Goal: Transaction & Acquisition: Purchase product/service

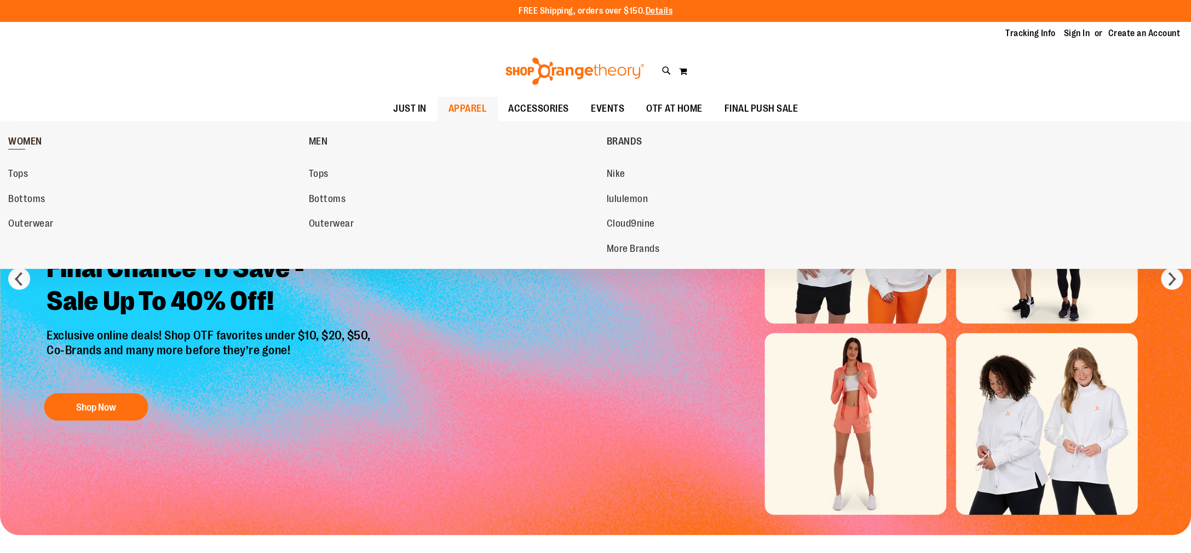
click at [28, 143] on span "WOMEN" at bounding box center [25, 143] width 34 height 14
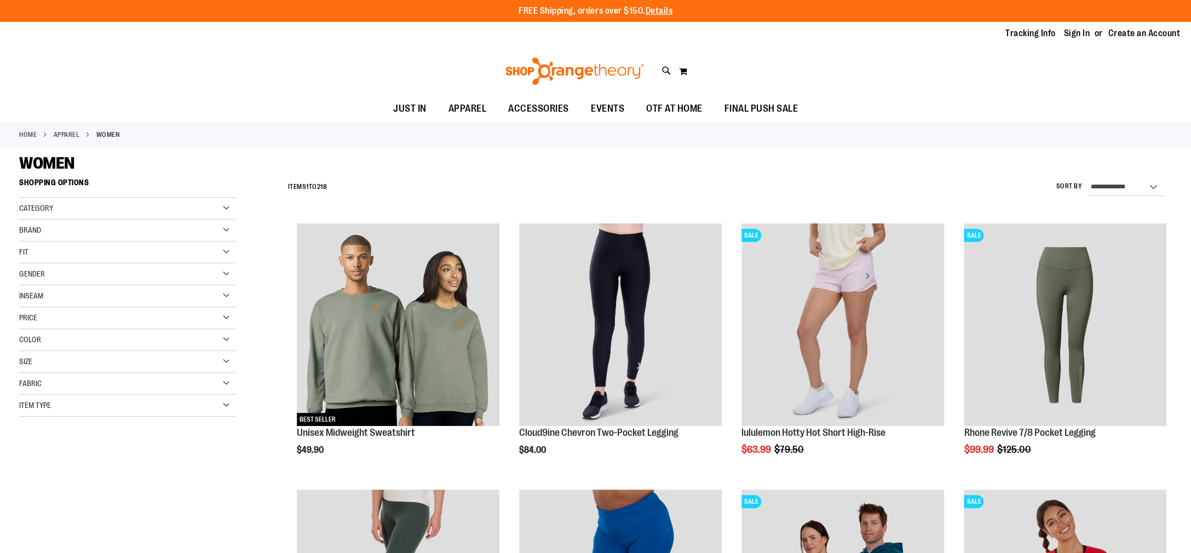
click at [75, 206] on div "Category" at bounding box center [127, 209] width 217 height 22
click at [128, 285] on div "Brand" at bounding box center [127, 284] width 217 height 22
click at [26, 308] on link "Nike" at bounding box center [120, 306] width 209 height 11
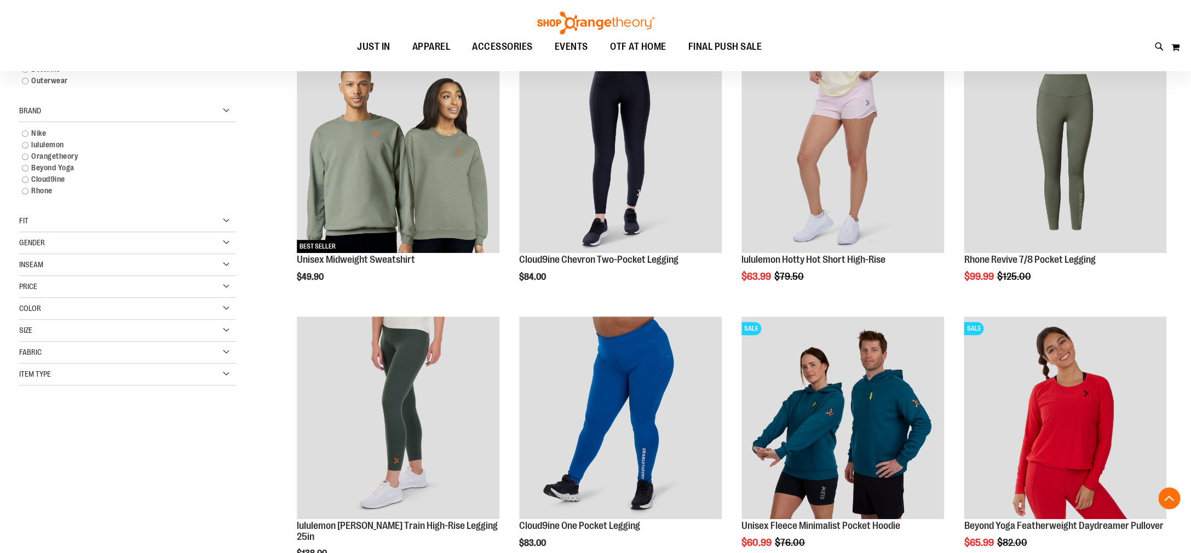
scroll to position [173, 0]
click at [26, 134] on link "Nike" at bounding box center [120, 132] width 209 height 11
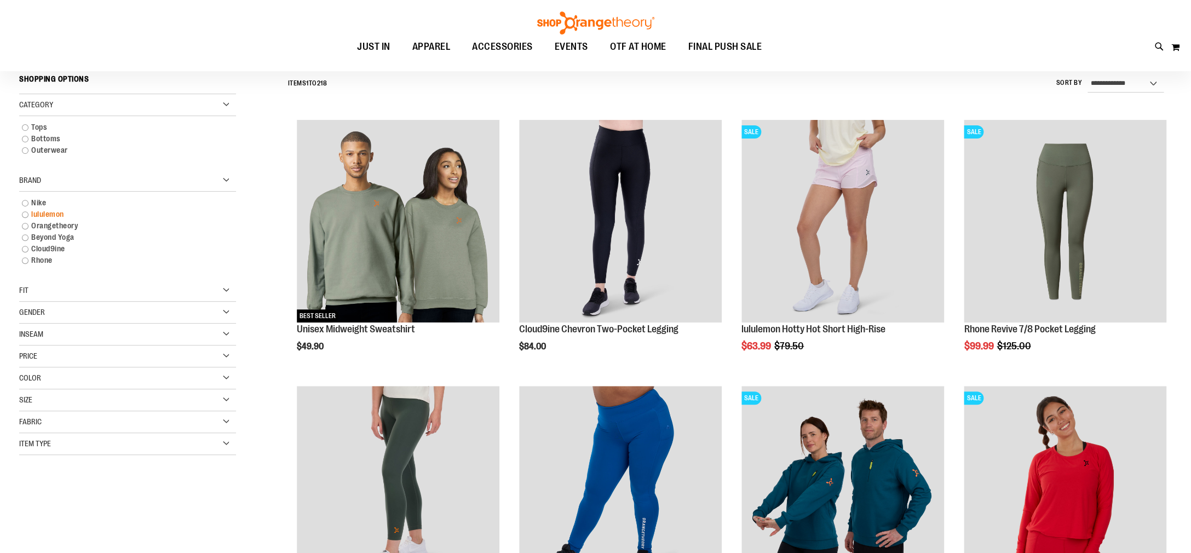
scroll to position [102, 0]
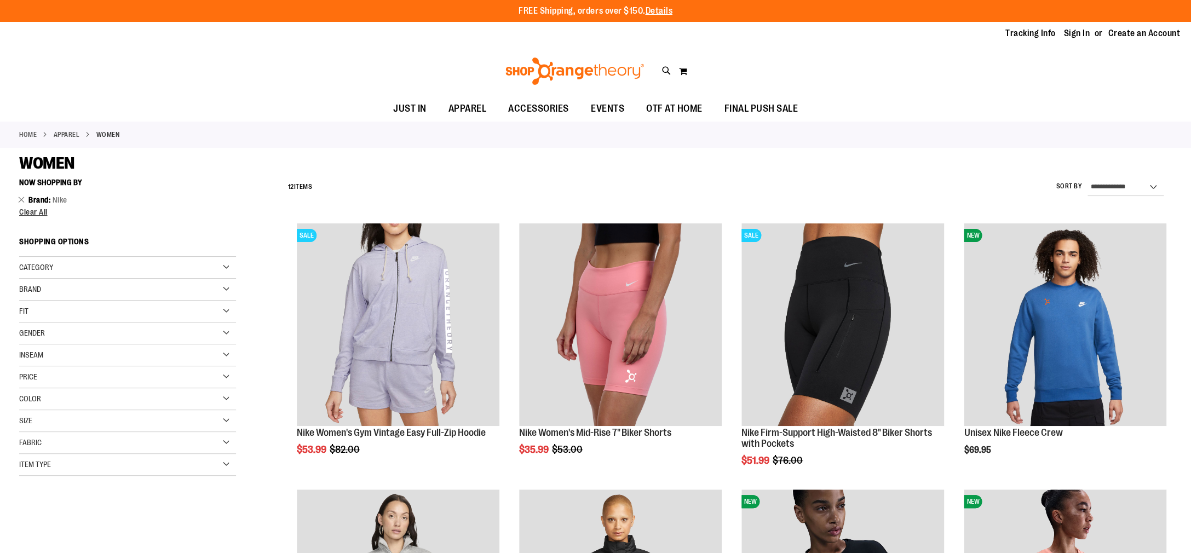
click at [47, 287] on div "Brand" at bounding box center [127, 290] width 217 height 22
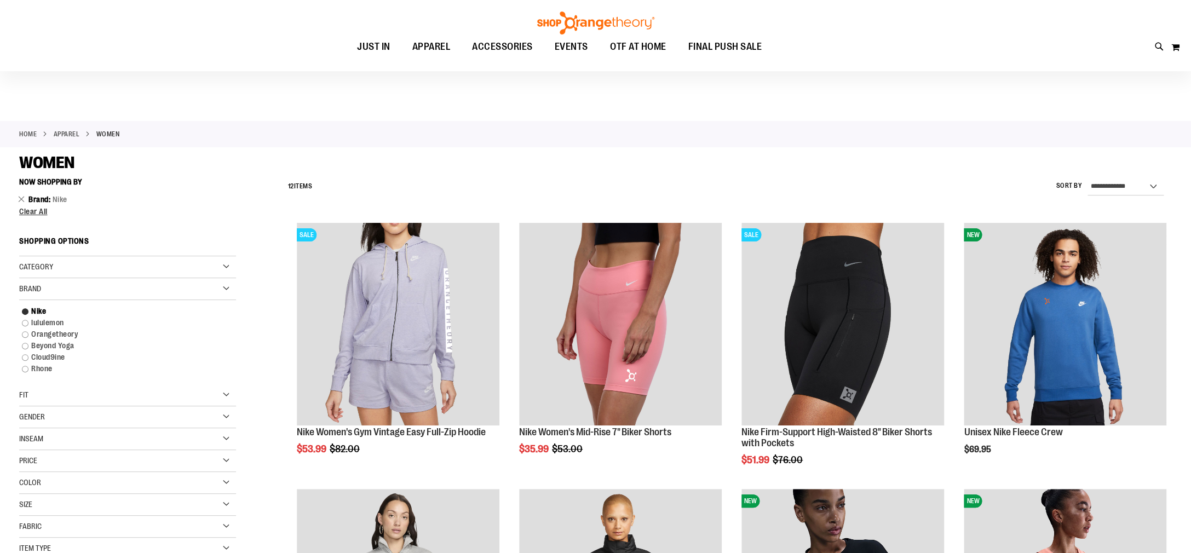
scroll to position [1, 0]
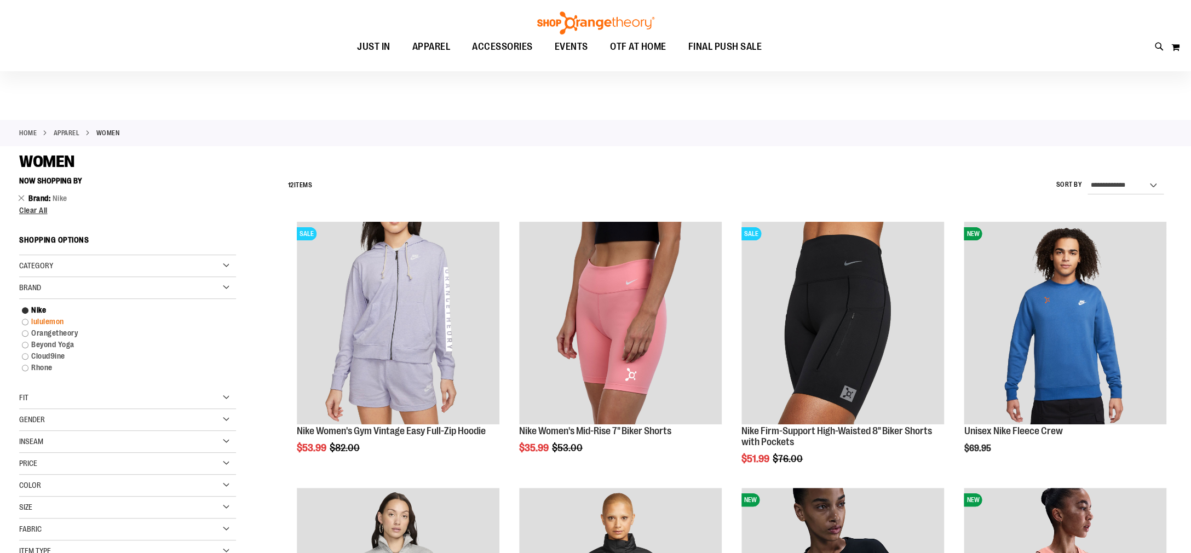
click at [45, 321] on link "lululemon" at bounding box center [120, 321] width 209 height 11
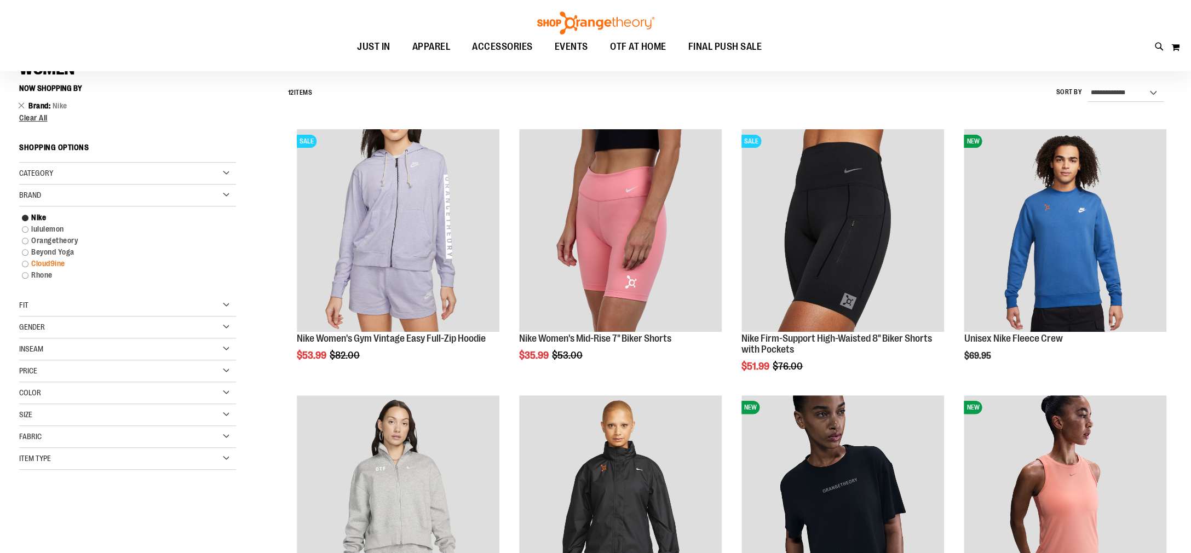
scroll to position [102, 0]
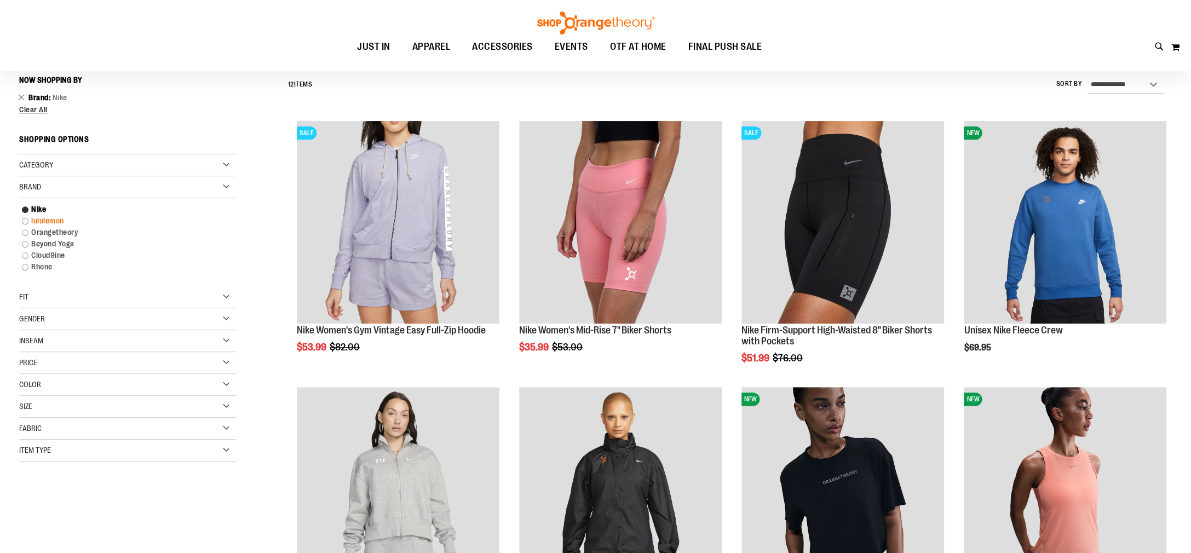
click at [34, 221] on link "lululemon" at bounding box center [120, 220] width 209 height 11
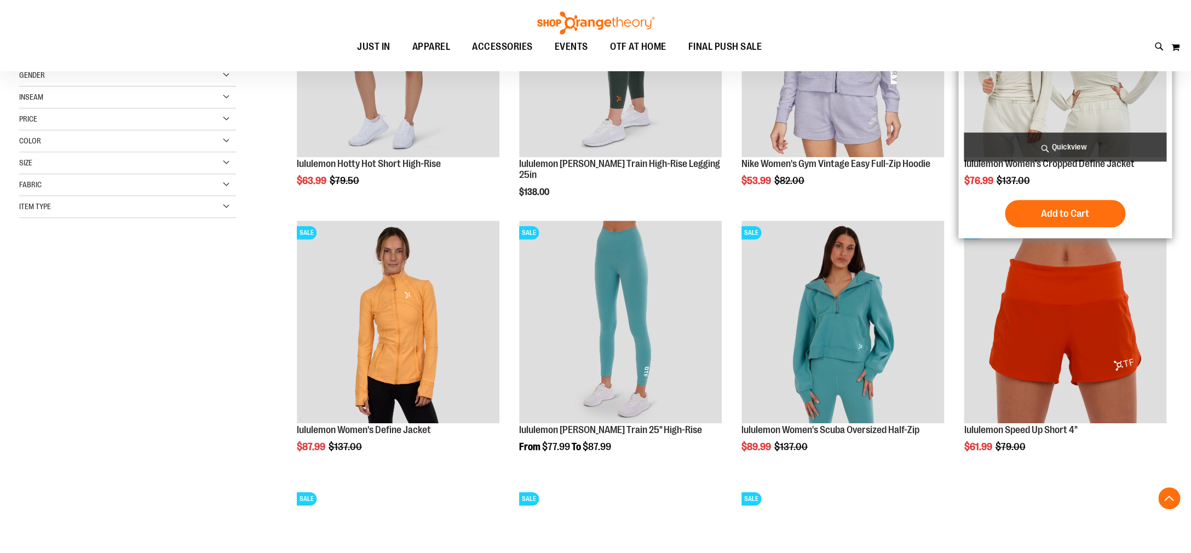
scroll to position [269, 0]
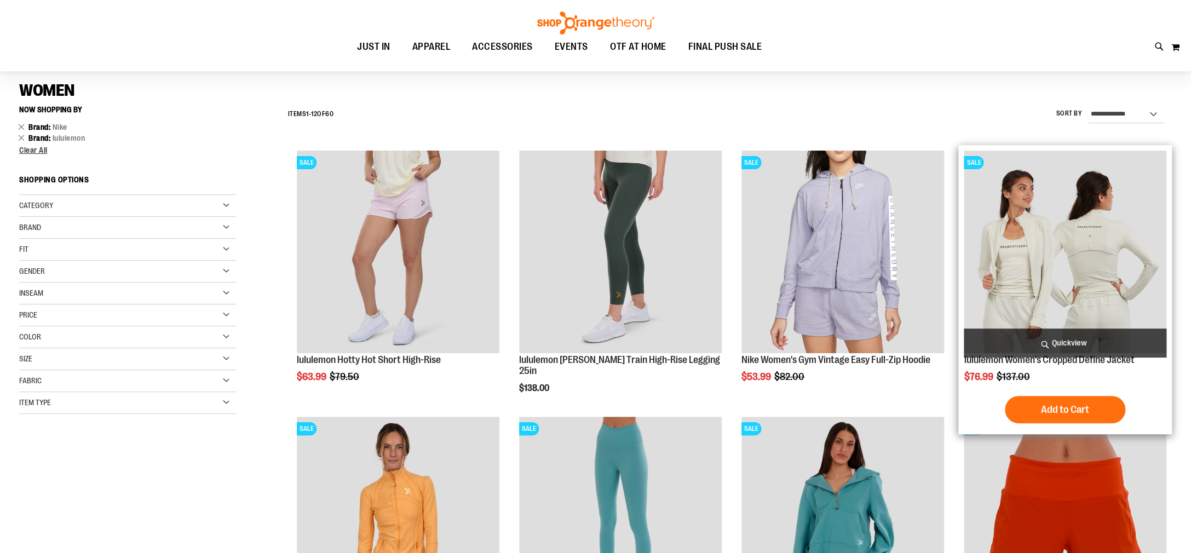
scroll to position [74, 0]
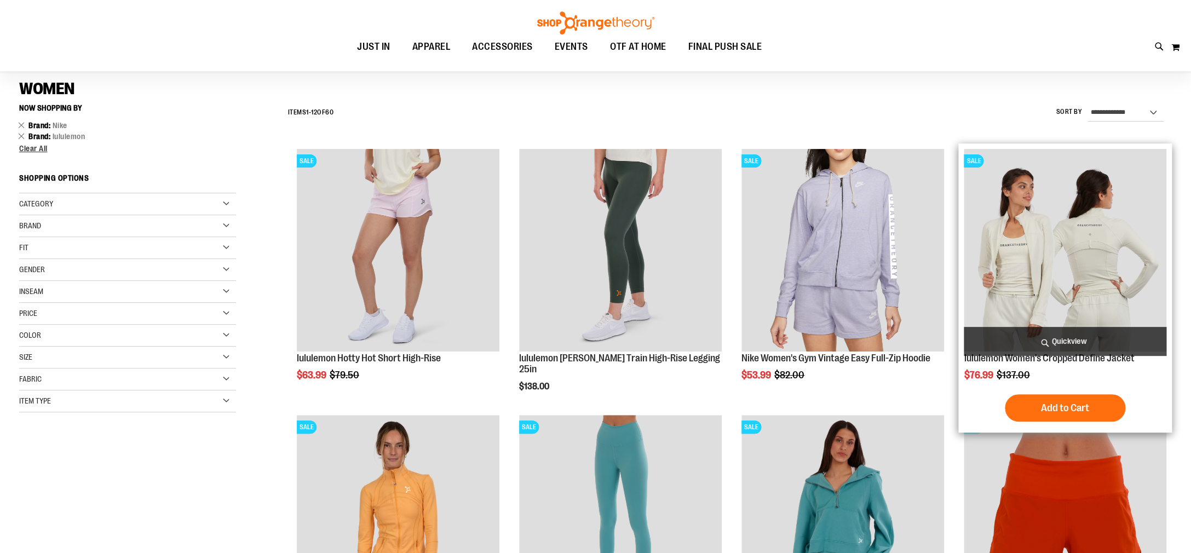
click at [1097, 255] on img "product" at bounding box center [1065, 250] width 203 height 203
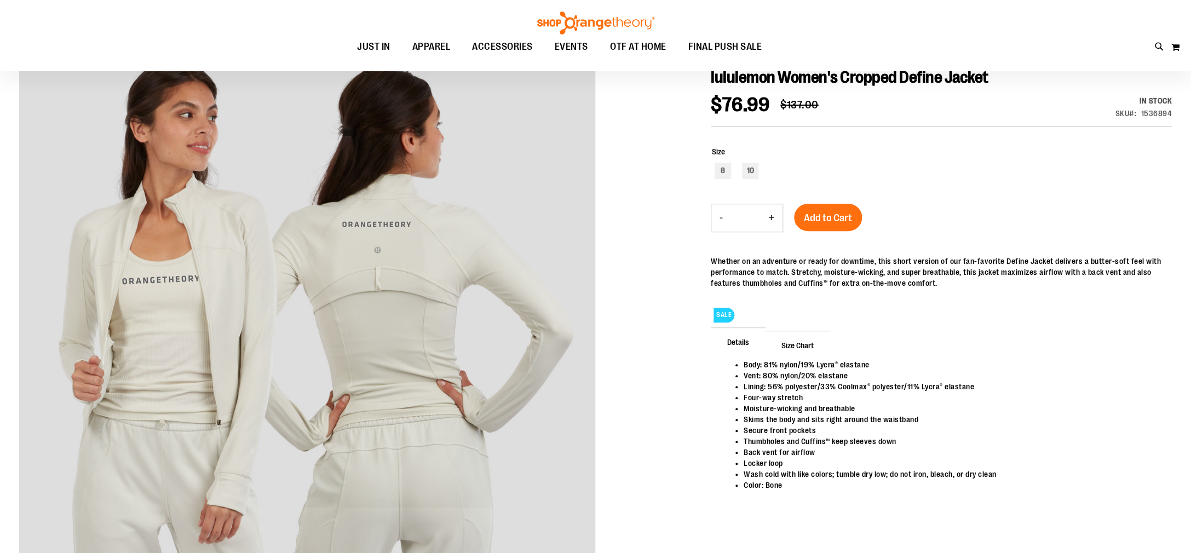
scroll to position [124, 0]
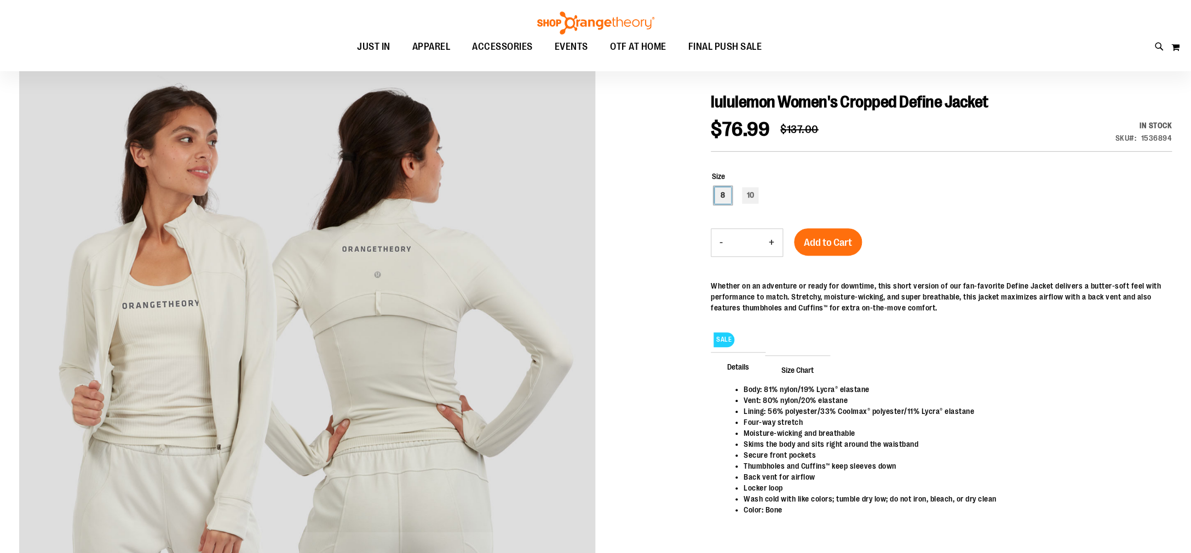
click at [722, 194] on div "8" at bounding box center [722, 195] width 16 height 16
type input "***"
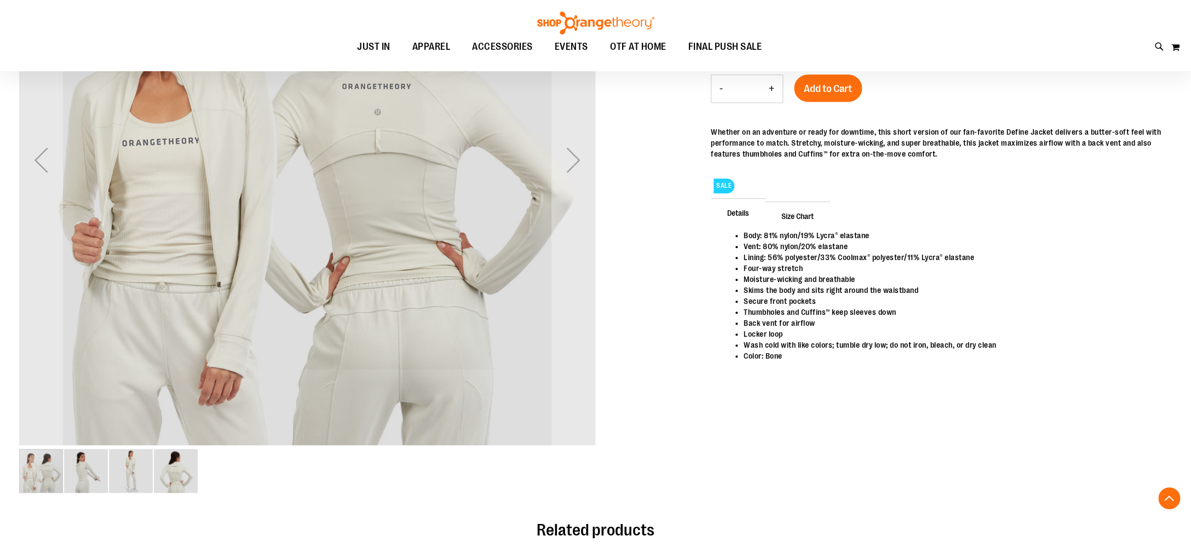
scroll to position [290, 0]
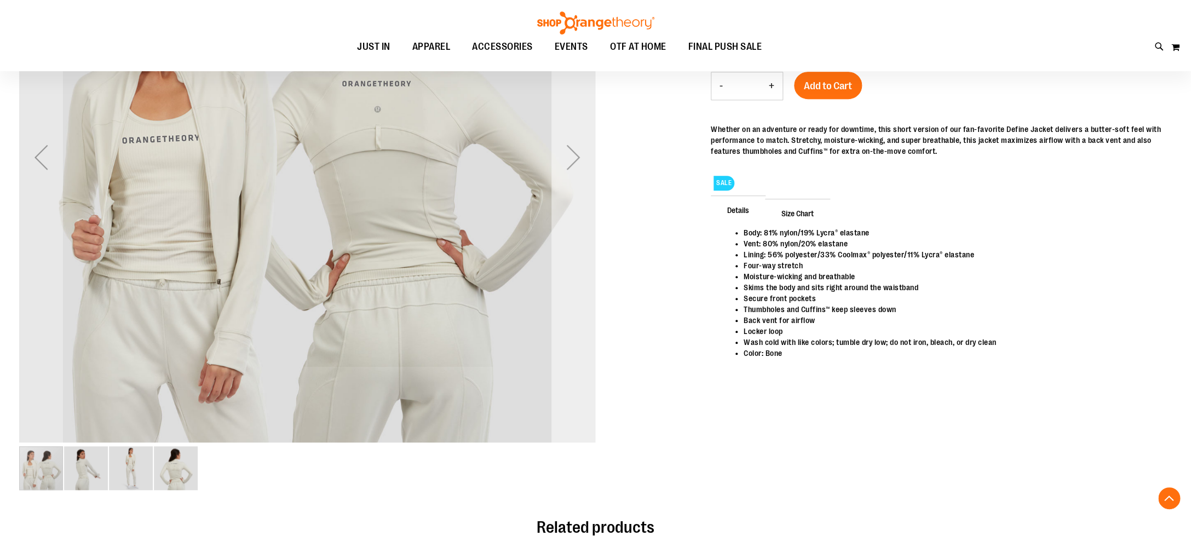
click at [579, 157] on div "Next" at bounding box center [573, 157] width 44 height 44
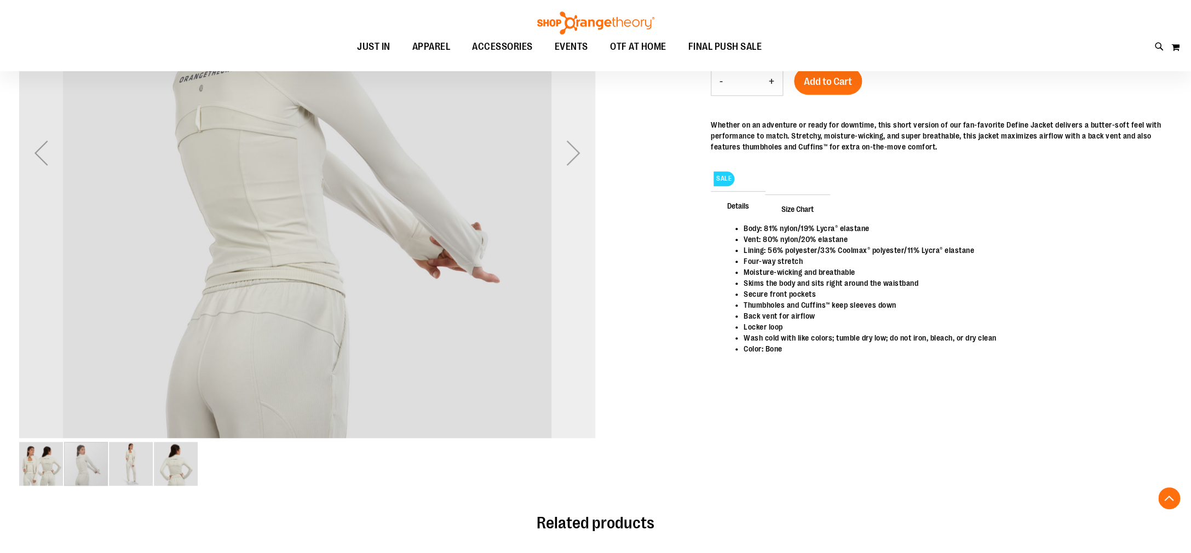
scroll to position [295, 0]
click at [578, 153] on div "Next" at bounding box center [573, 153] width 44 height 44
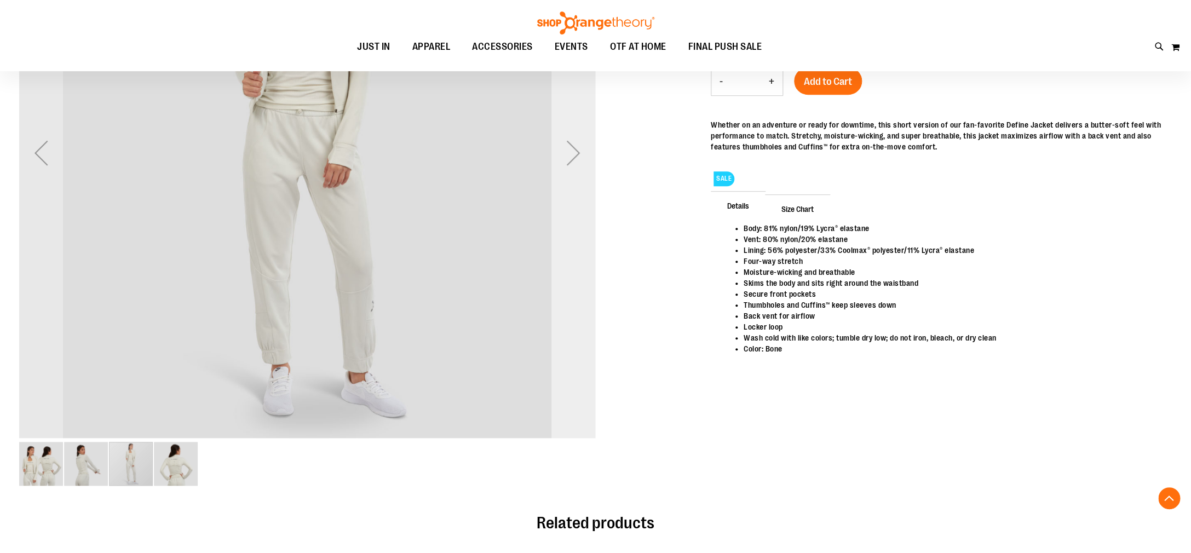
scroll to position [299, 0]
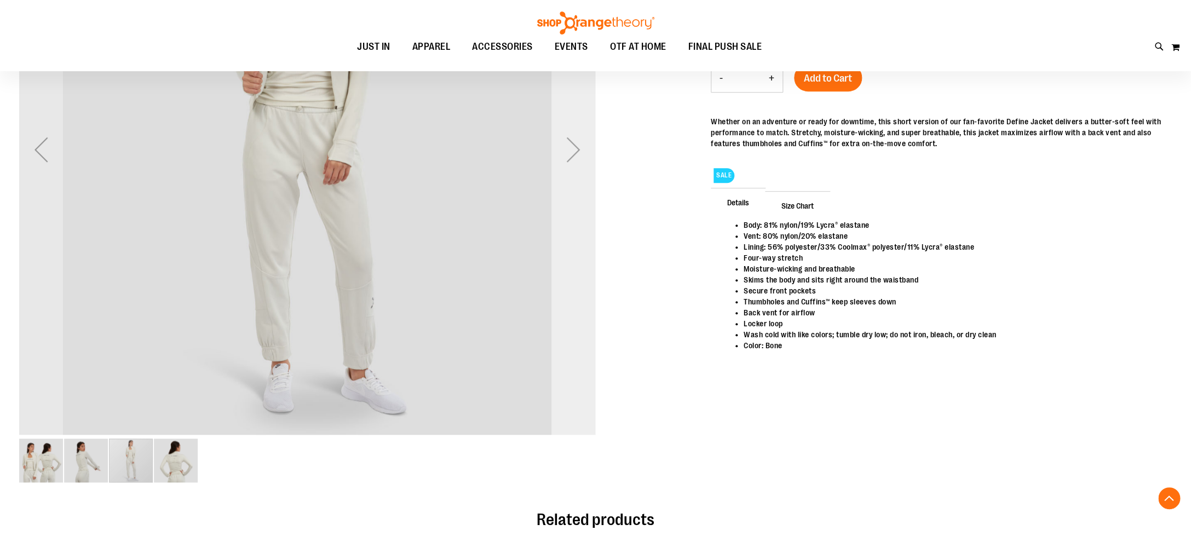
click at [578, 153] on div "Next" at bounding box center [573, 150] width 44 height 44
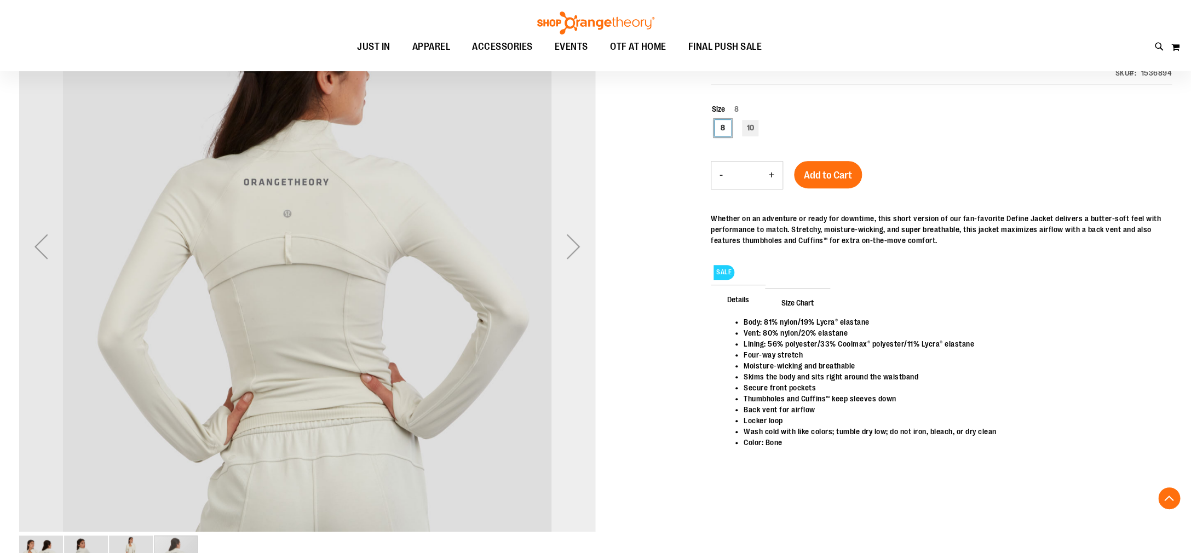
scroll to position [201, 0]
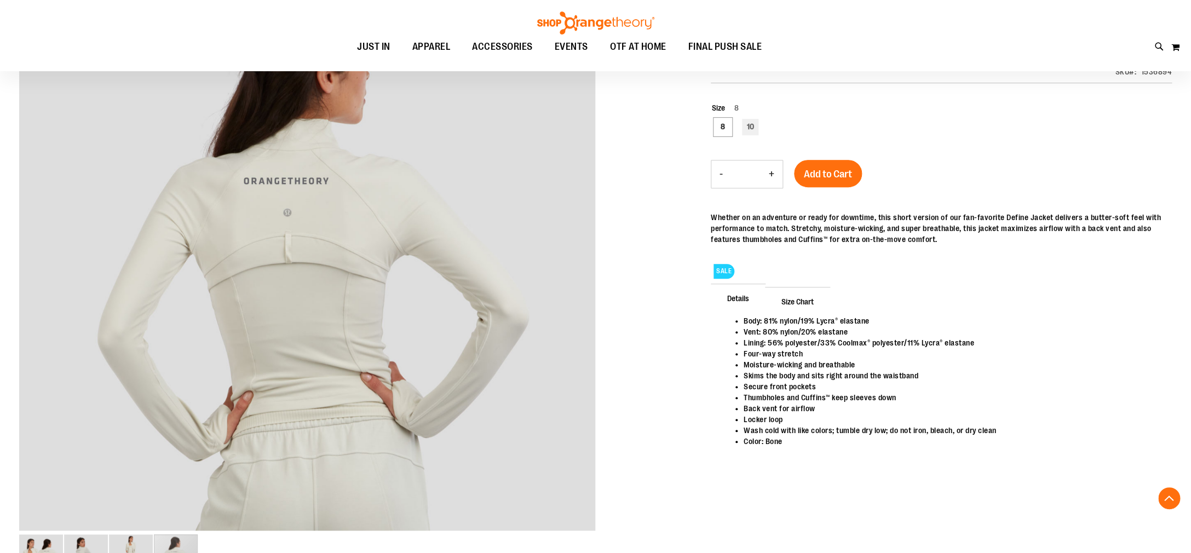
click at [798, 299] on span "Size Chart" at bounding box center [797, 301] width 65 height 28
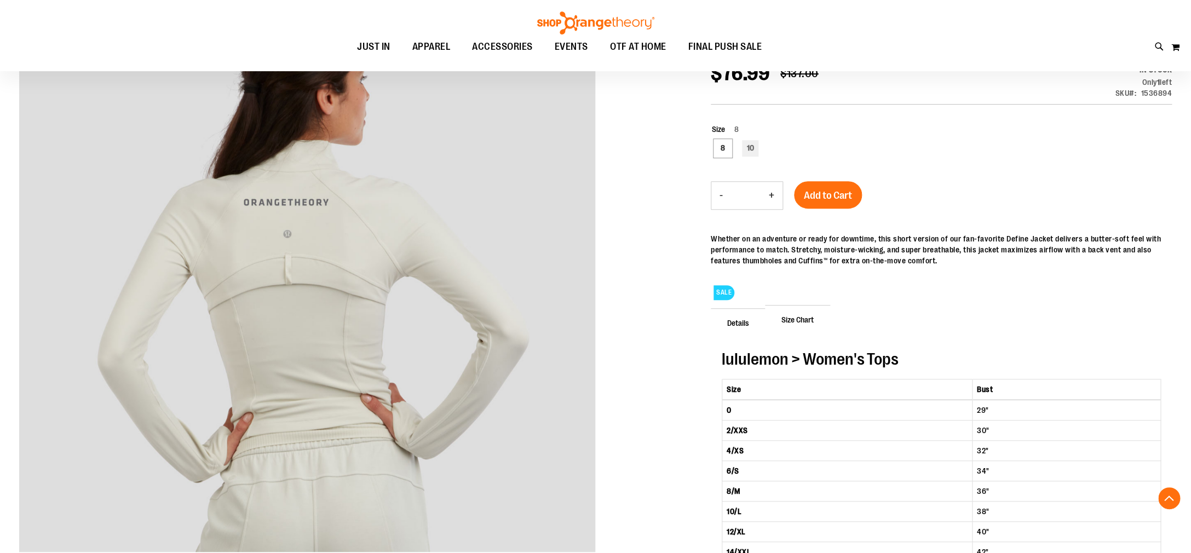
scroll to position [181, 0]
click at [842, 199] on span "Add to Cart" at bounding box center [828, 194] width 48 height 12
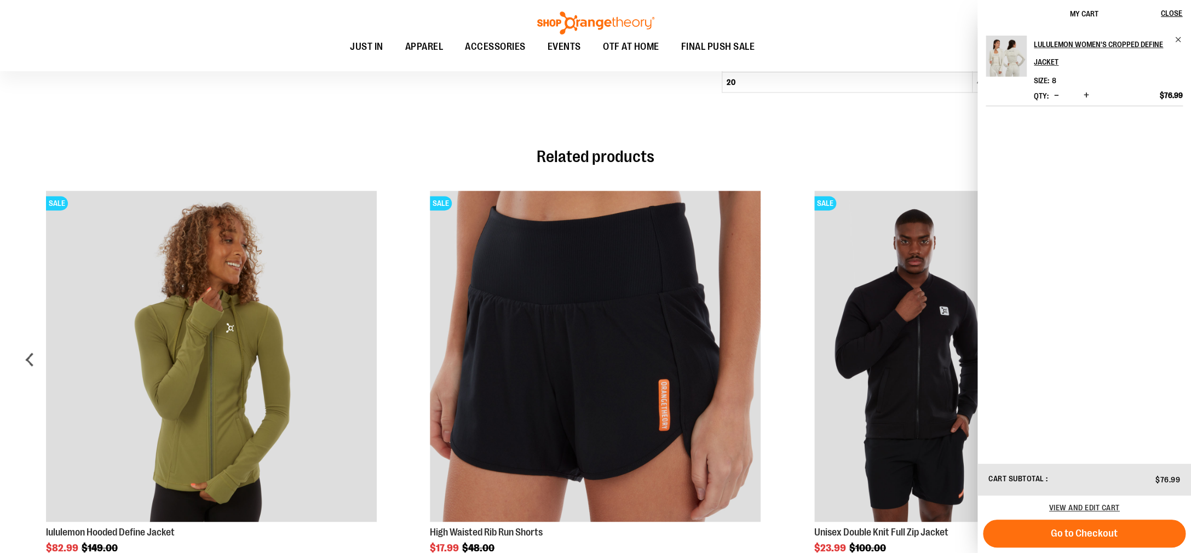
scroll to position [694, 0]
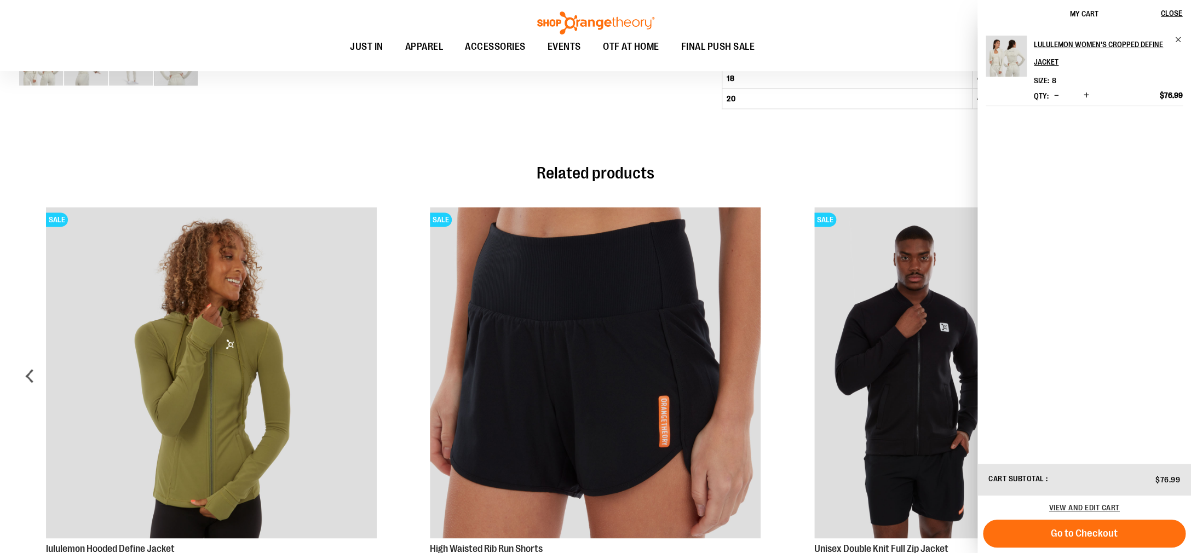
click at [898, 153] on div "Related products SALE lululemon Sculpt Tank $52.99" at bounding box center [595, 369] width 1152 height 437
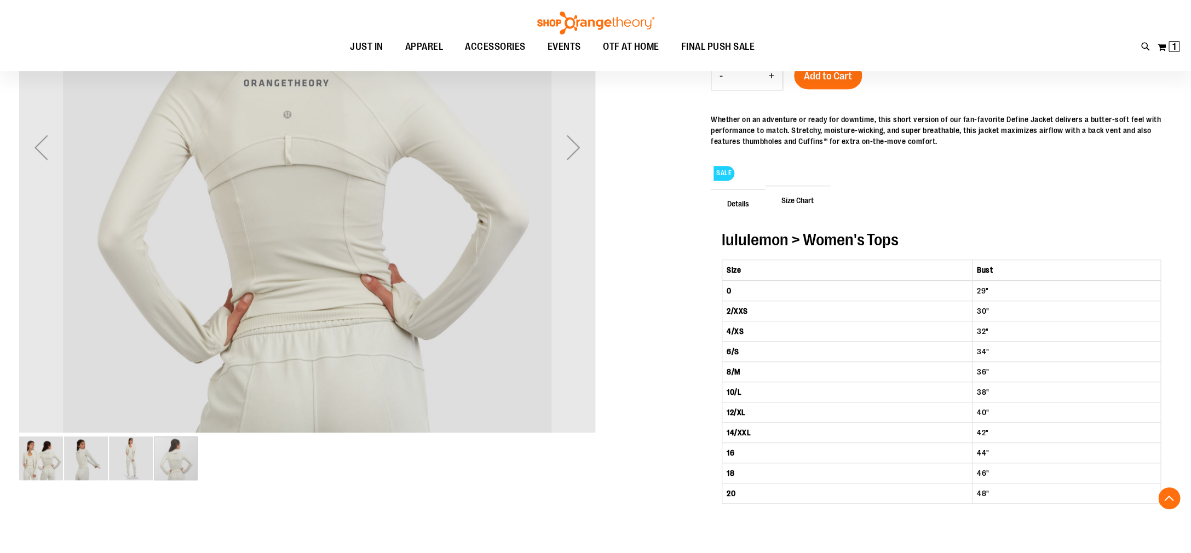
scroll to position [301, 0]
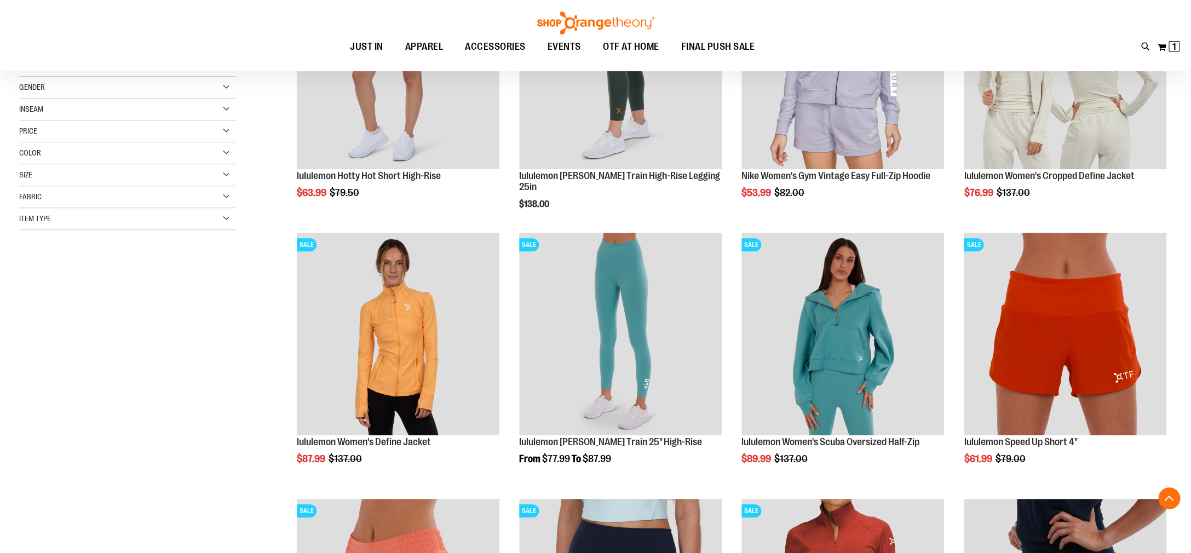
scroll to position [257, 0]
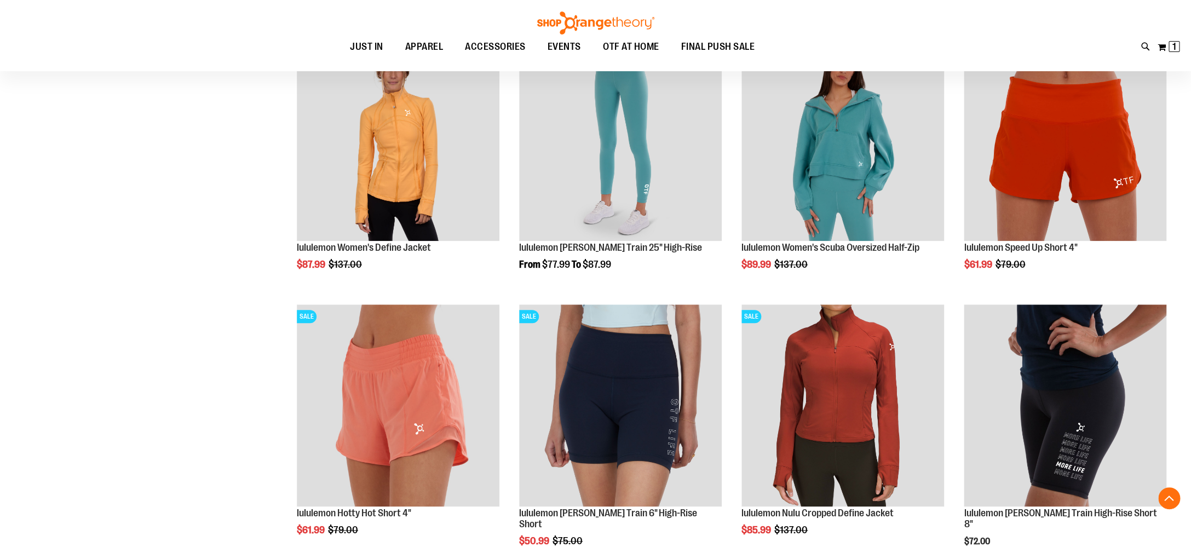
scroll to position [452, 0]
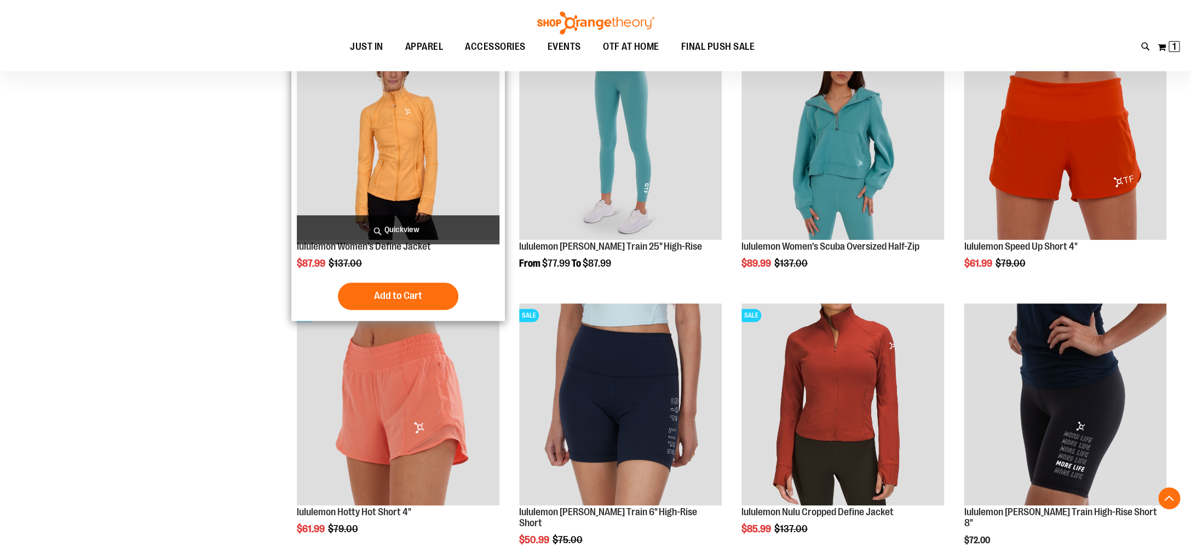
click at [391, 147] on img "product" at bounding box center [398, 138] width 203 height 203
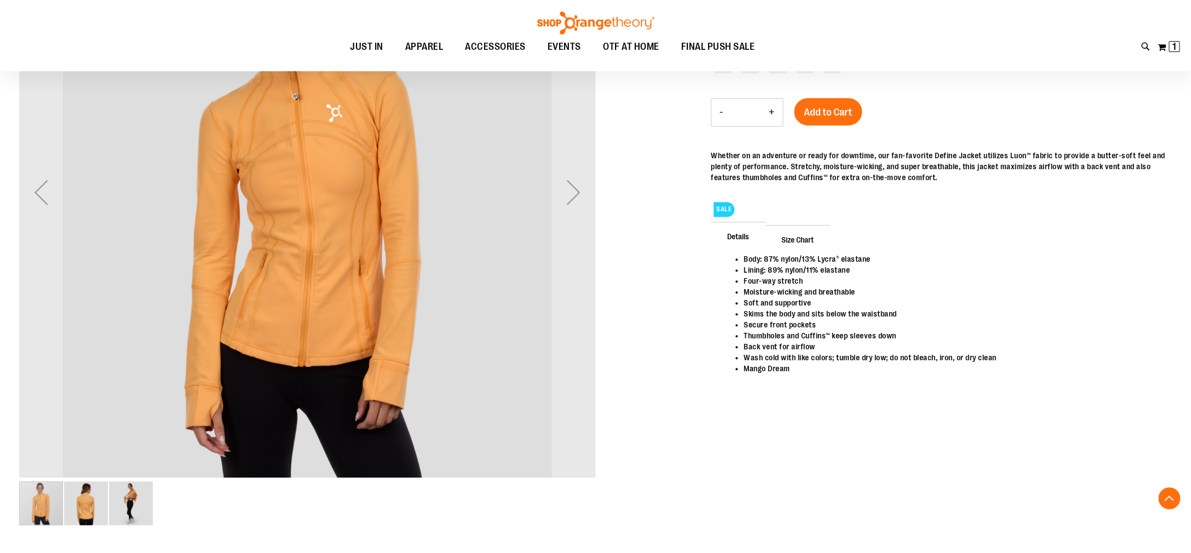
scroll to position [172, 0]
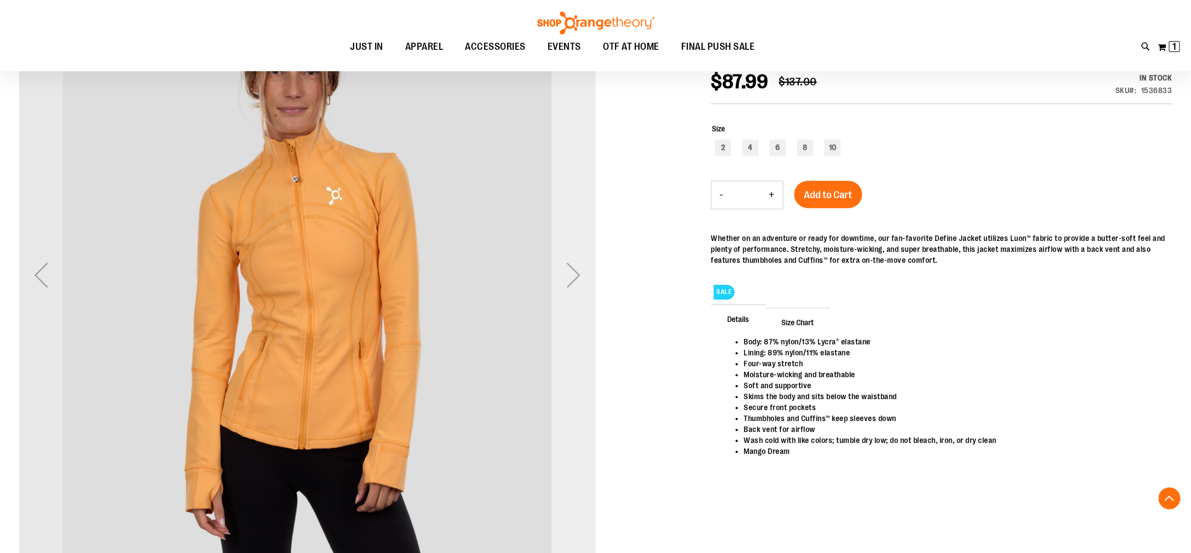
click at [579, 278] on div "Next" at bounding box center [573, 275] width 44 height 44
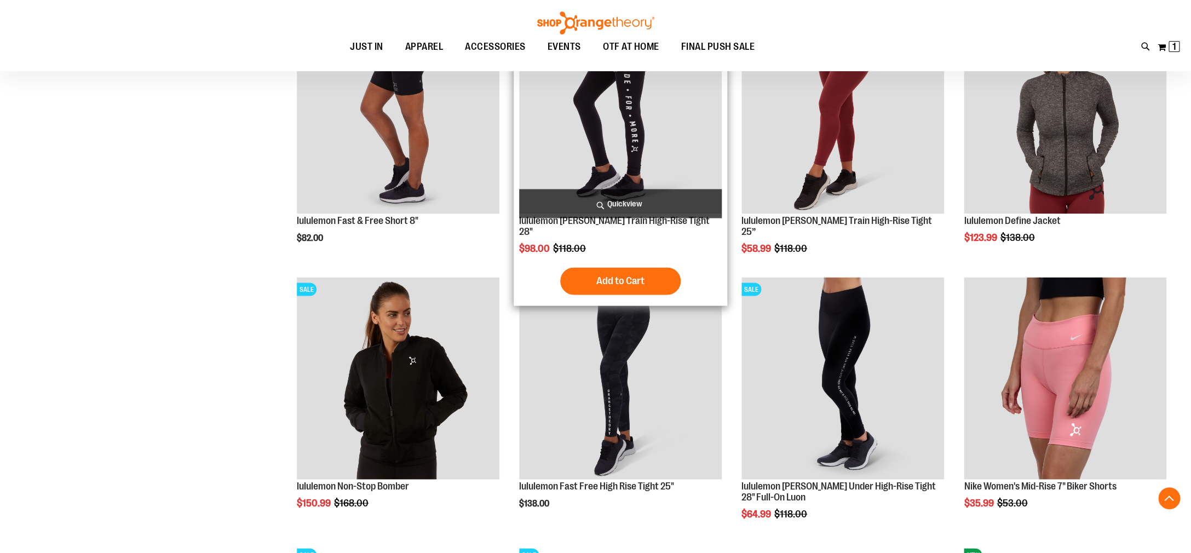
scroll to position [1008, 0]
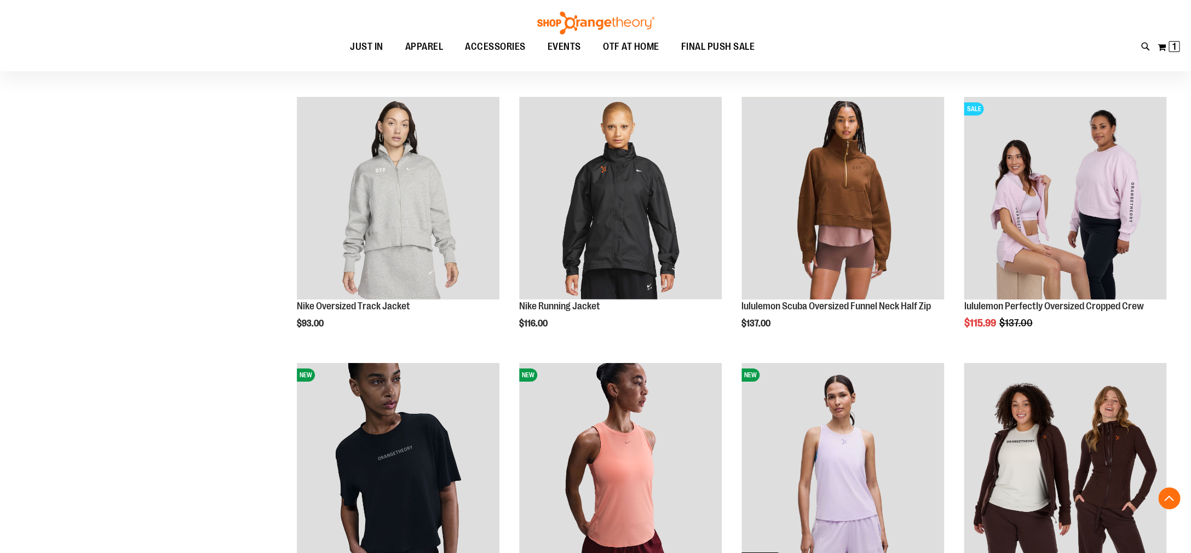
scroll to position [2201, 0]
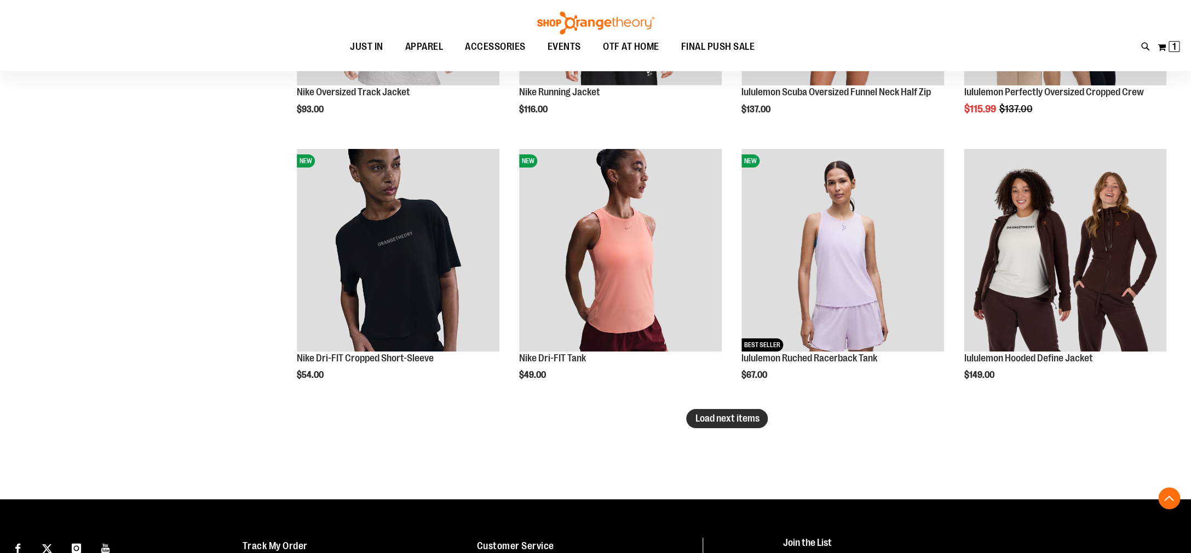
click at [737, 421] on span "Load next items" at bounding box center [727, 418] width 64 height 11
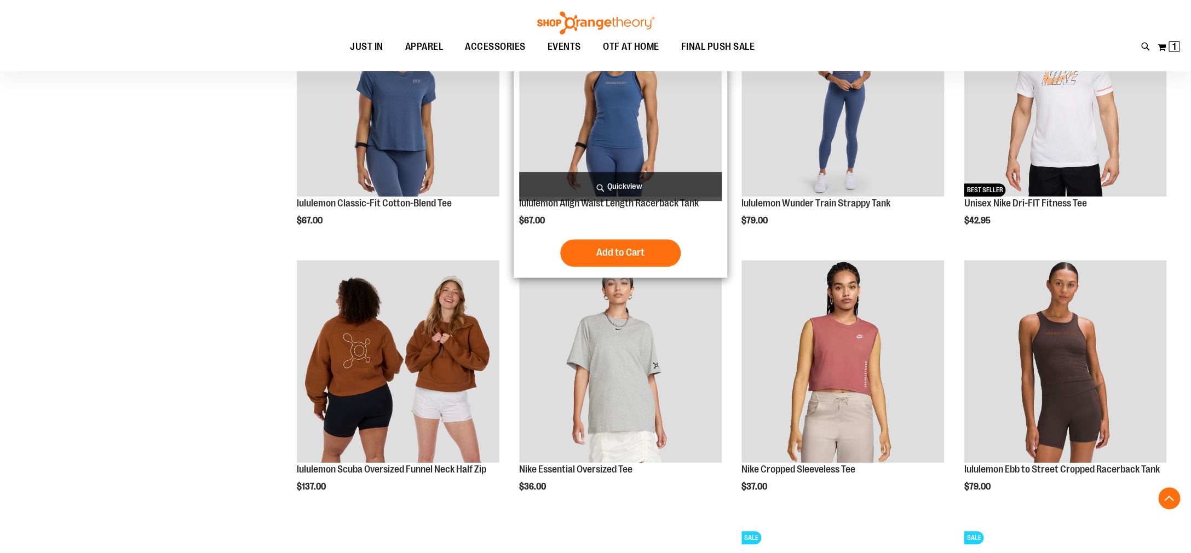
scroll to position [2622, 0]
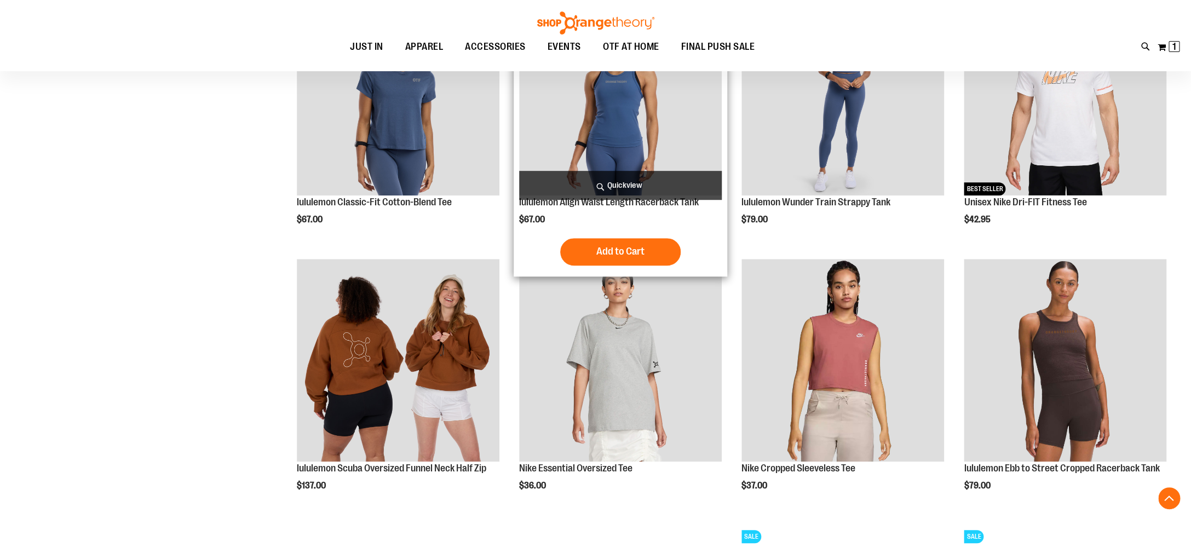
click at [619, 123] on img "product" at bounding box center [620, 94] width 203 height 203
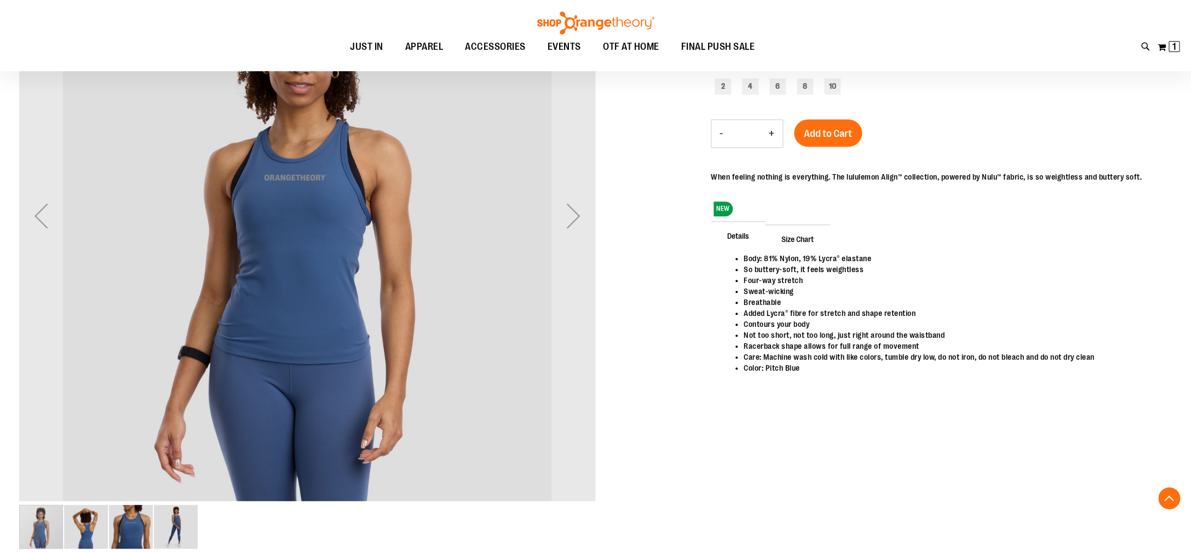
scroll to position [220, 0]
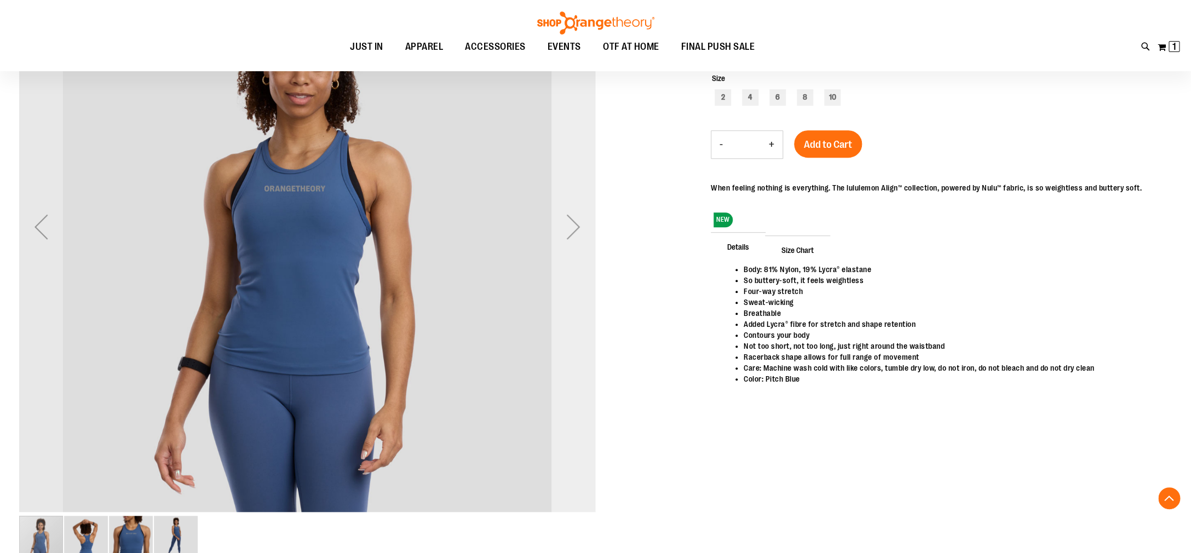
click at [577, 227] on div "Next" at bounding box center [573, 227] width 44 height 44
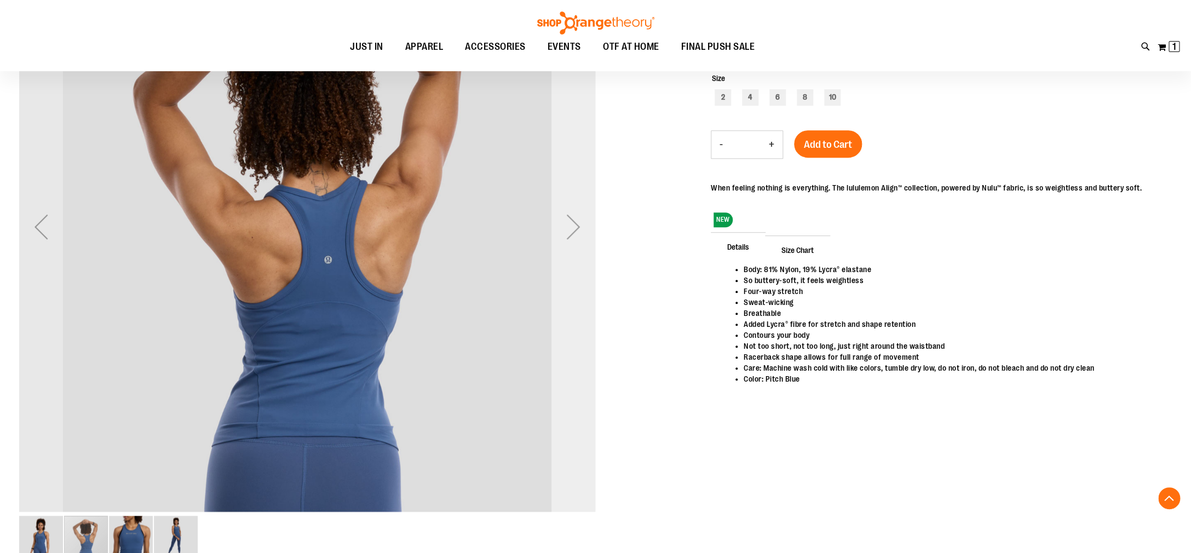
click at [577, 227] on div "Next" at bounding box center [573, 227] width 44 height 44
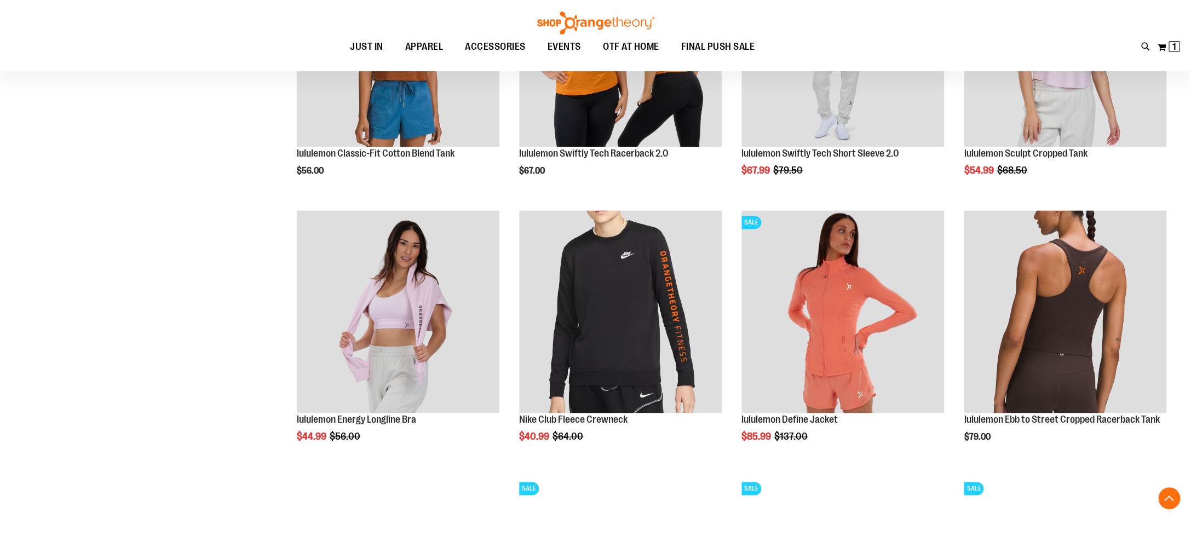
scroll to position [690, 0]
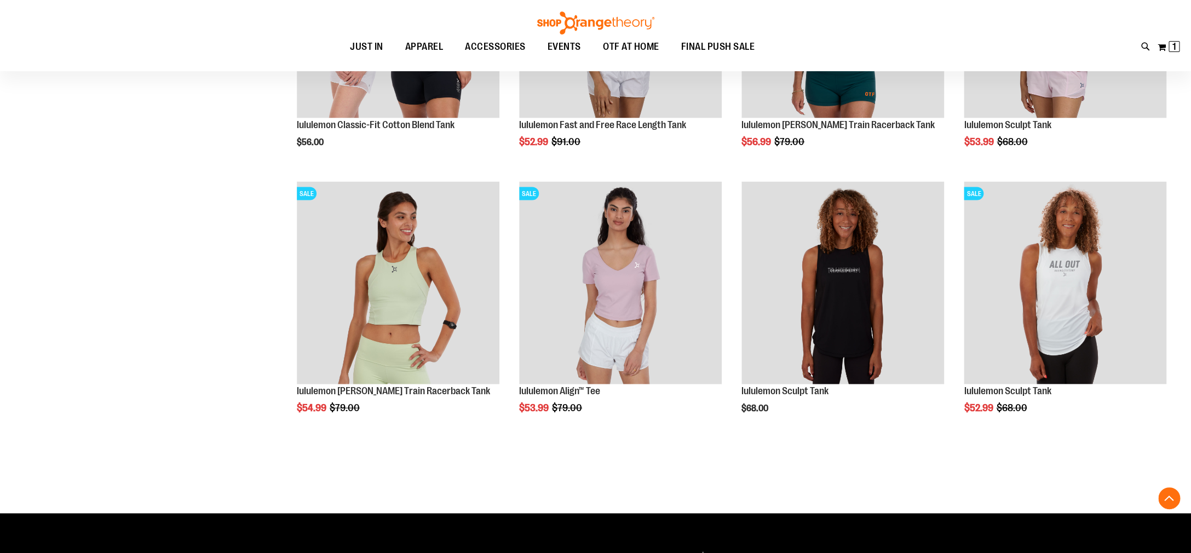
scroll to position [1252, 0]
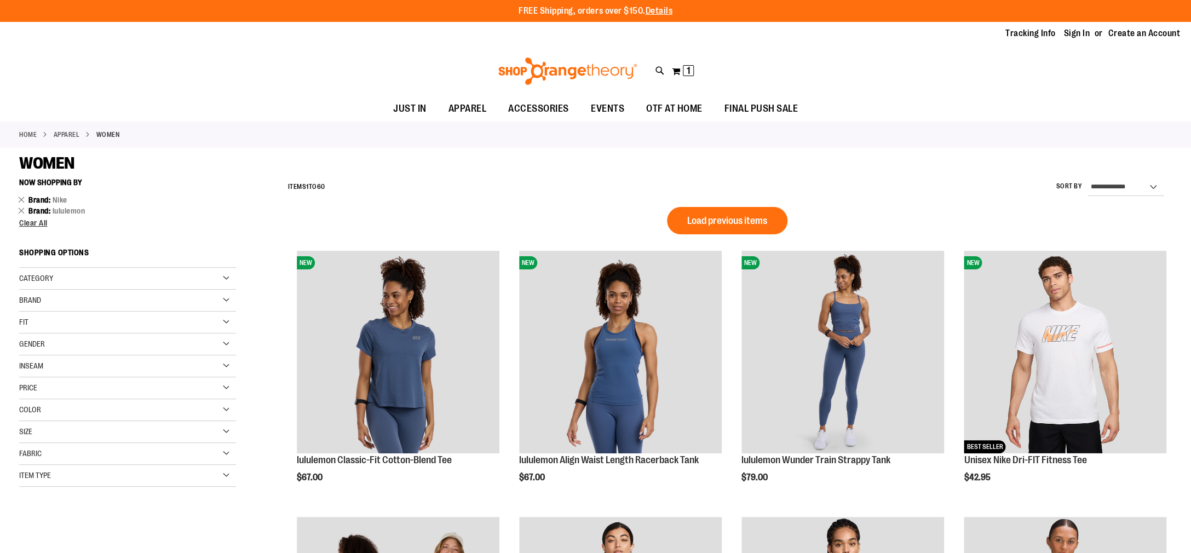
click at [47, 277] on span "Category" at bounding box center [36, 278] width 34 height 9
click at [40, 312] on link "Bottoms" at bounding box center [120, 312] width 209 height 11
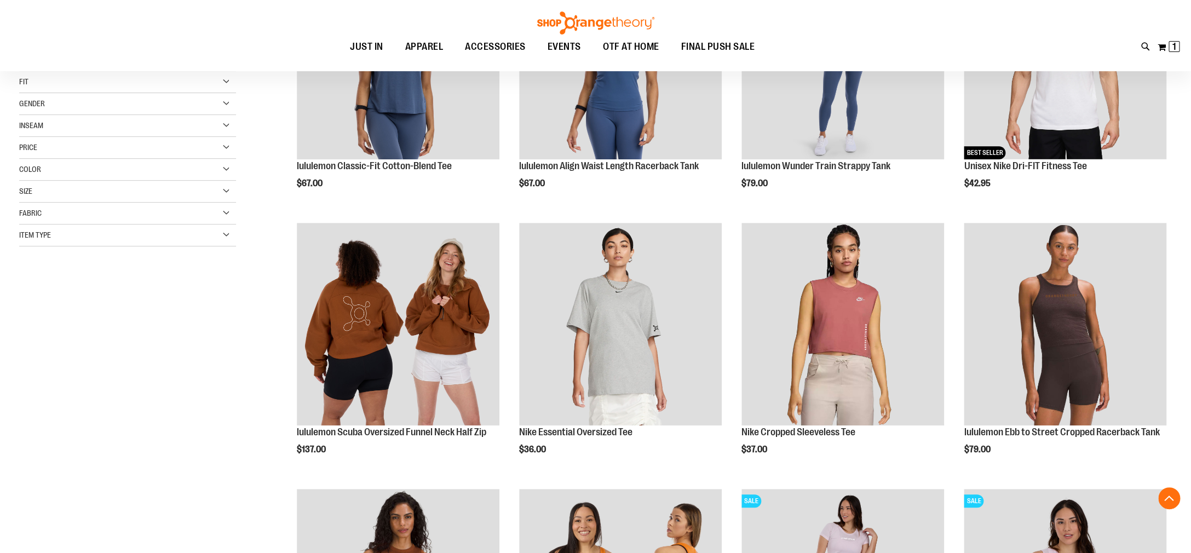
scroll to position [173, 0]
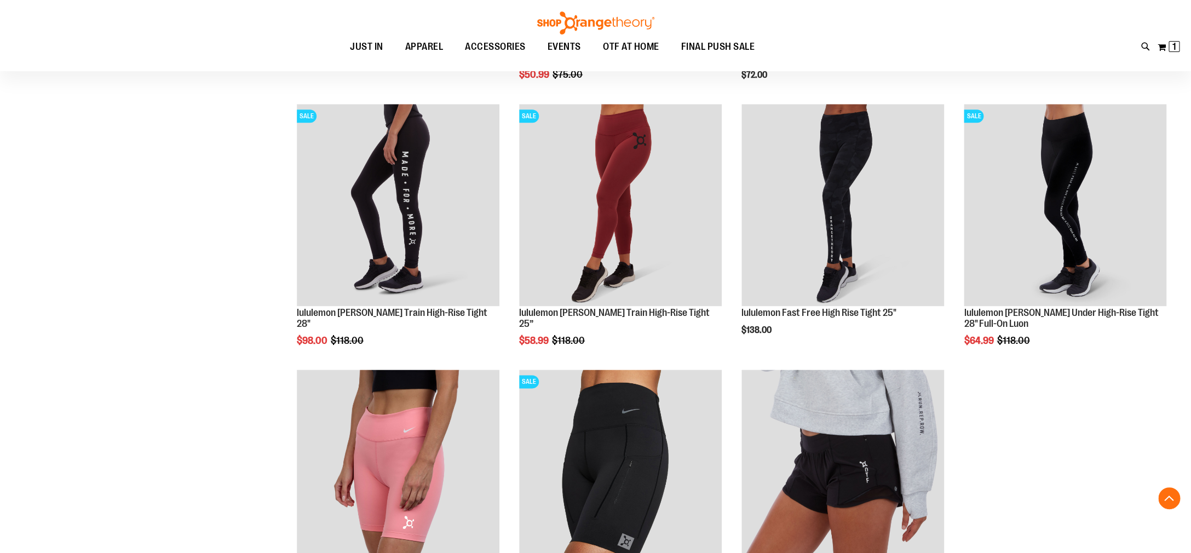
scroll to position [353, 0]
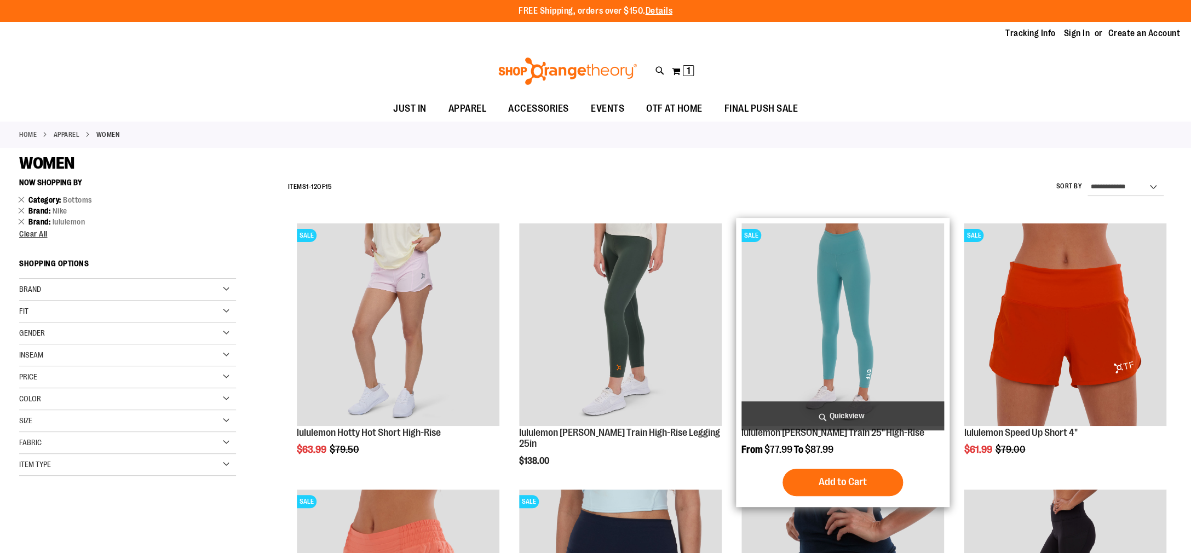
click at [851, 252] on img "product" at bounding box center [842, 324] width 203 height 203
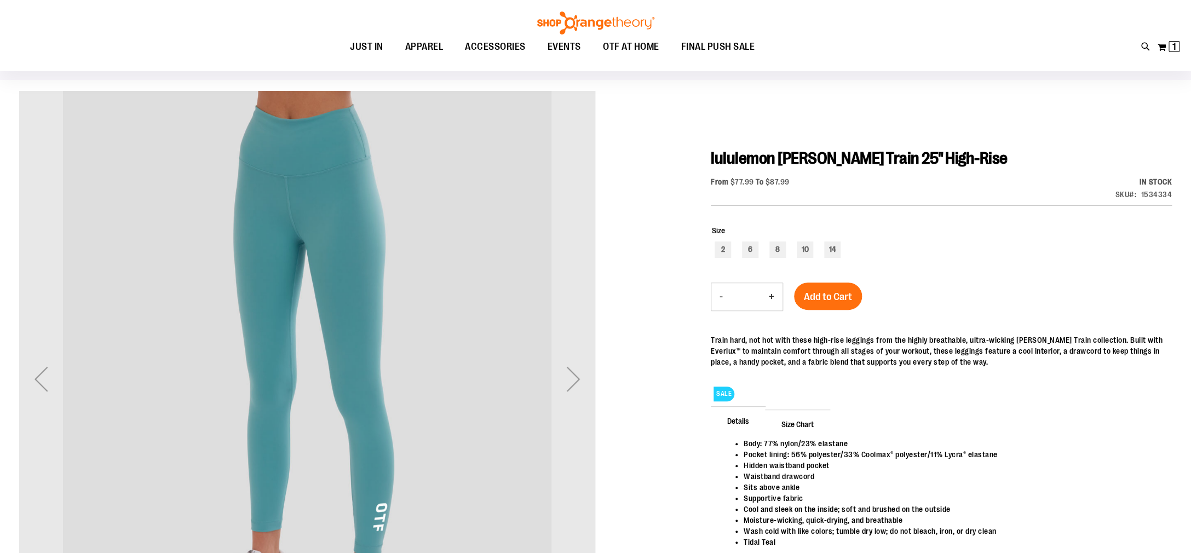
scroll to position [68, 0]
click at [574, 375] on div "Next" at bounding box center [573, 378] width 44 height 44
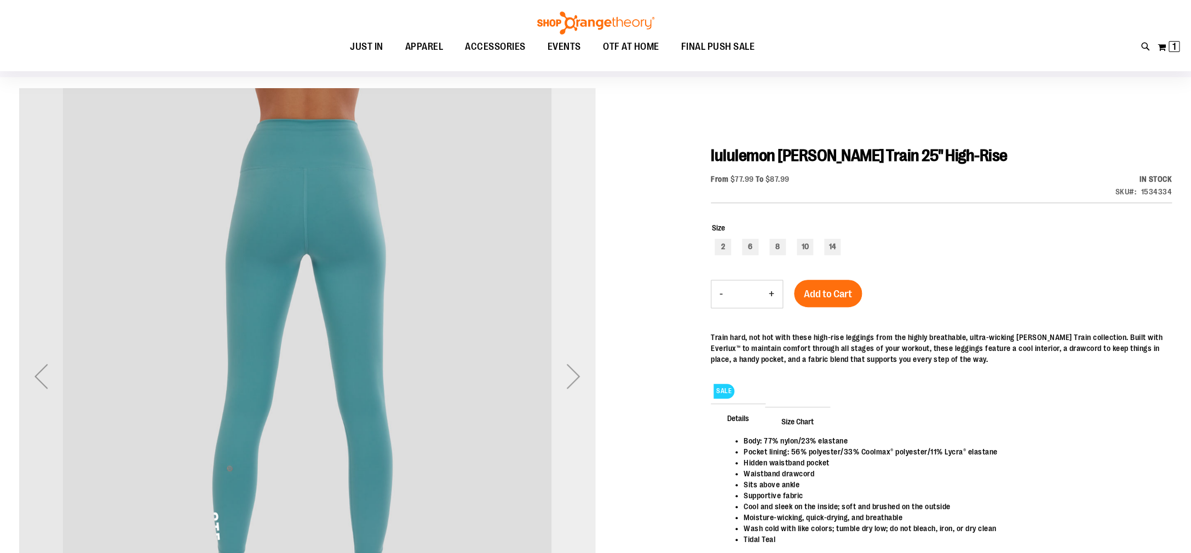
click at [574, 375] on div "Next" at bounding box center [573, 376] width 44 height 44
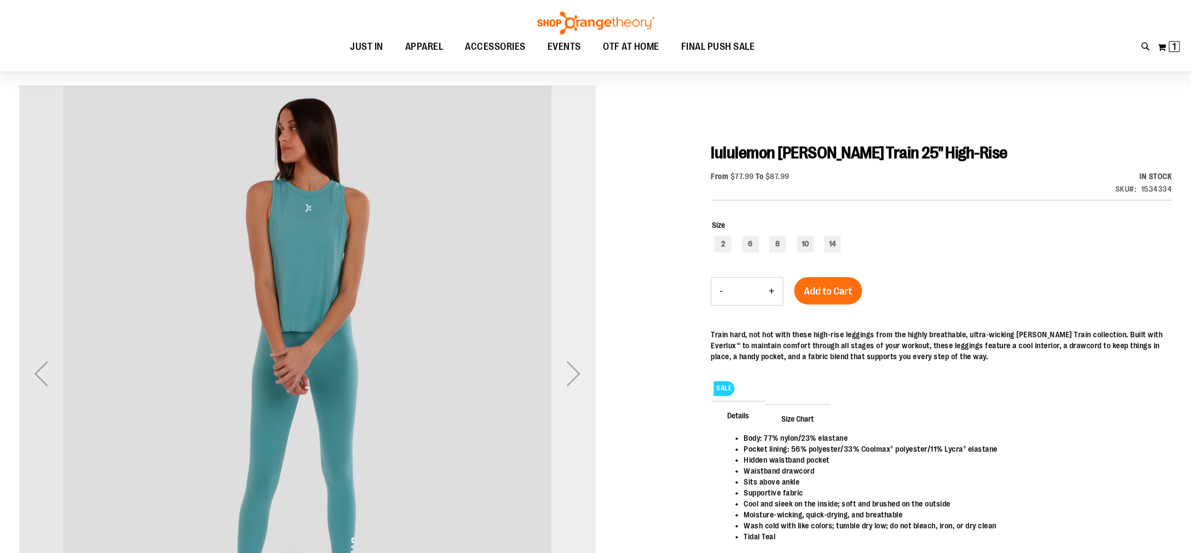
click at [574, 375] on div "Next" at bounding box center [573, 373] width 44 height 44
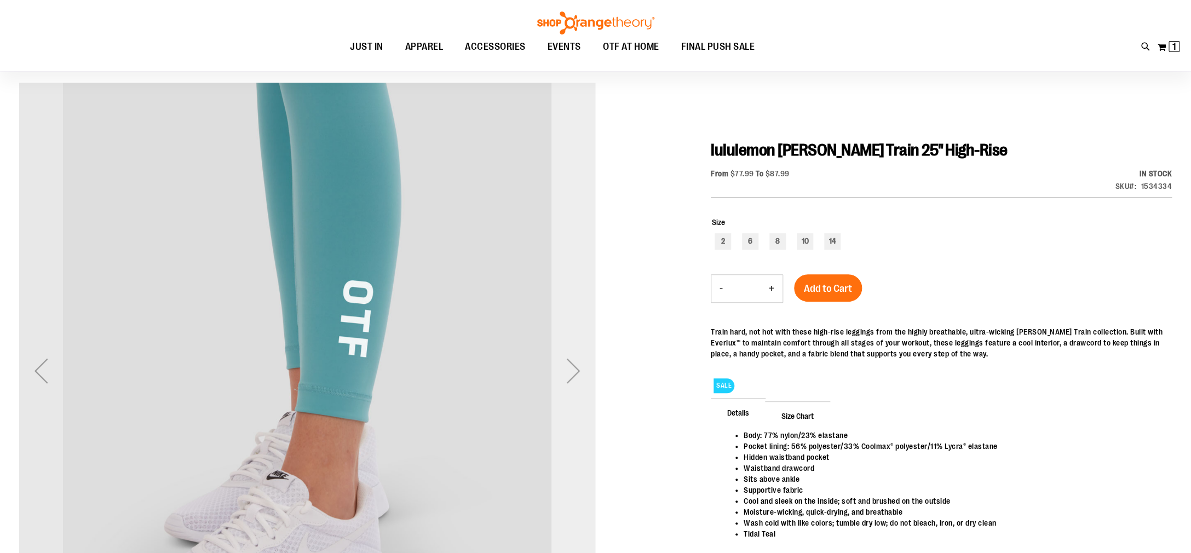
click at [574, 375] on div "Next" at bounding box center [573, 371] width 44 height 44
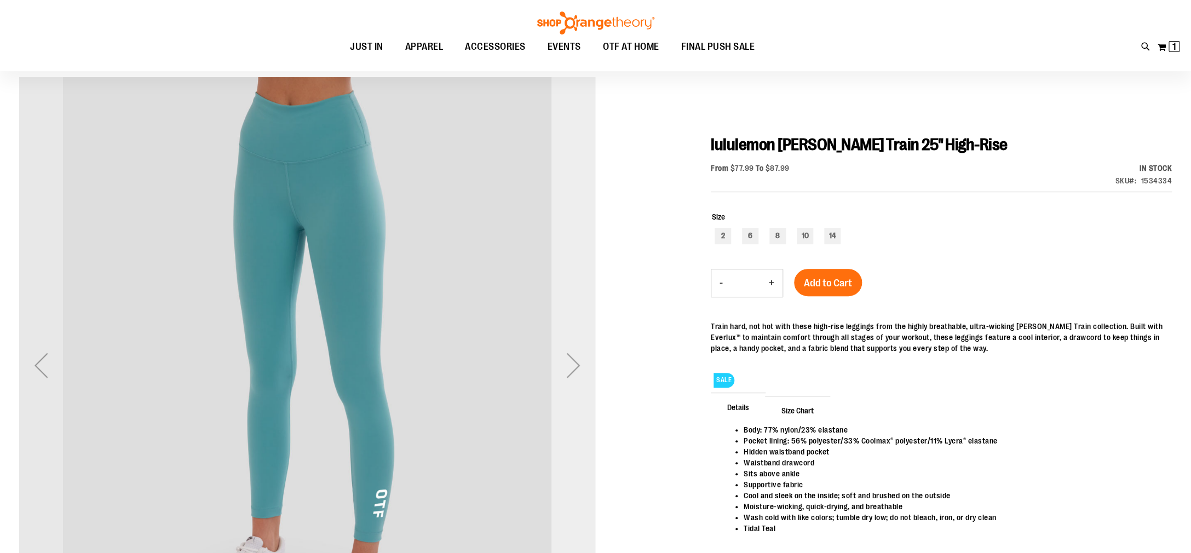
click at [576, 373] on div "Next" at bounding box center [573, 365] width 44 height 44
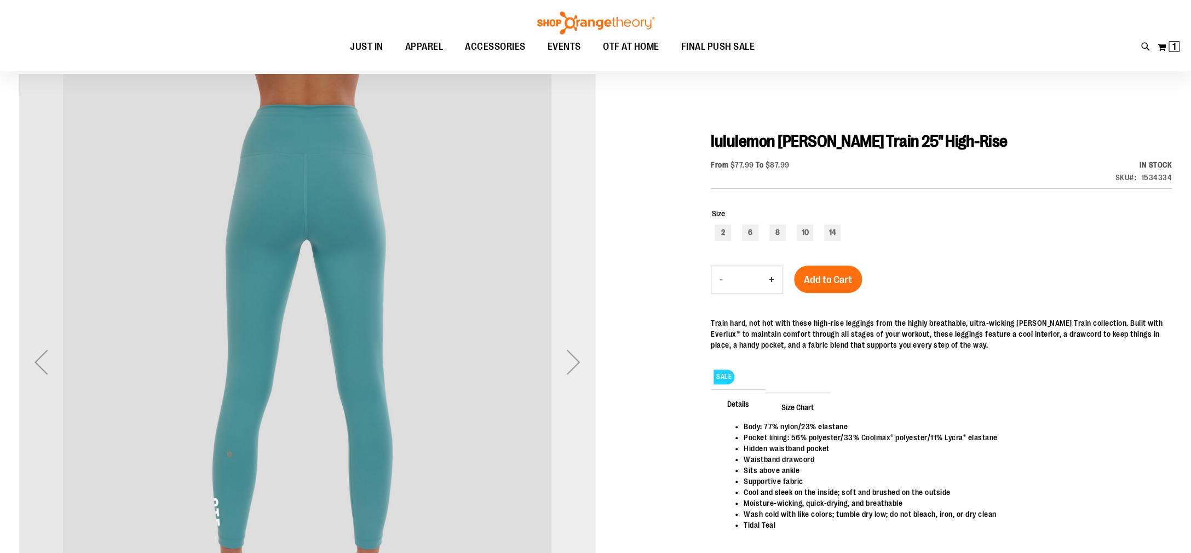
click at [576, 373] on div "Next" at bounding box center [573, 362] width 44 height 44
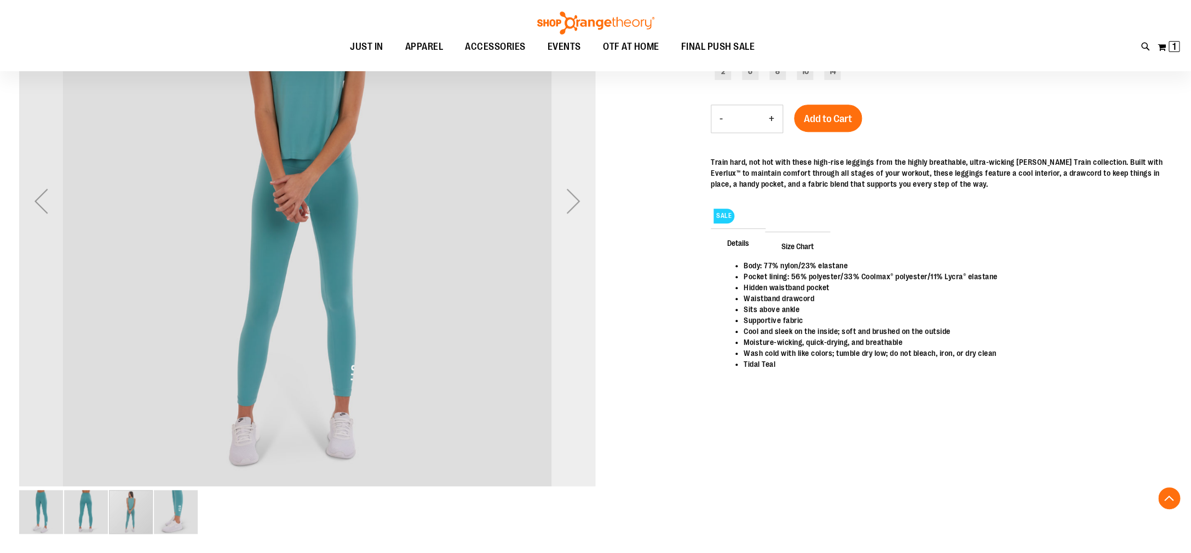
scroll to position [0, 0]
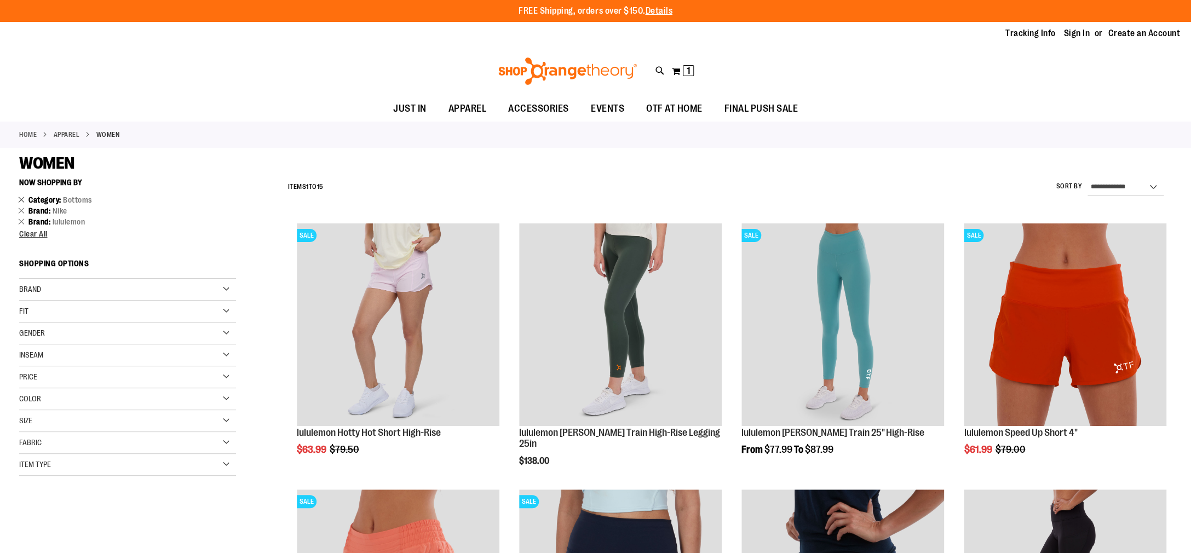
click at [21, 201] on link "Remove This Item" at bounding box center [21, 199] width 7 height 11
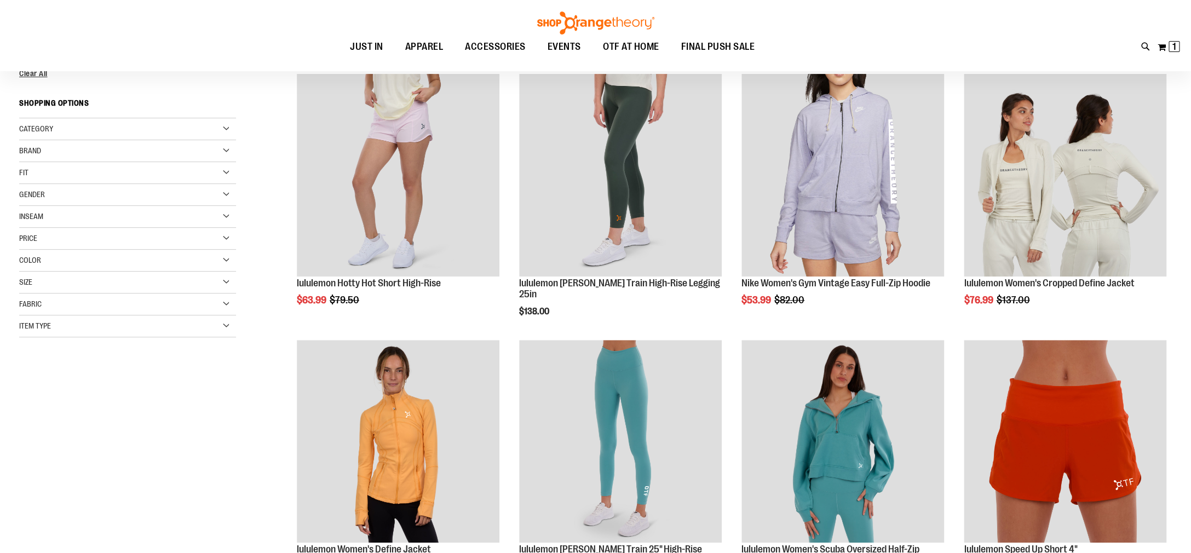
scroll to position [173, 0]
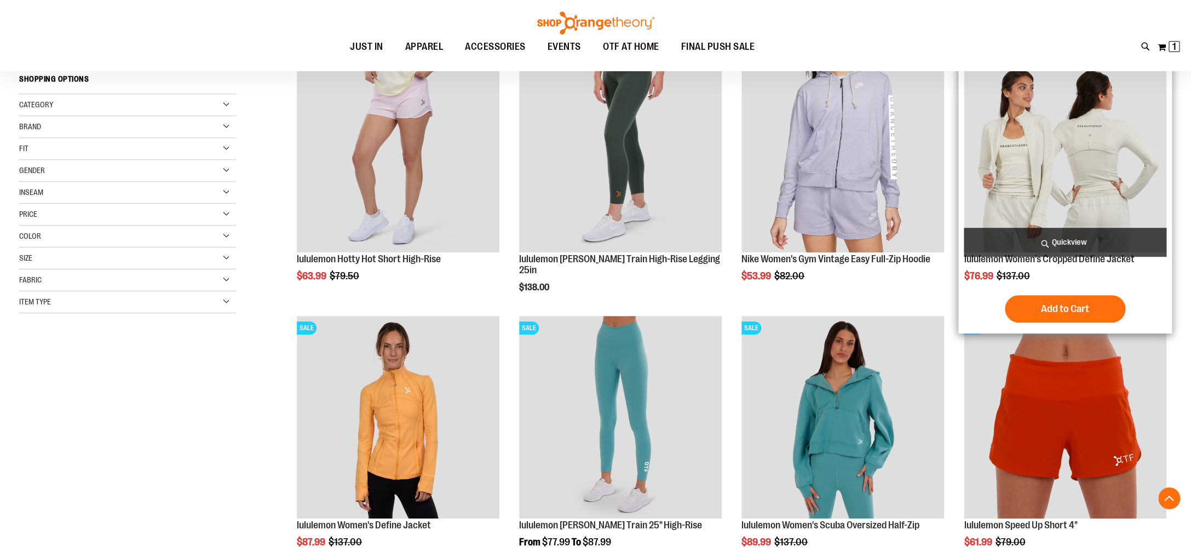
click at [1104, 165] on img "product" at bounding box center [1065, 151] width 203 height 203
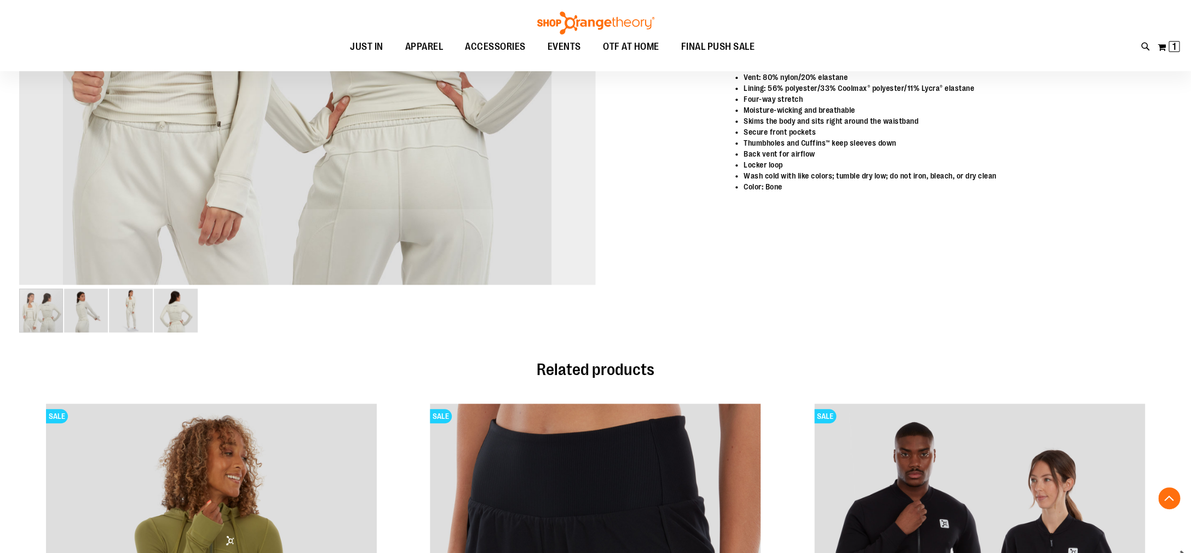
scroll to position [448, 0]
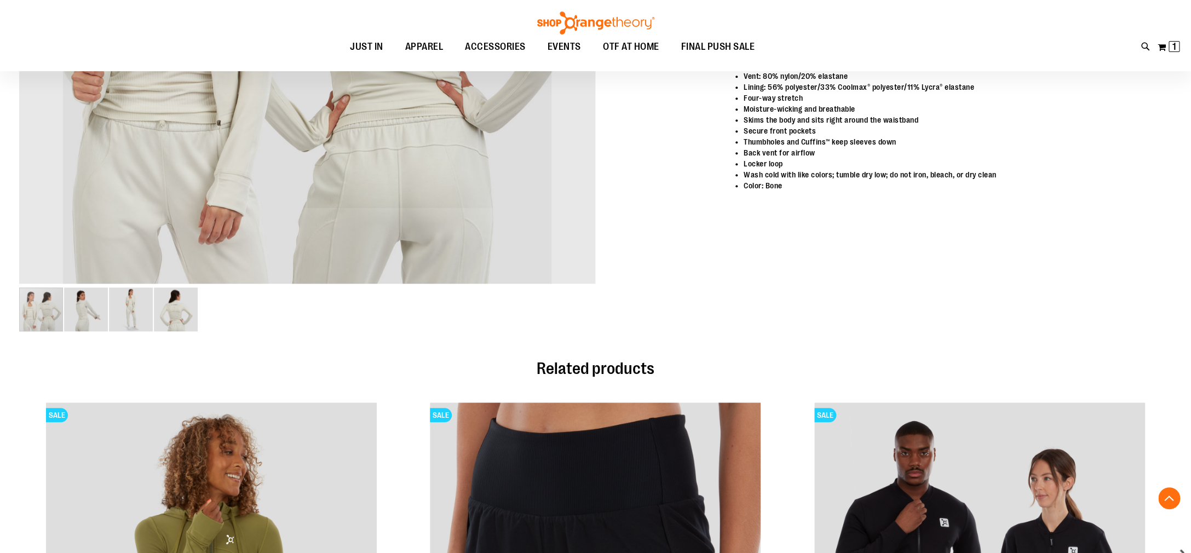
click at [135, 308] on img "image 3 of 4" at bounding box center [131, 309] width 44 height 44
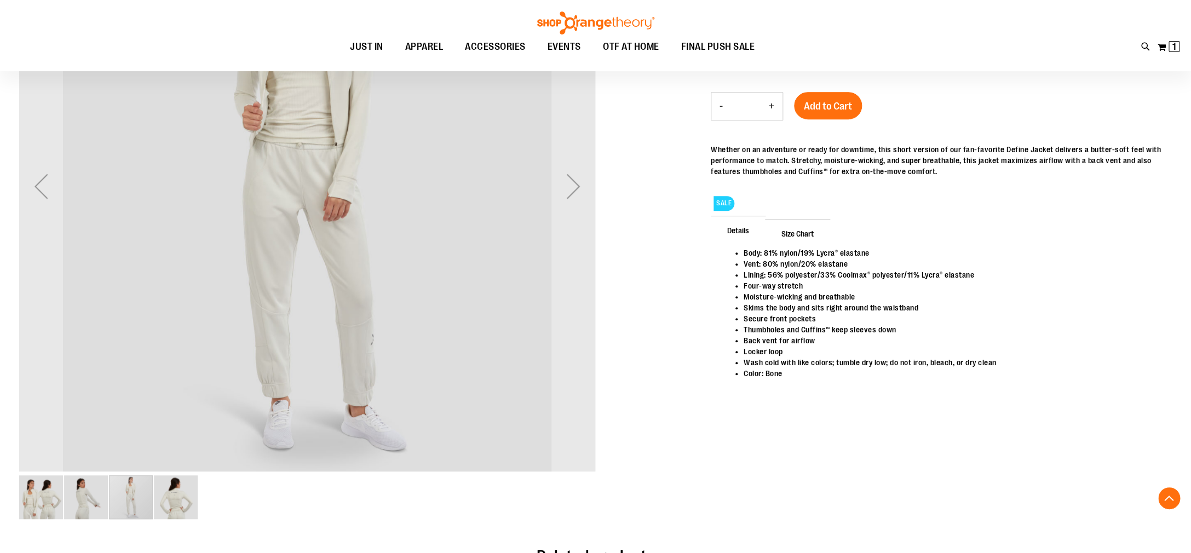
scroll to position [263, 0]
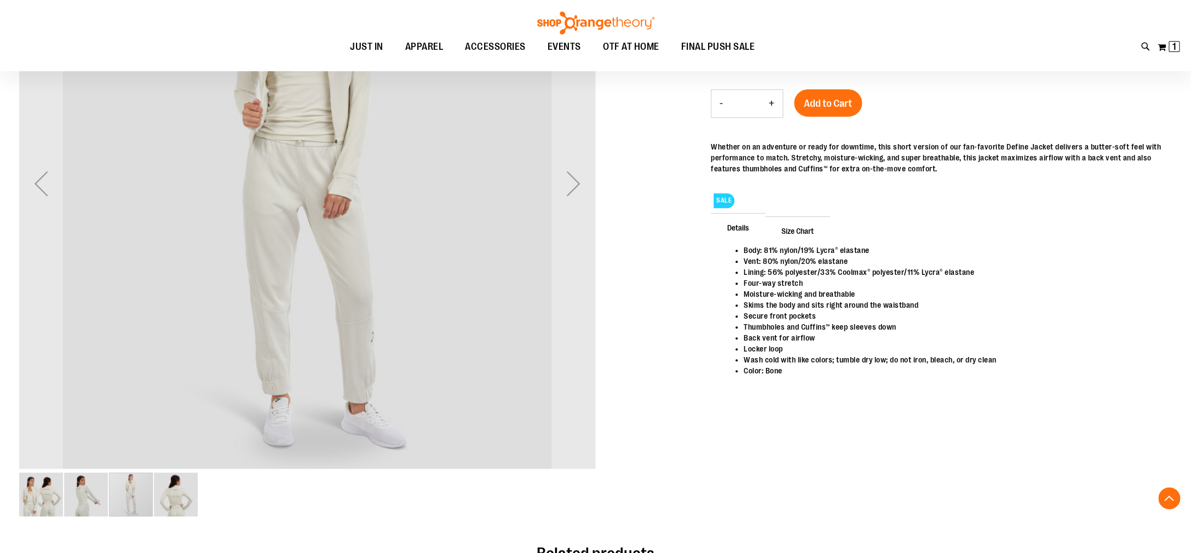
click at [82, 496] on img "image 2 of 4" at bounding box center [86, 494] width 44 height 44
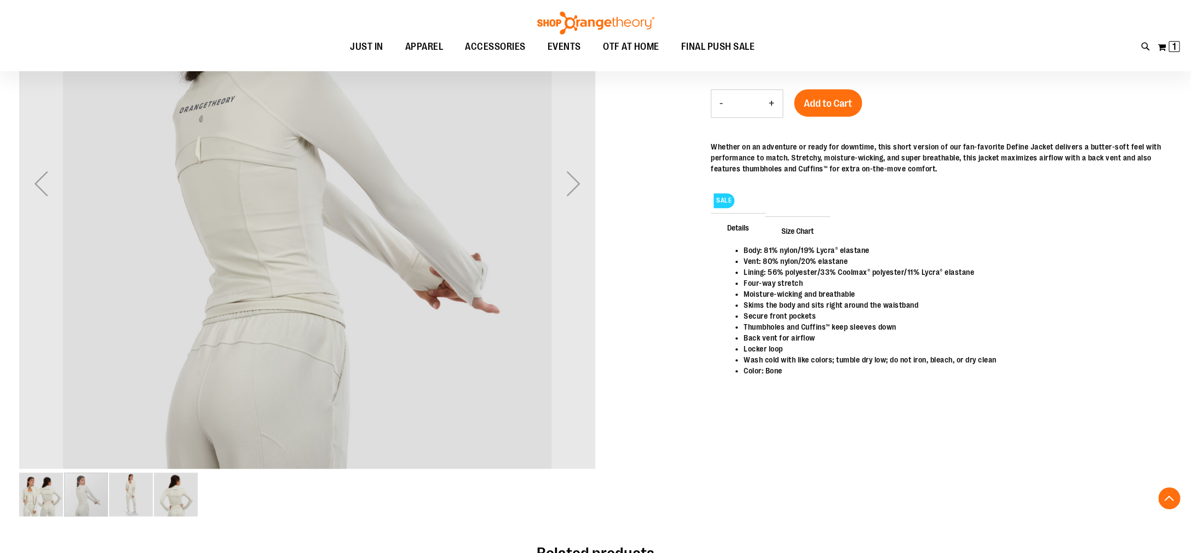
click at [135, 495] on img "image 3 of 4" at bounding box center [131, 494] width 44 height 44
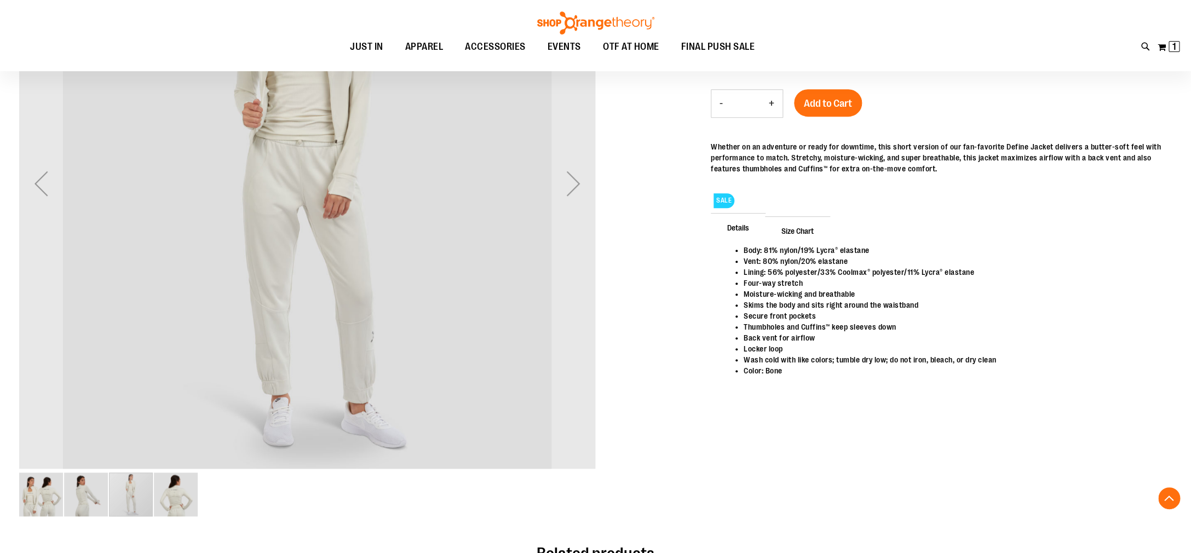
scroll to position [266, 0]
click at [166, 494] on img "image 4 of 4" at bounding box center [176, 493] width 44 height 44
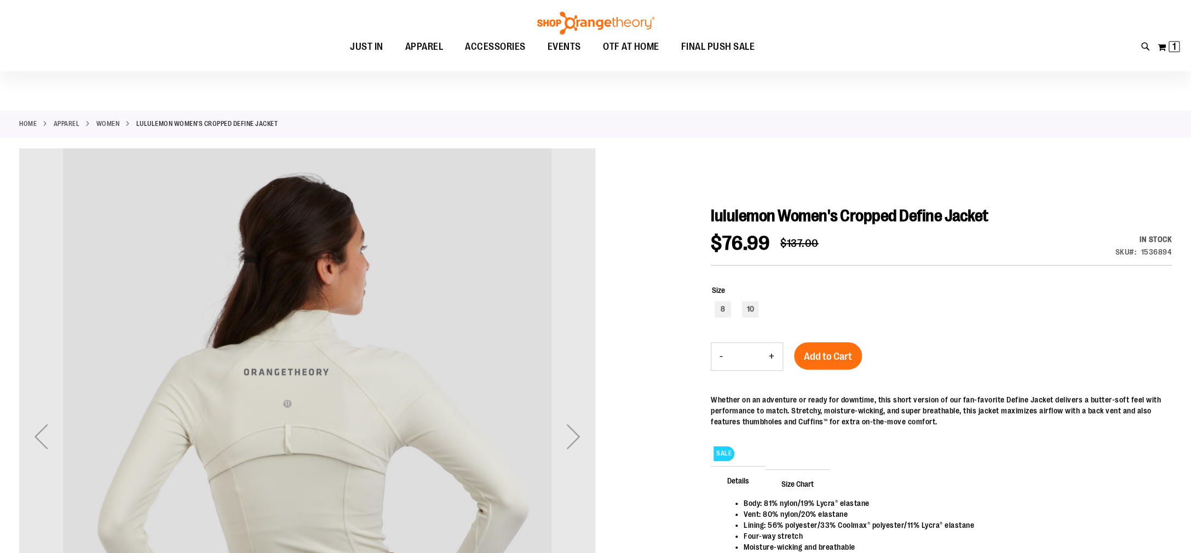
scroll to position [9, 0]
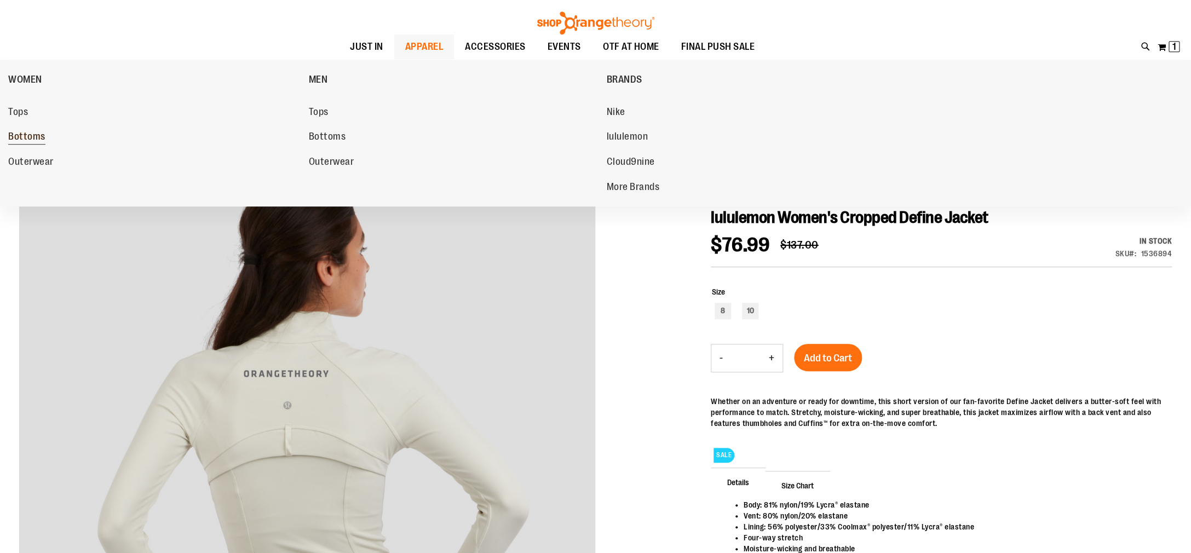
click at [37, 137] on span "Bottoms" at bounding box center [26, 138] width 37 height 14
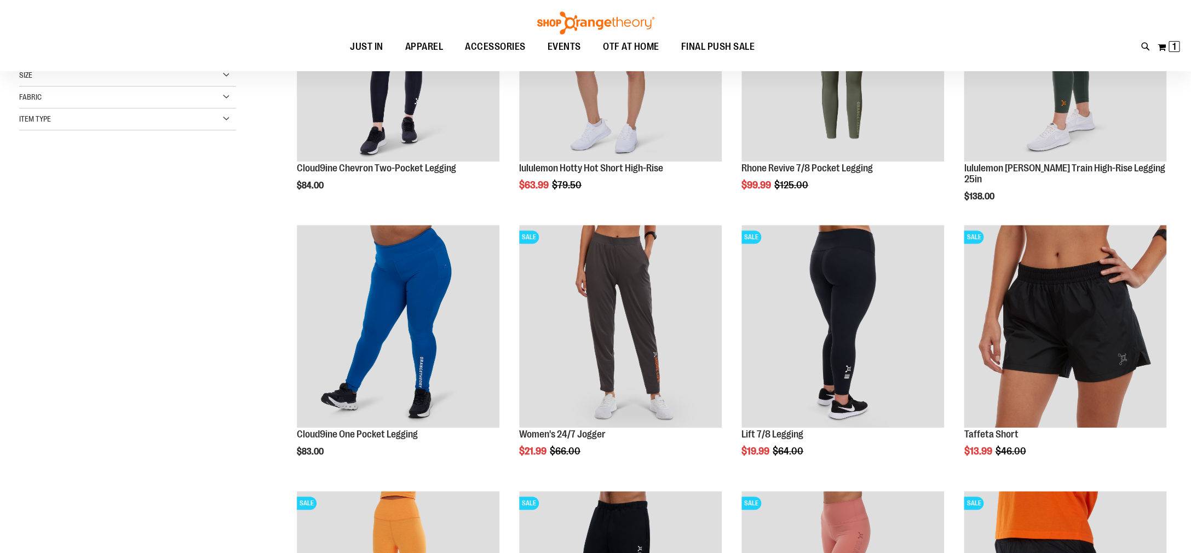
scroll to position [371, 0]
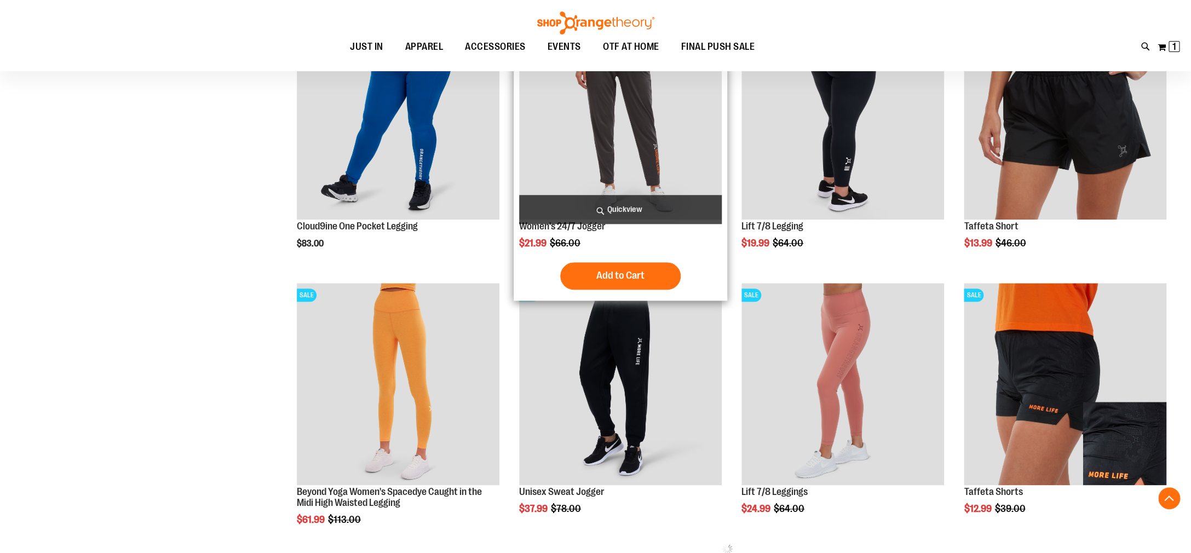
scroll to position [475, 0]
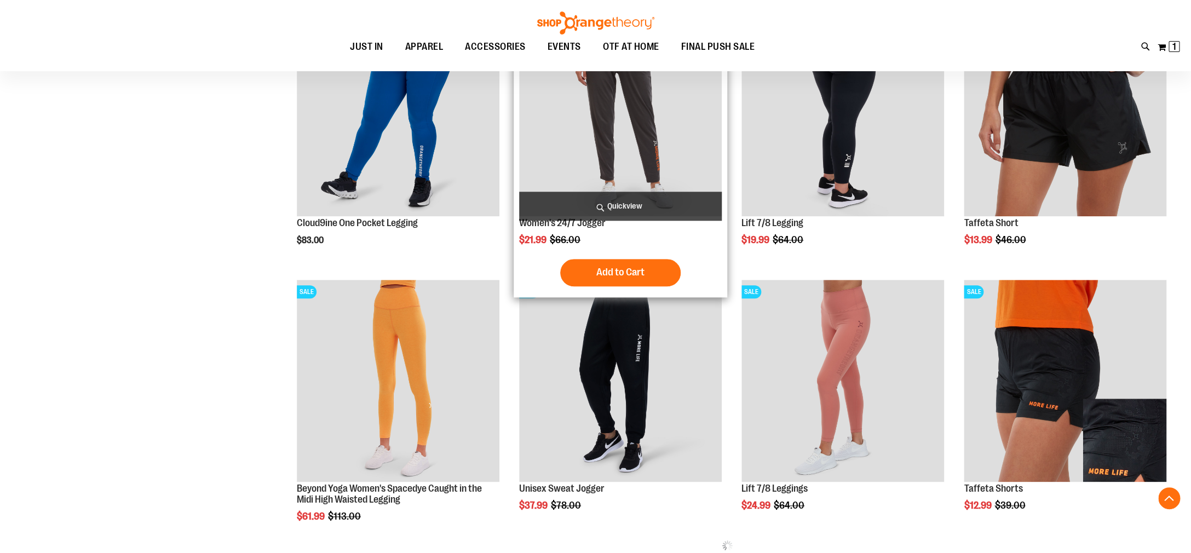
click at [615, 206] on span "Quickview" at bounding box center [620, 206] width 203 height 29
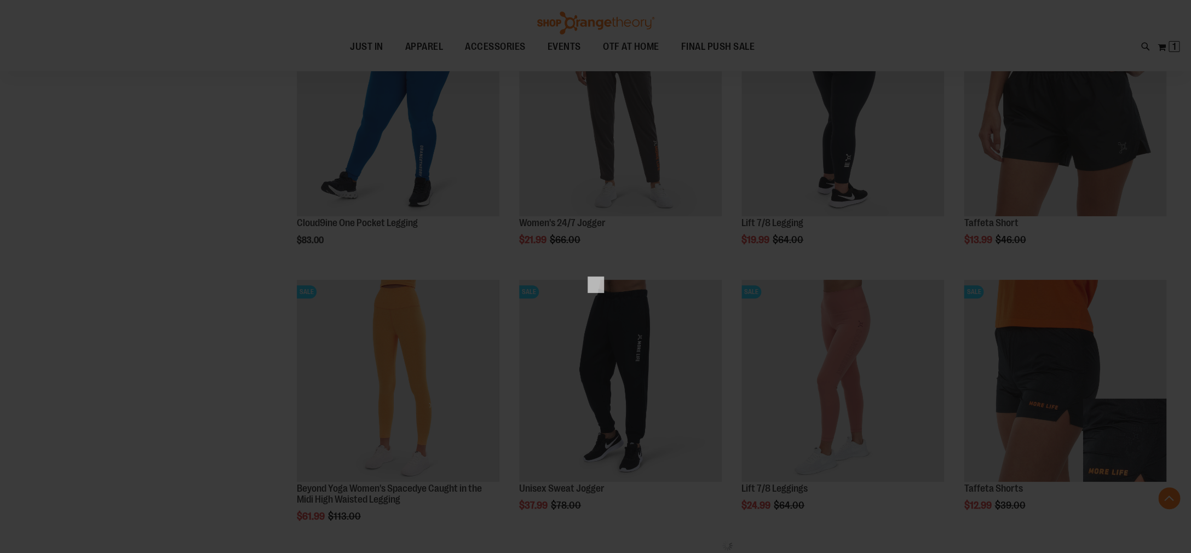
scroll to position [0, 0]
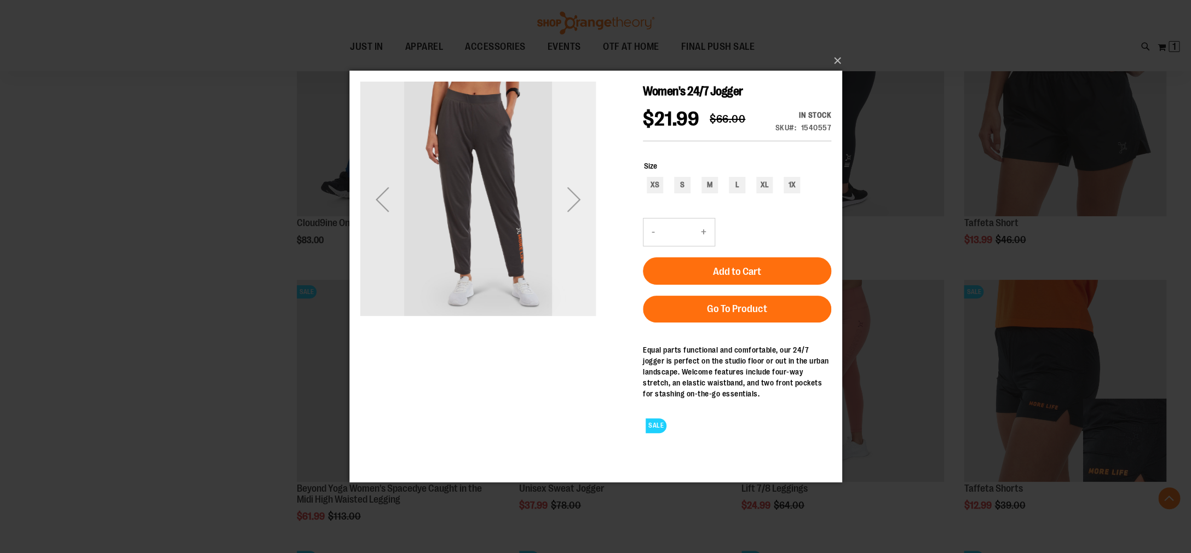
click at [573, 200] on div "Next" at bounding box center [573, 199] width 44 height 44
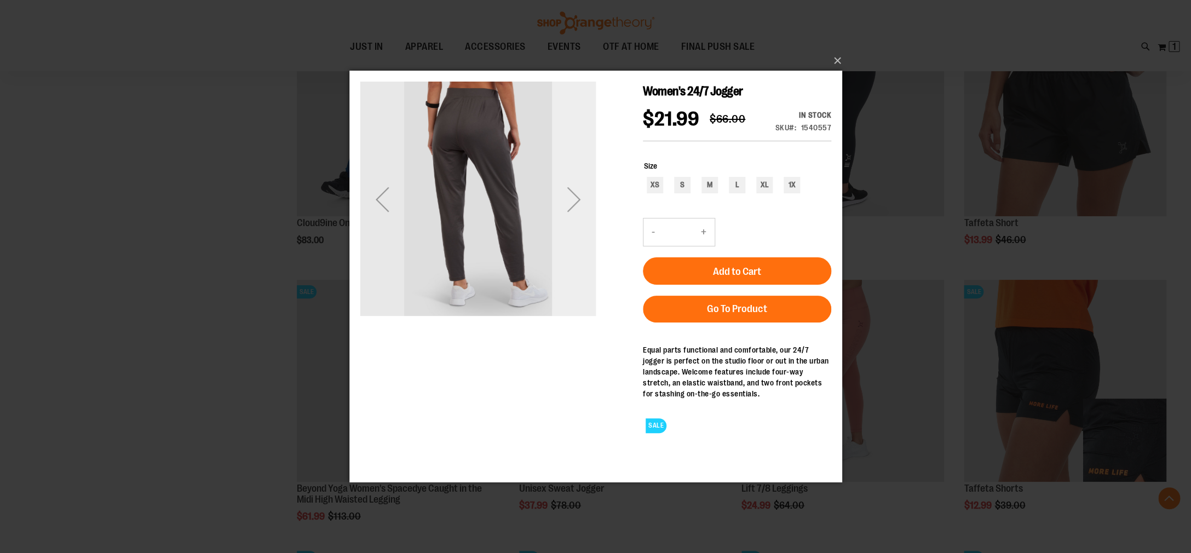
click at [573, 200] on div "Next" at bounding box center [573, 199] width 44 height 44
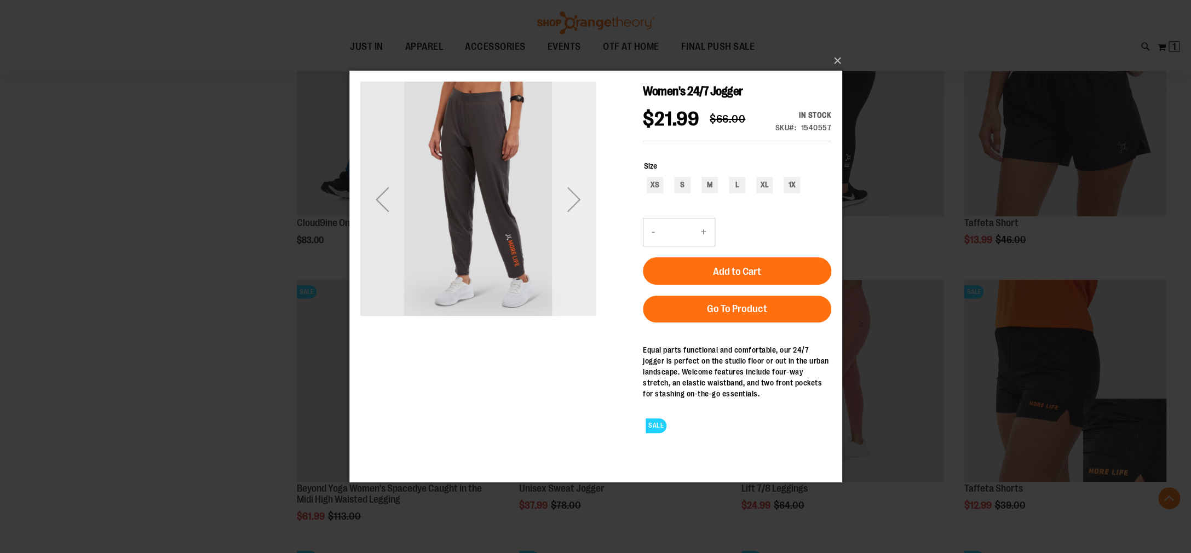
click at [573, 200] on div "Next" at bounding box center [573, 199] width 44 height 44
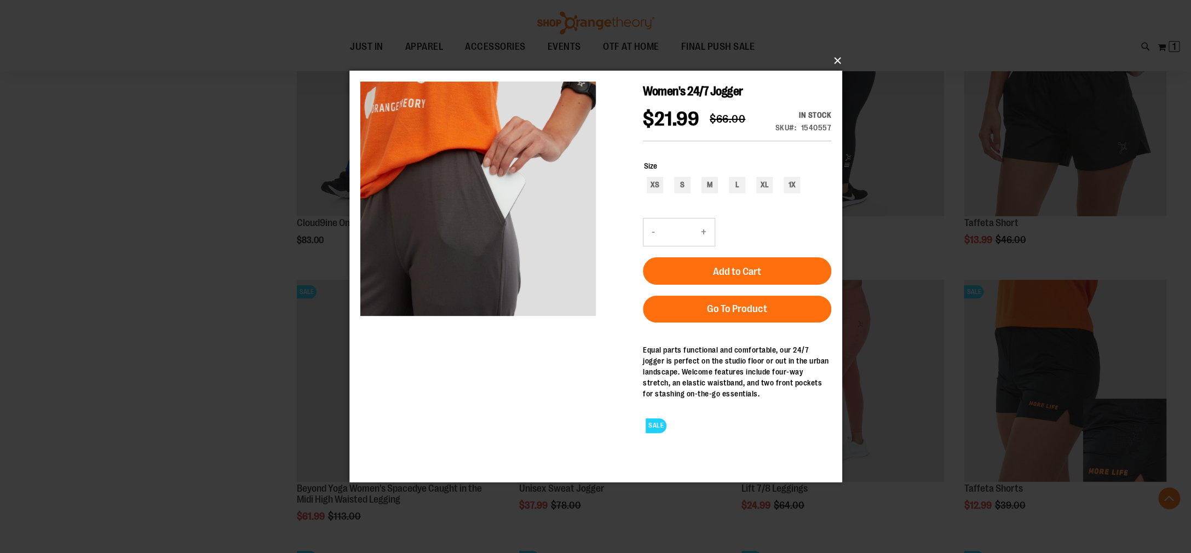
click at [832, 59] on button "×" at bounding box center [599, 61] width 493 height 24
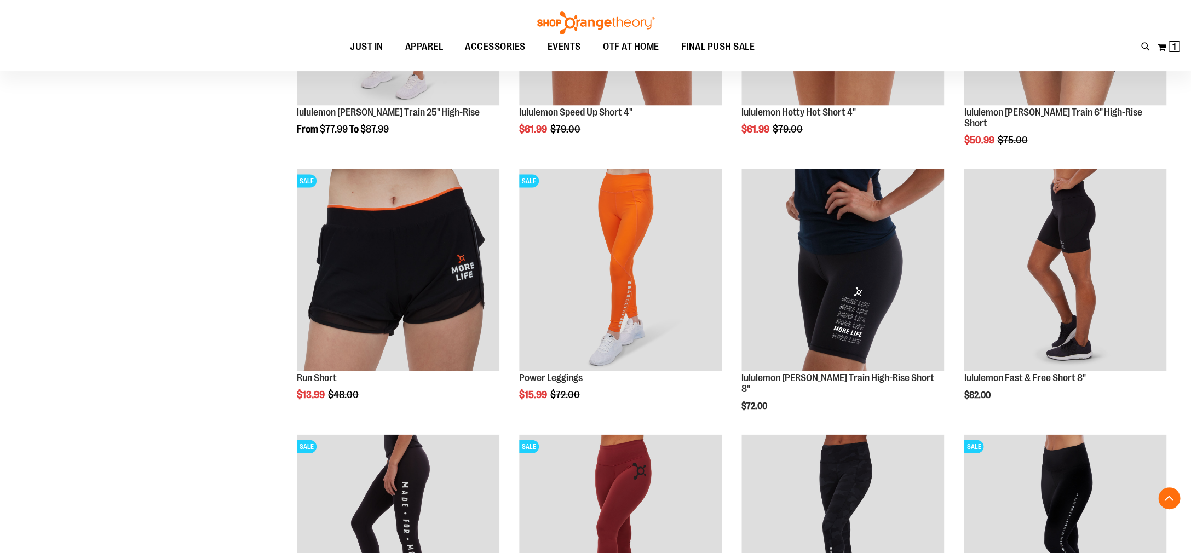
scroll to position [1154, 0]
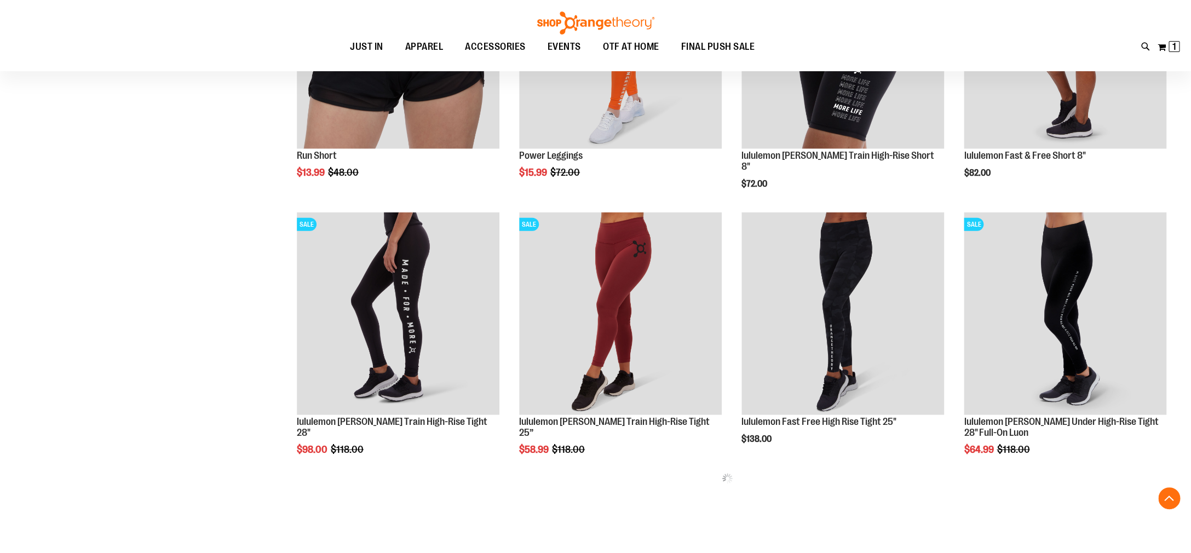
scroll to position [1547, 0]
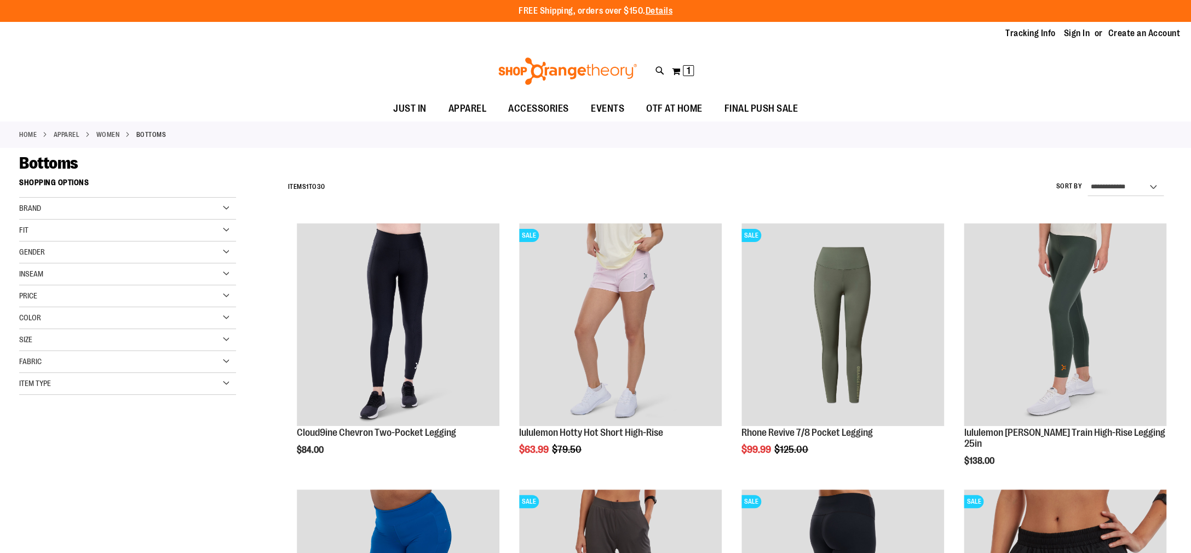
click at [109, 135] on link "WOMEN" at bounding box center [108, 135] width 24 height 10
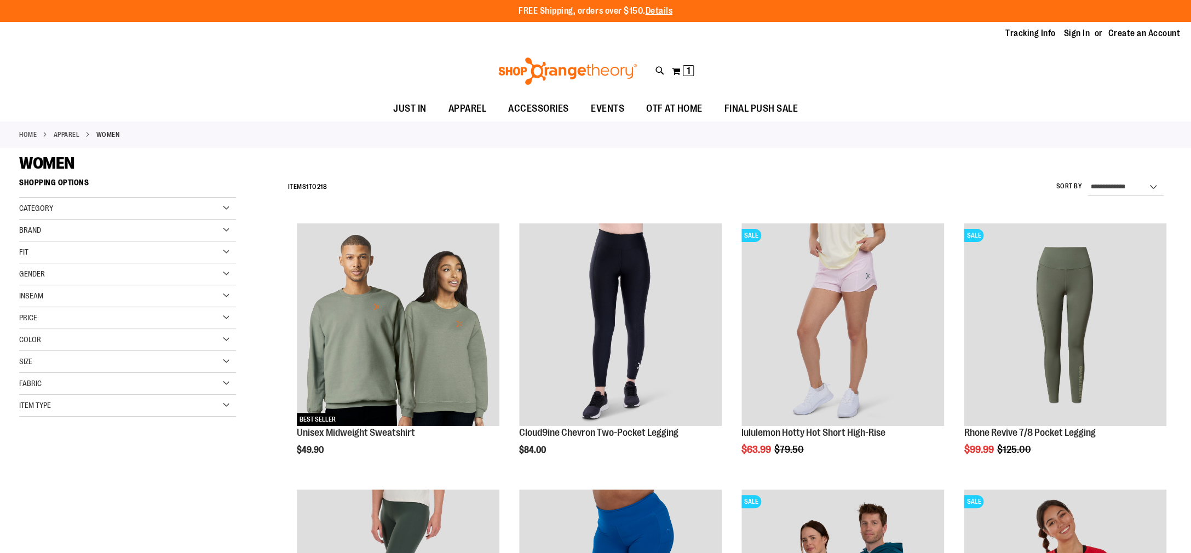
click at [48, 209] on span "Category" at bounding box center [36, 208] width 34 height 9
click at [38, 230] on link "Tops" at bounding box center [120, 230] width 209 height 11
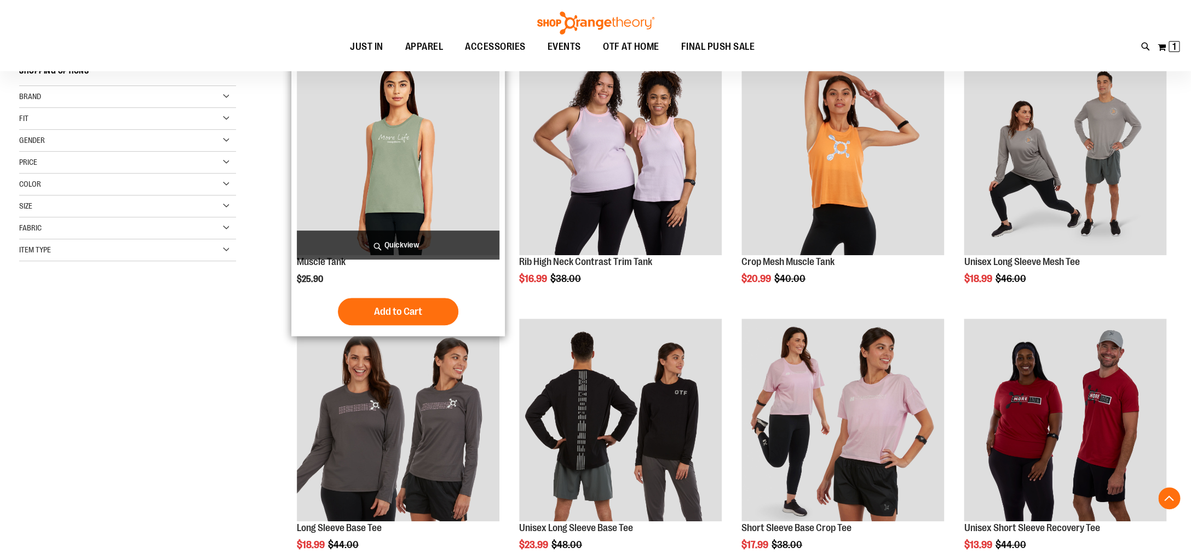
scroll to position [173, 0]
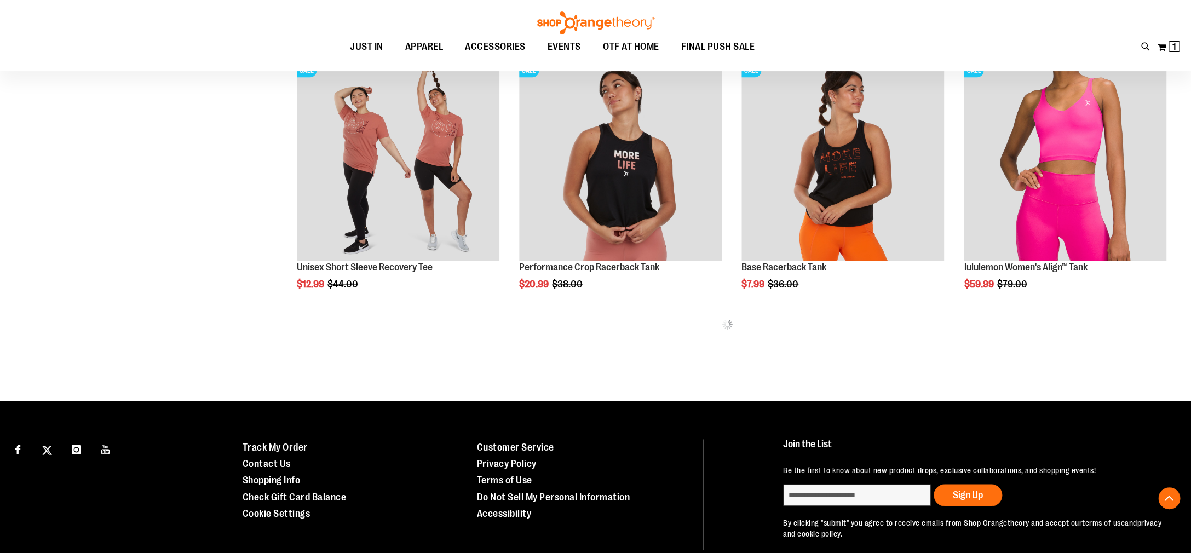
scroll to position [749, 0]
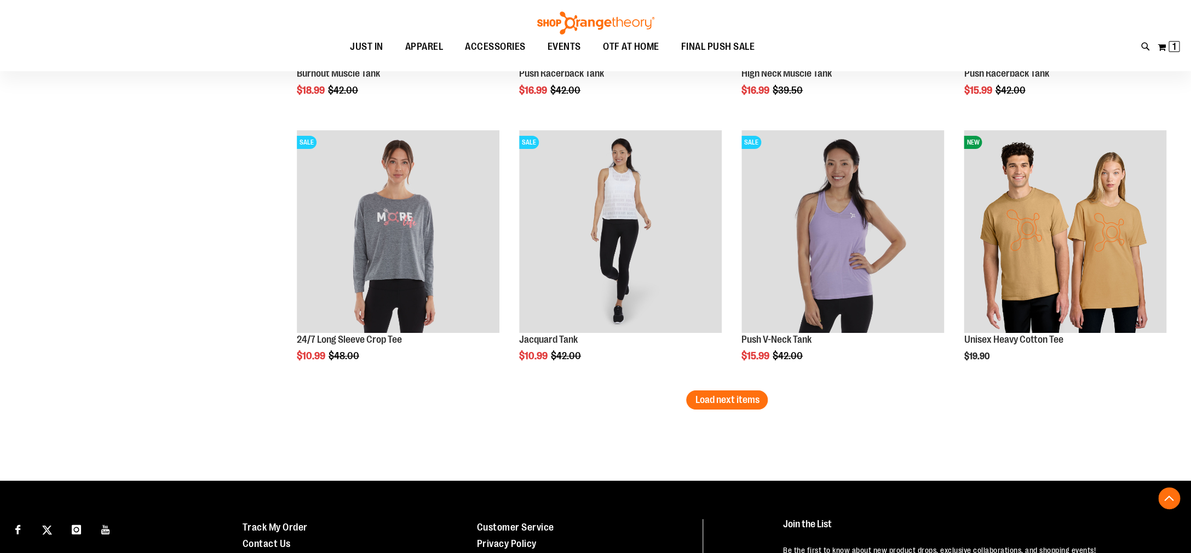
scroll to position [2272, 0]
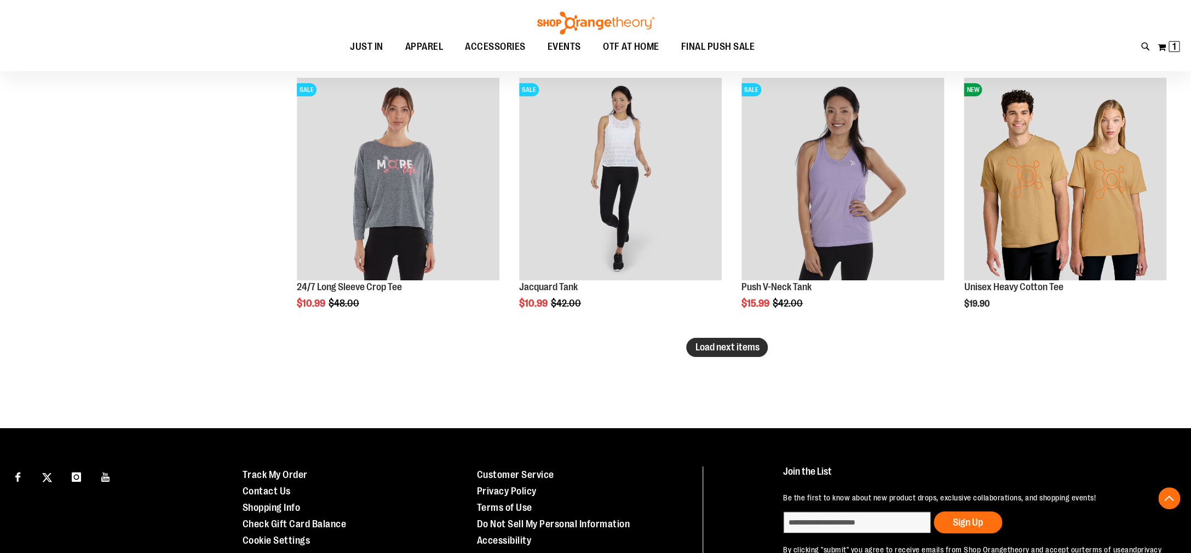
click at [744, 348] on span "Load next items" at bounding box center [727, 347] width 64 height 11
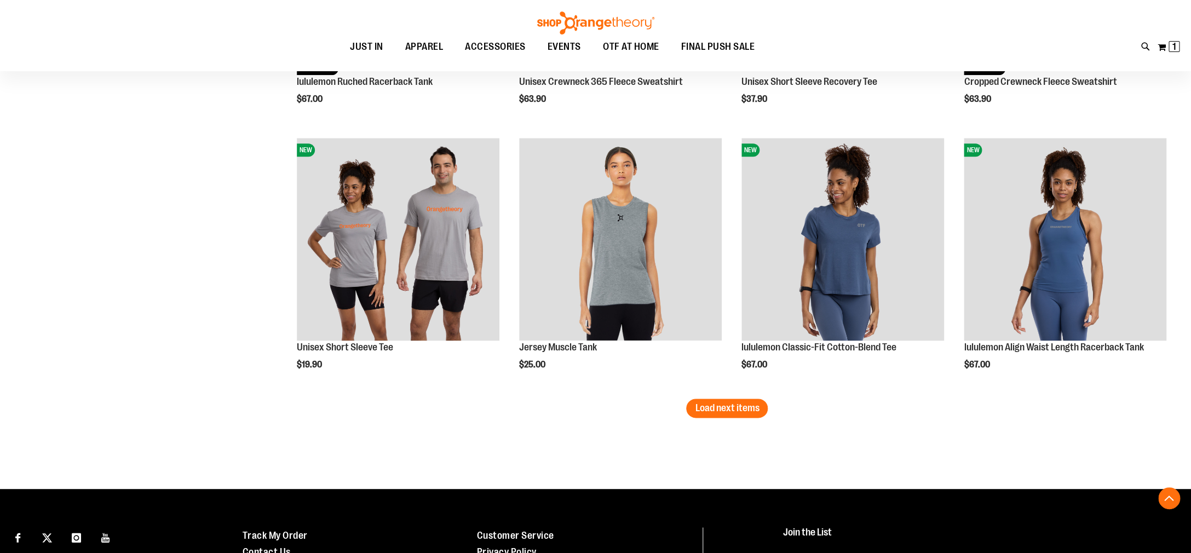
scroll to position [3011, 0]
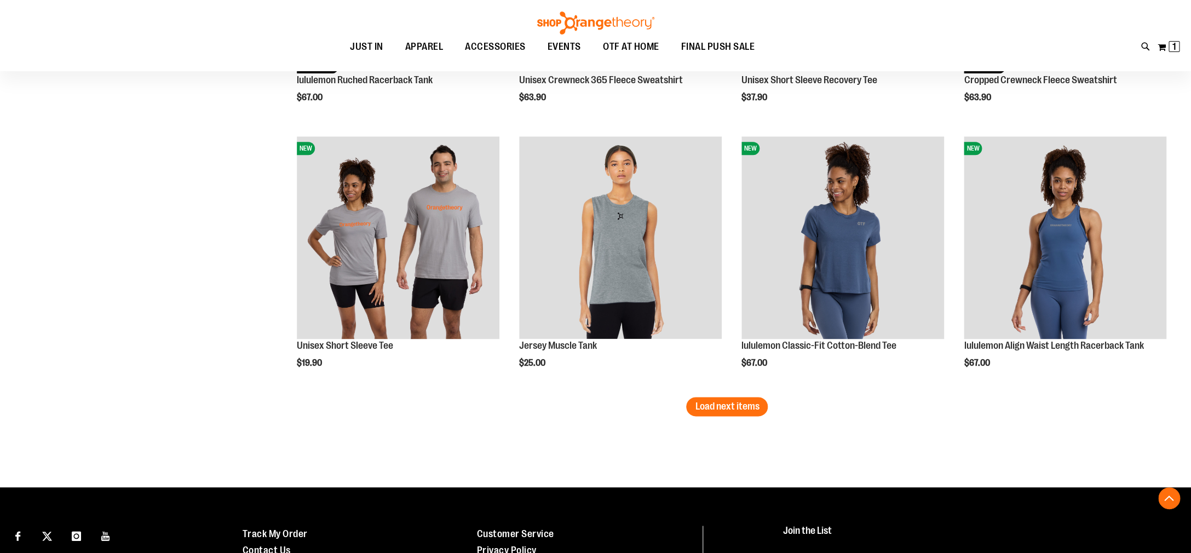
click at [742, 405] on span "Load next items" at bounding box center [727, 406] width 64 height 11
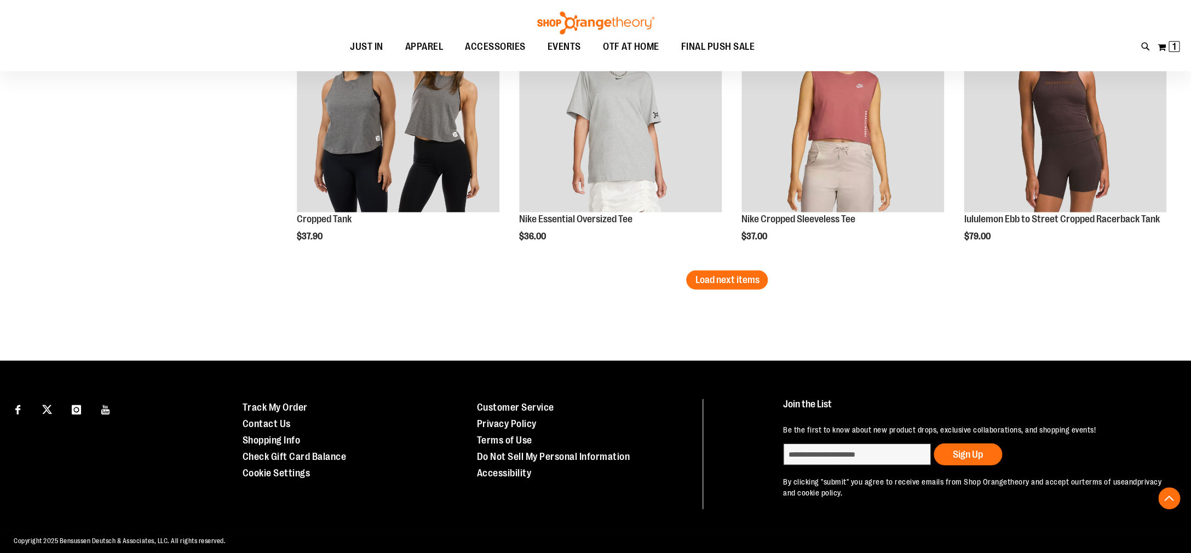
scroll to position [3947, 0]
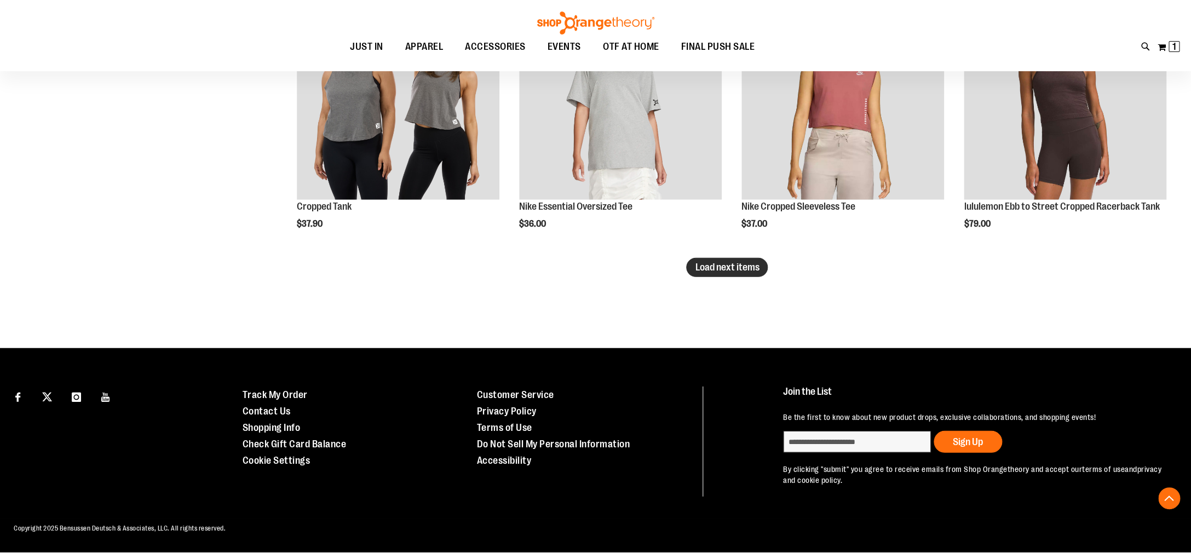
click at [707, 267] on span "Load next items" at bounding box center [727, 267] width 64 height 11
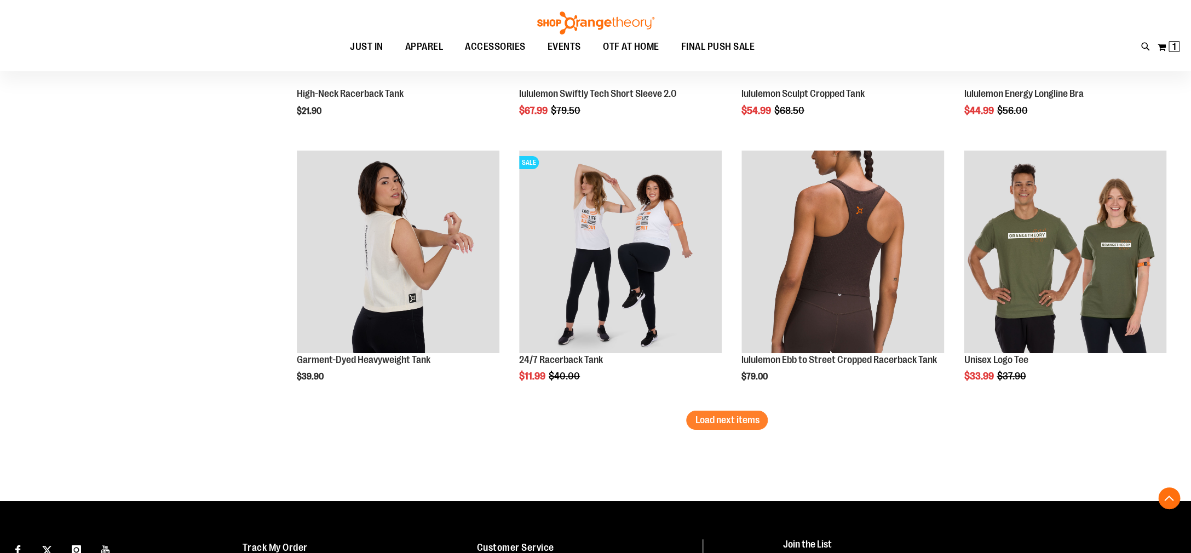
scroll to position [4611, 0]
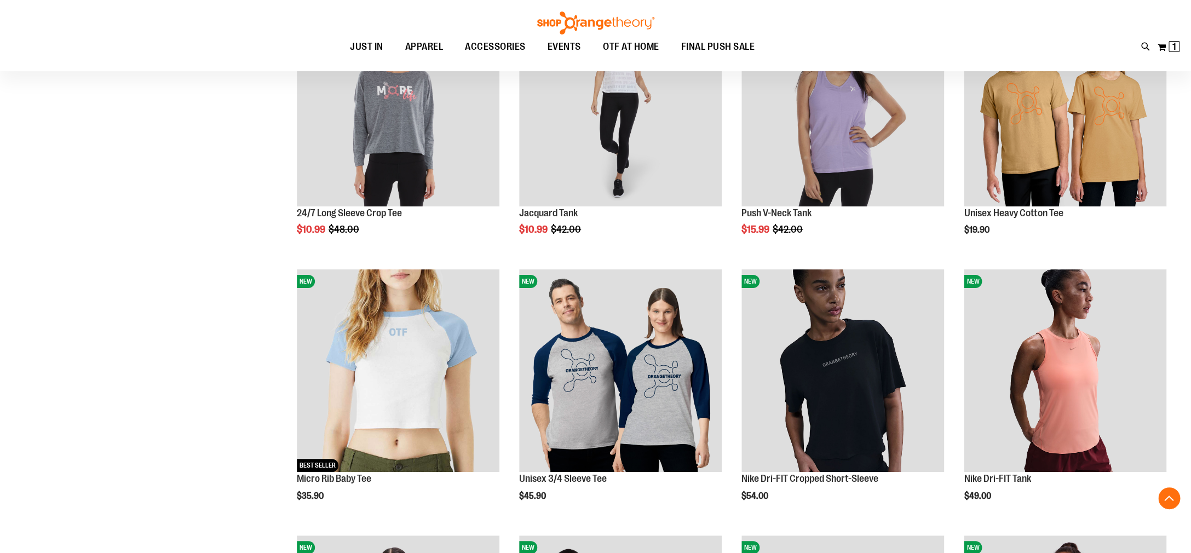
scroll to position [2298, 0]
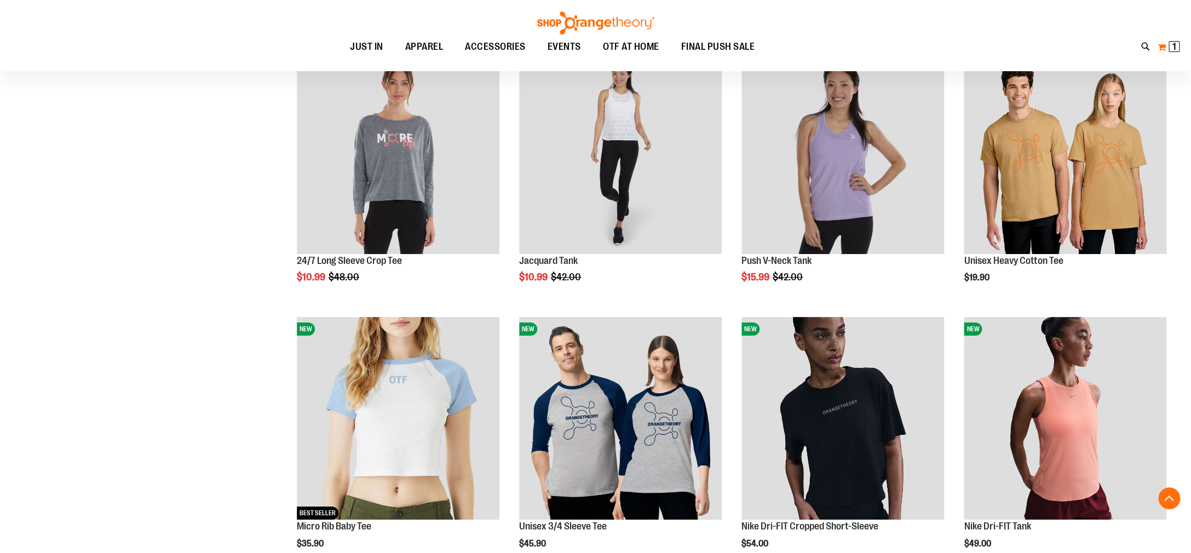
click at [1172, 44] on span "1 1 items" at bounding box center [1173, 46] width 11 height 11
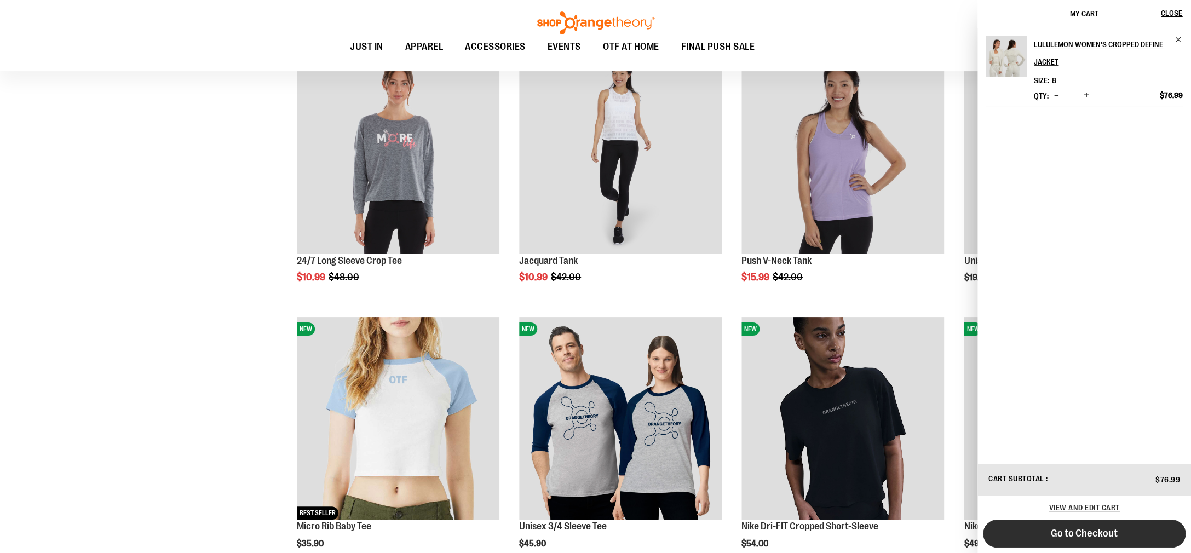
click at [1098, 537] on span "Go to Checkout" at bounding box center [1084, 533] width 67 height 12
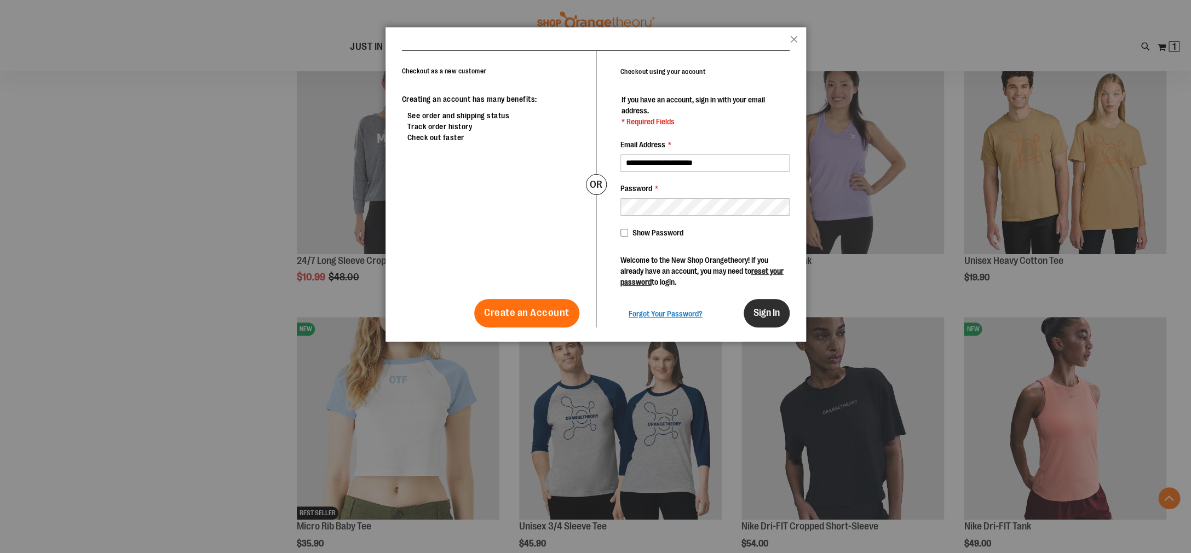
click at [765, 308] on span "Sign In" at bounding box center [766, 312] width 26 height 11
click at [766, 310] on span "Sign In" at bounding box center [766, 312] width 26 height 11
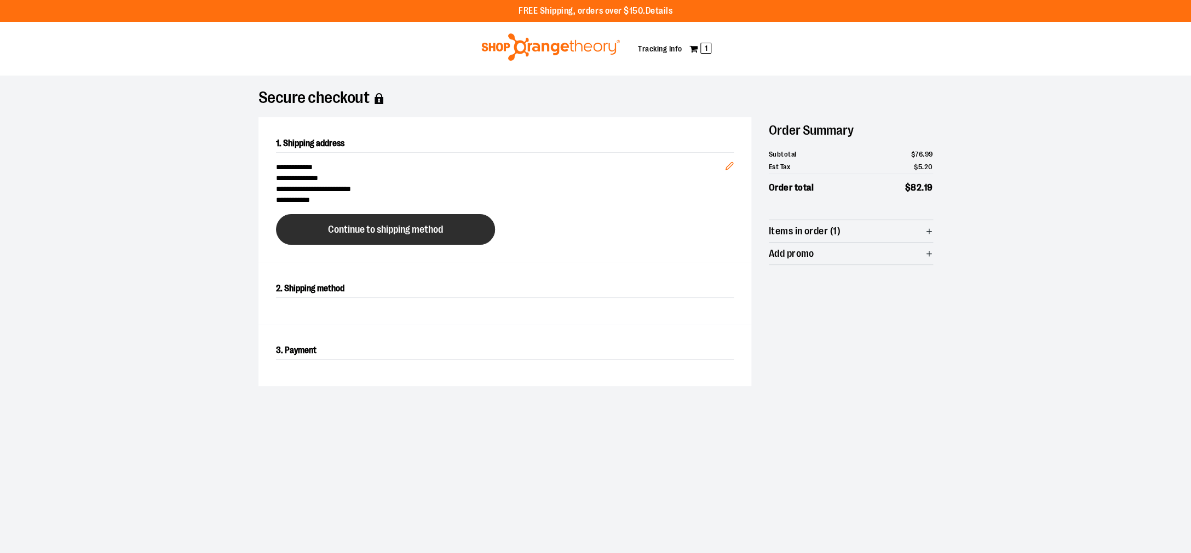
click at [429, 237] on button "Continue to shipping method" at bounding box center [385, 229] width 219 height 31
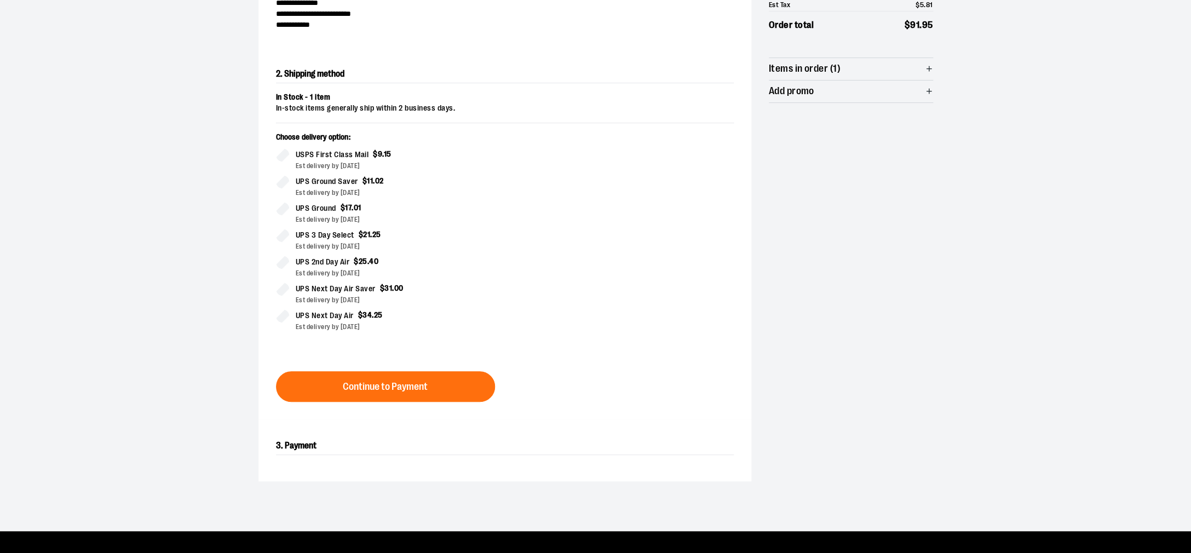
scroll to position [176, 0]
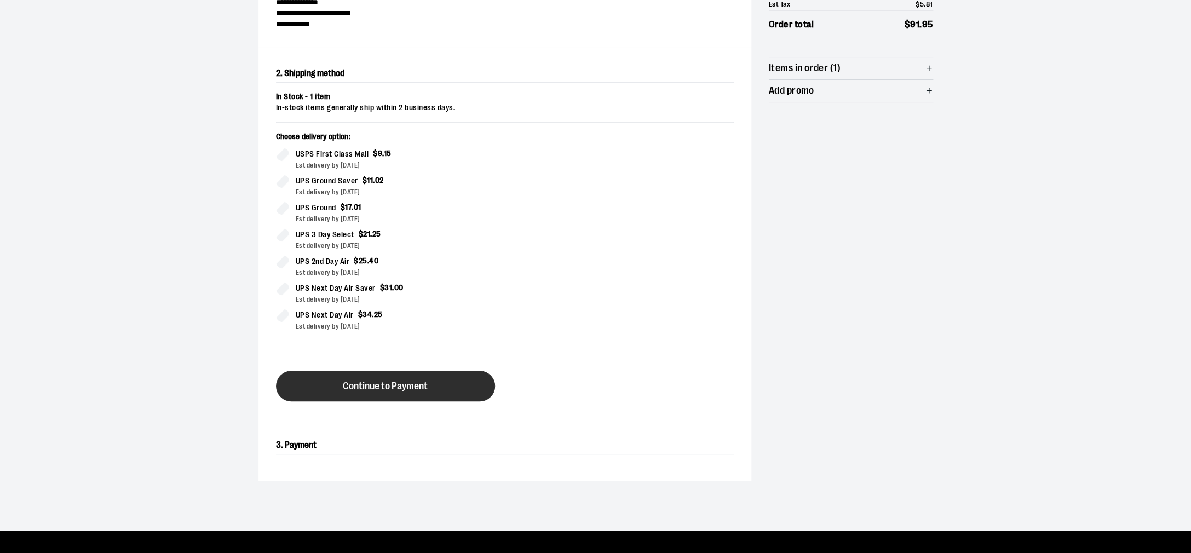
click at [407, 388] on span "Continue to Payment" at bounding box center [385, 386] width 85 height 10
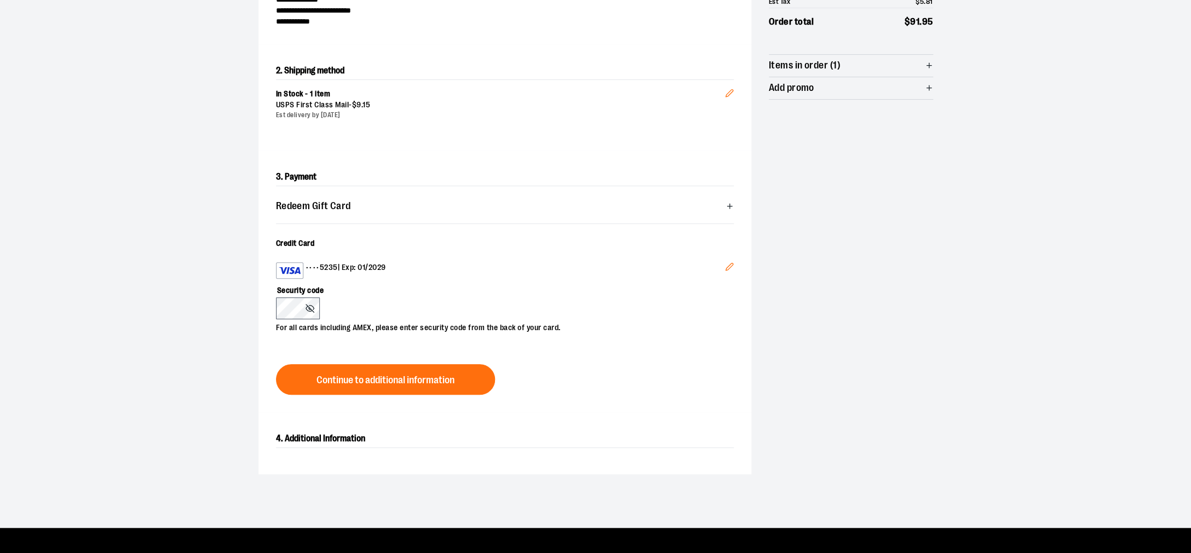
scroll to position [180, 0]
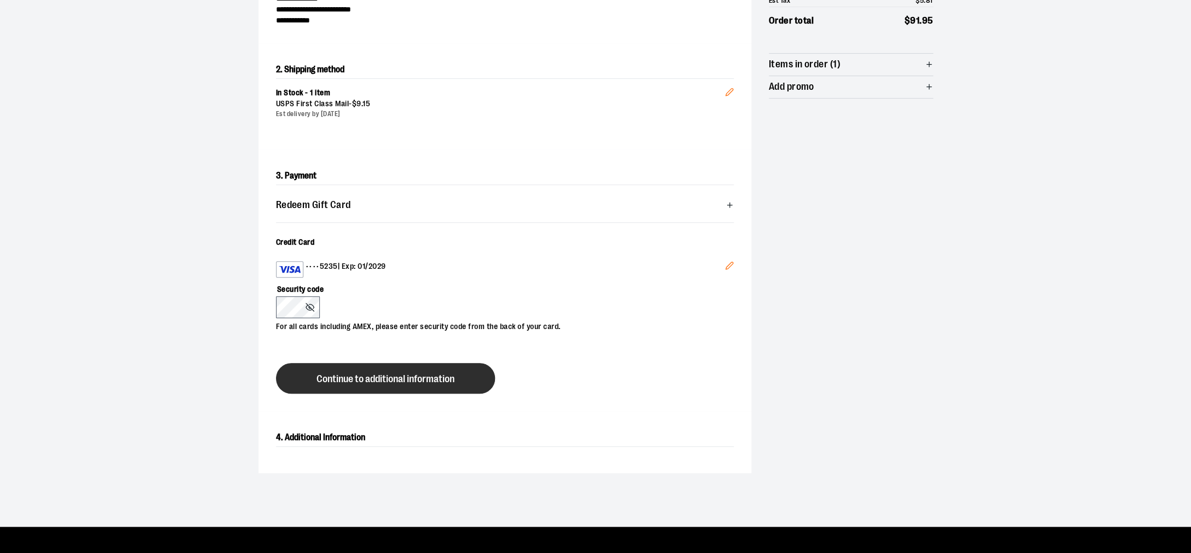
click at [394, 379] on span "Continue to additional information" at bounding box center [385, 379] width 138 height 10
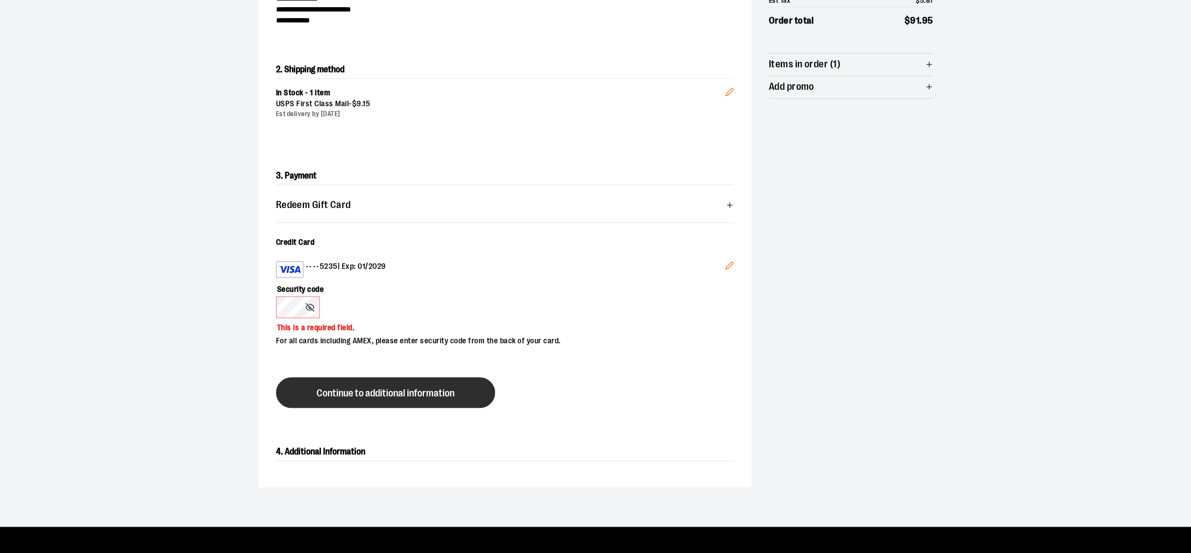
click at [385, 393] on span "Continue to additional information" at bounding box center [385, 393] width 138 height 10
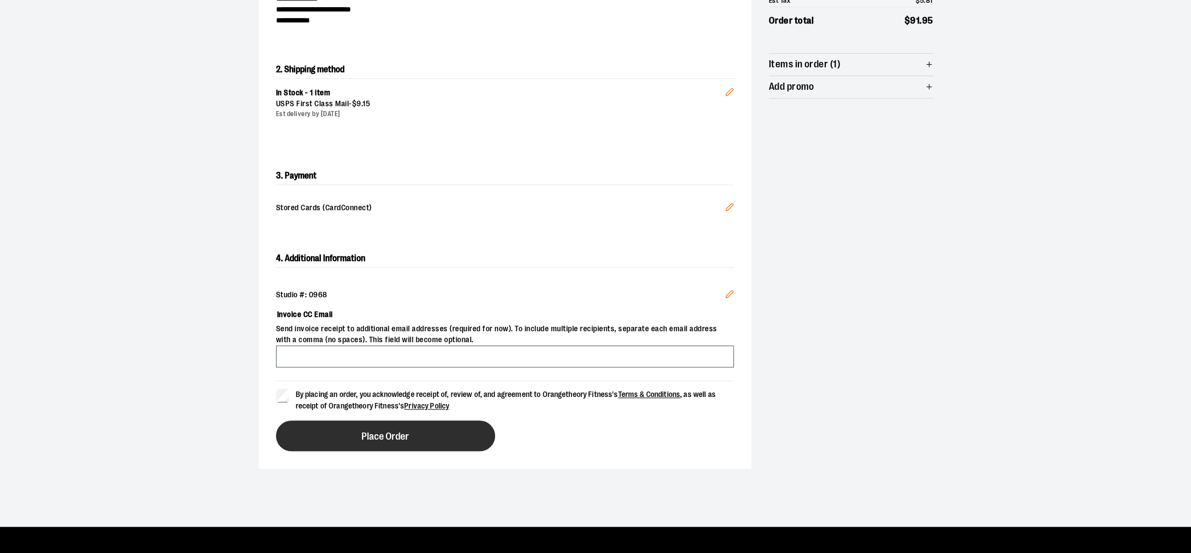
click at [386, 437] on span "Place Order" at bounding box center [385, 436] width 48 height 10
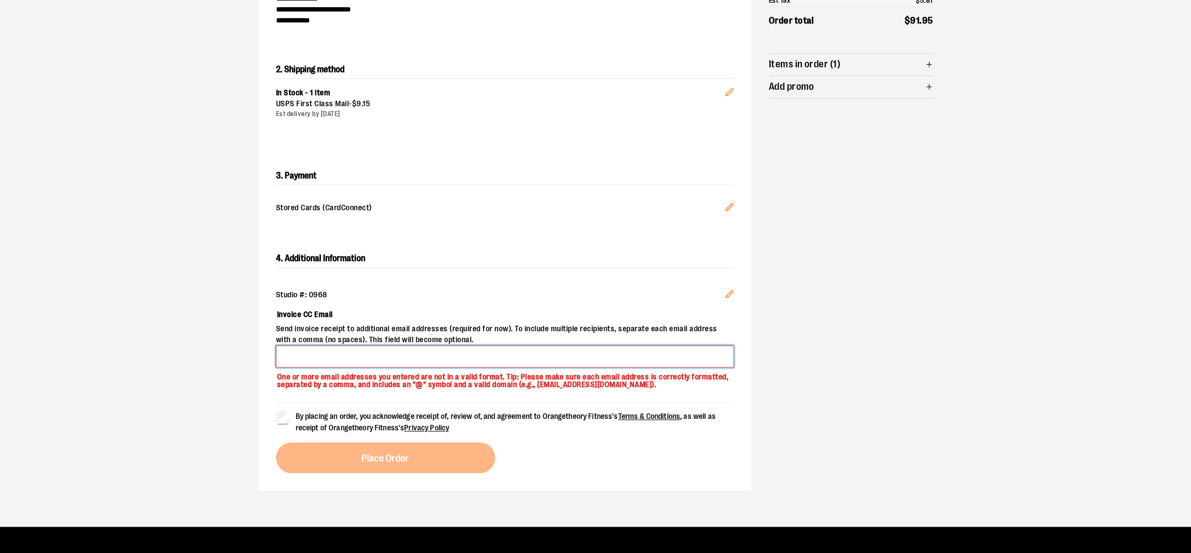
click at [380, 357] on input "Invoice CC Email" at bounding box center [505, 356] width 458 height 22
type input "**********"
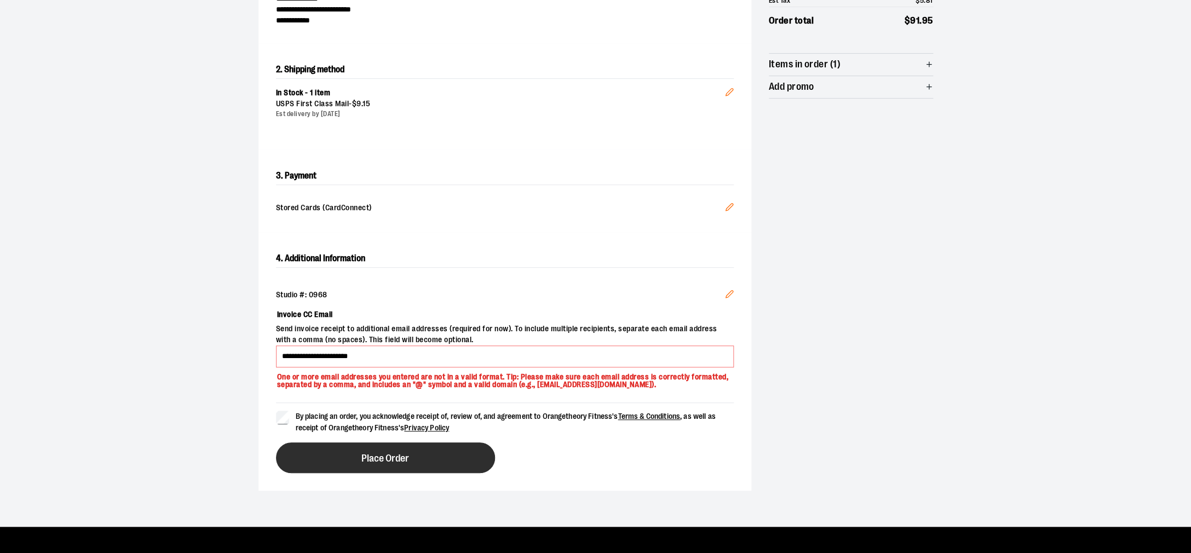
click at [388, 454] on span "Place Order" at bounding box center [385, 458] width 48 height 10
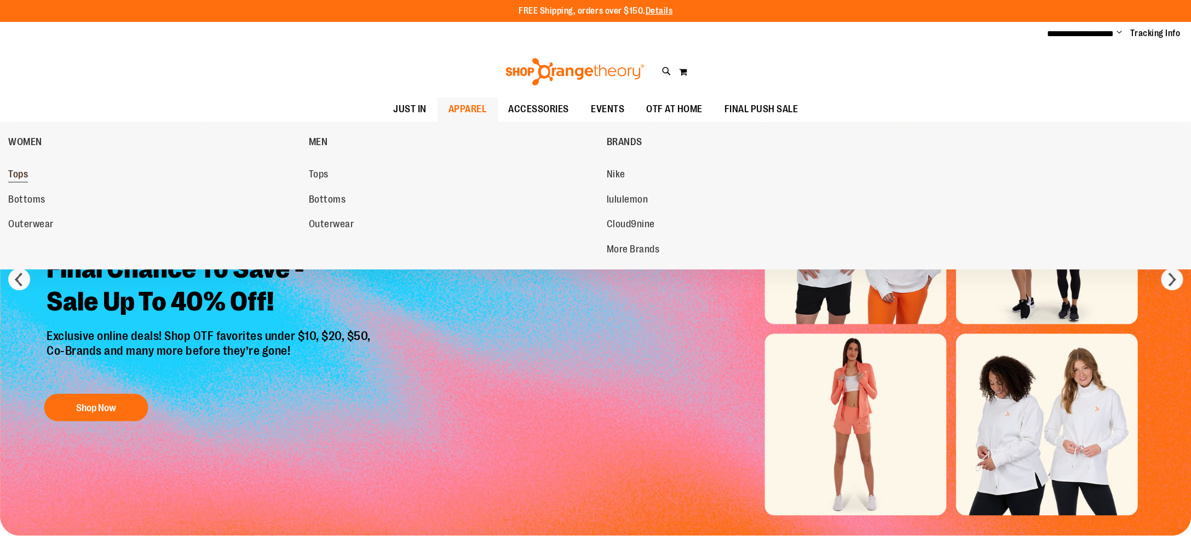
click at [18, 174] on span "Tops" at bounding box center [18, 176] width 20 height 14
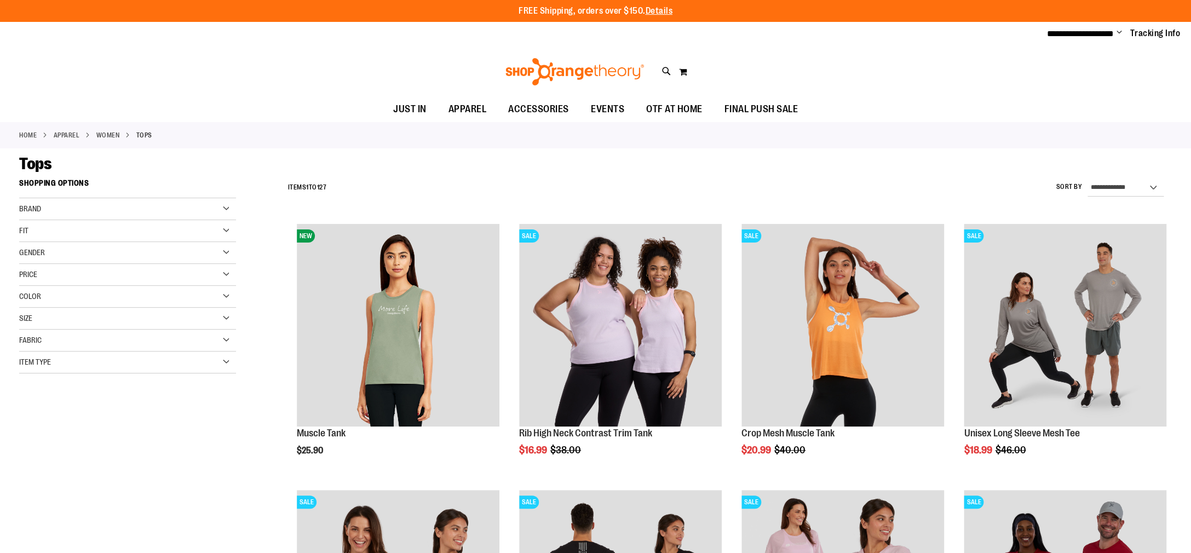
click at [38, 206] on span "Brand" at bounding box center [30, 208] width 22 height 9
click at [37, 243] on link "lululemon" at bounding box center [120, 242] width 209 height 11
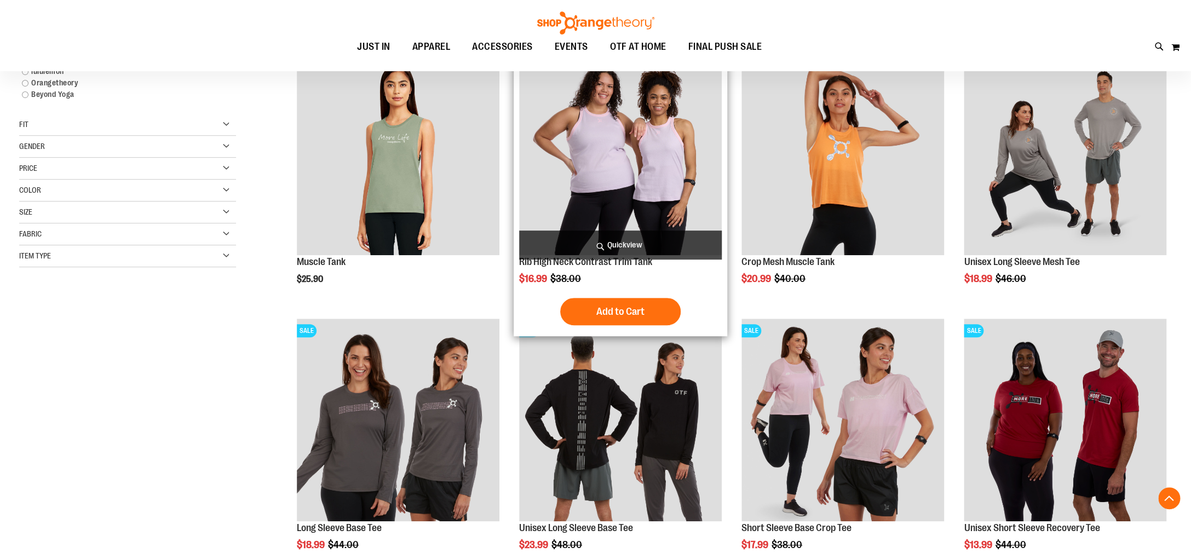
scroll to position [173, 0]
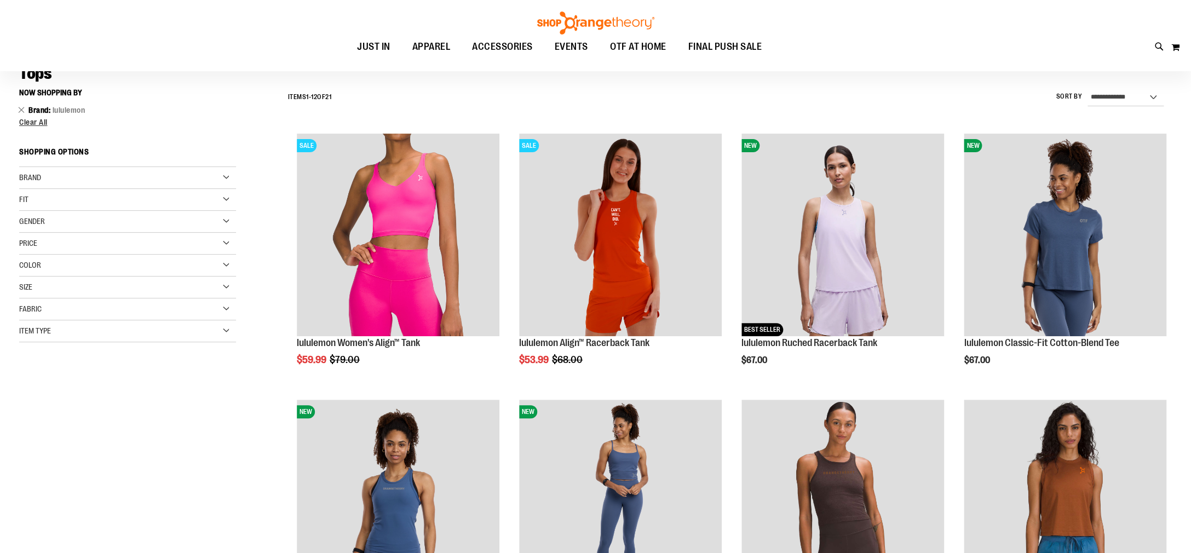
scroll to position [91, 0]
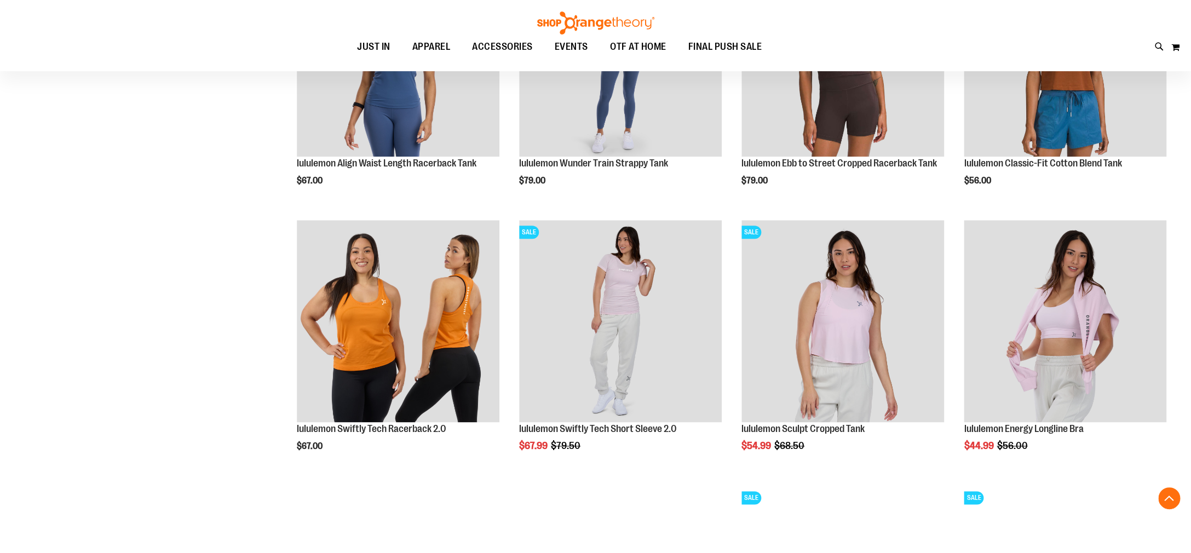
scroll to position [527, 0]
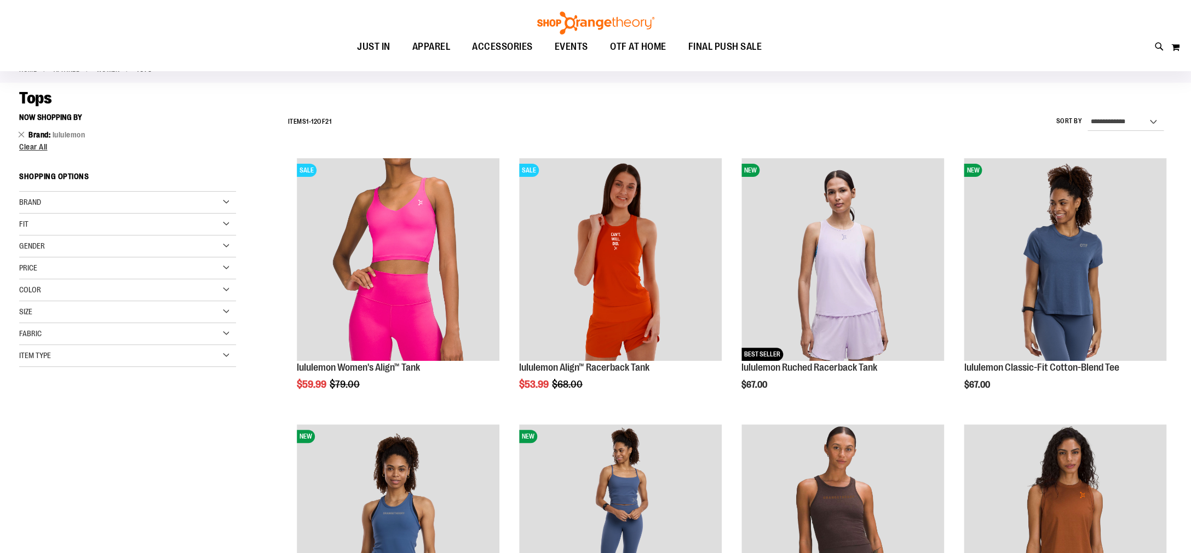
scroll to position [64, 0]
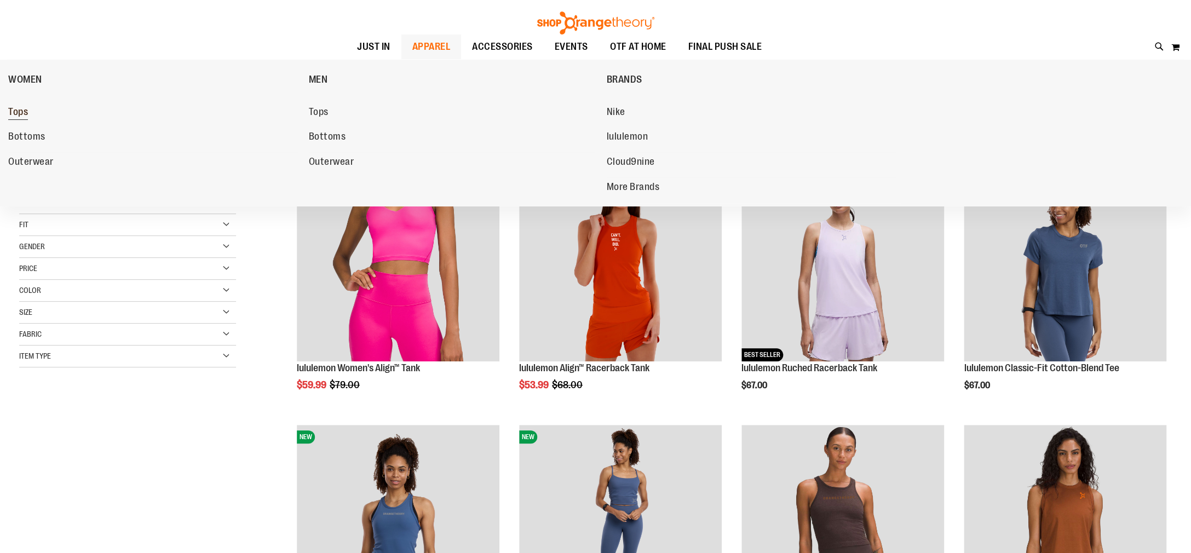
click at [18, 111] on span "Tops" at bounding box center [18, 113] width 20 height 14
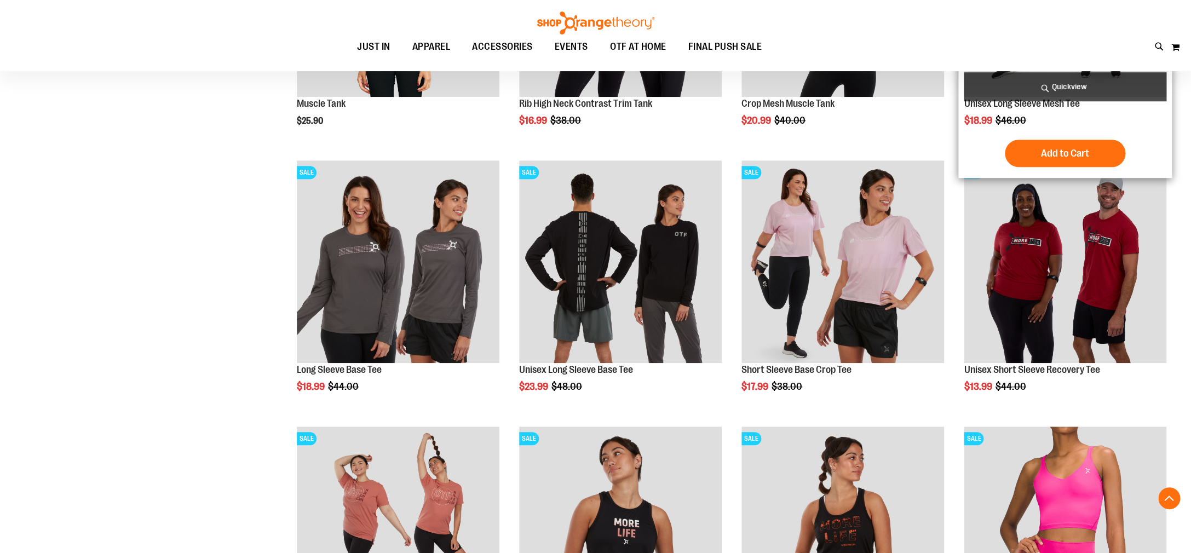
scroll to position [419, 0]
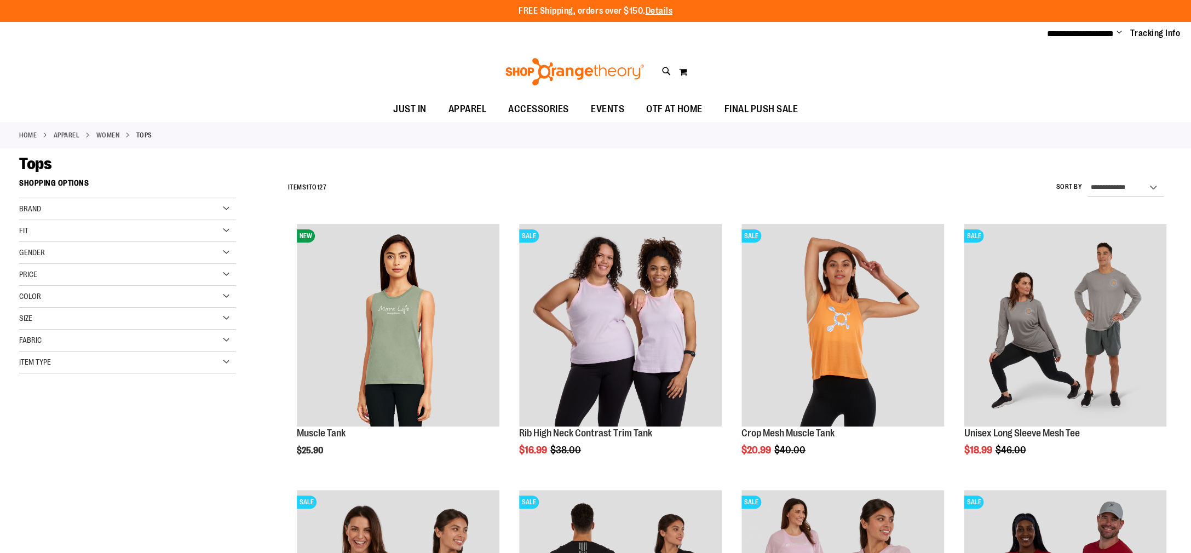
click at [34, 338] on span "Fabric" at bounding box center [30, 340] width 22 height 9
click at [28, 293] on span "Color" at bounding box center [30, 296] width 22 height 9
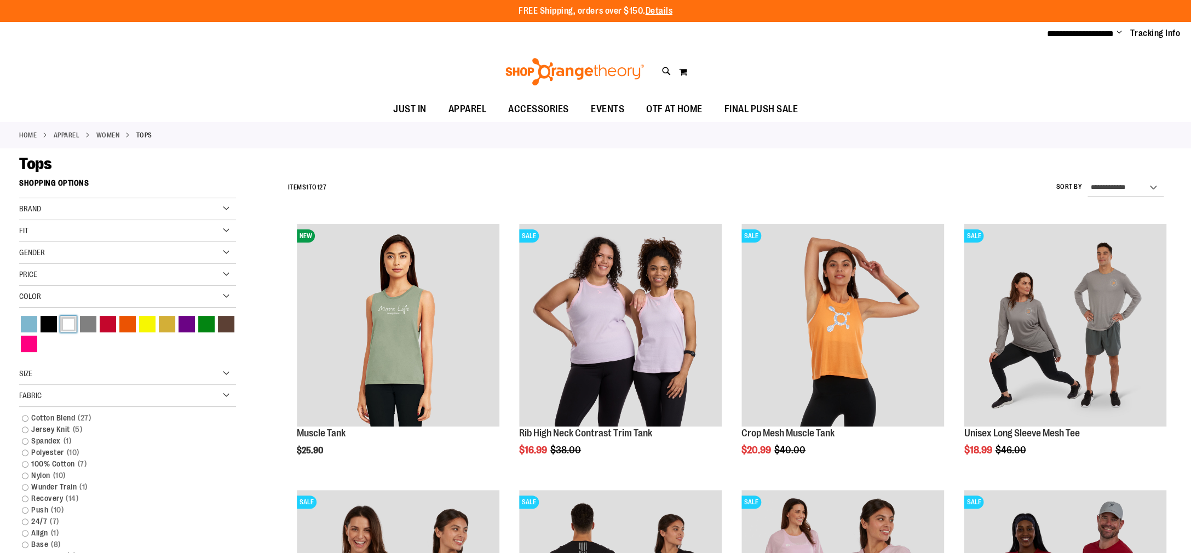
click at [66, 323] on div "White" at bounding box center [68, 324] width 16 height 16
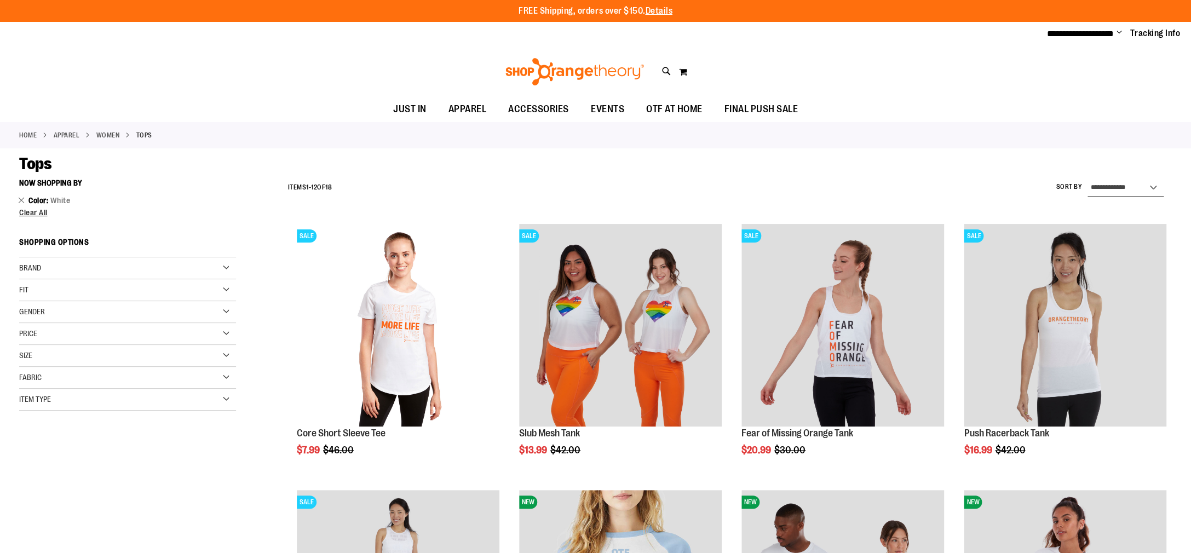
select select "**********"
click option "**********" at bounding box center [0, 0] width 0 height 0
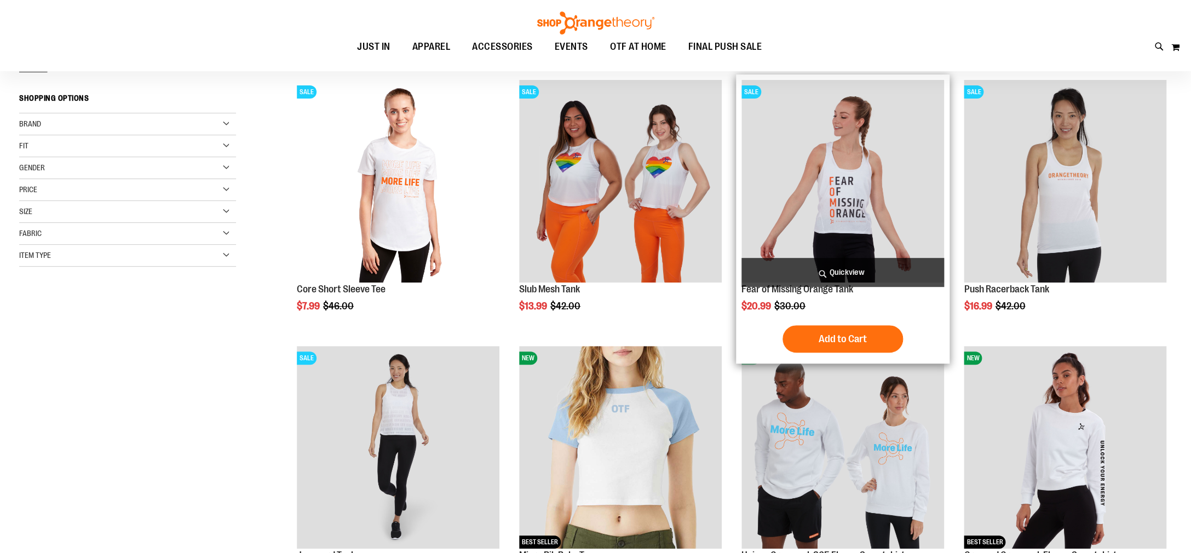
scroll to position [173, 0]
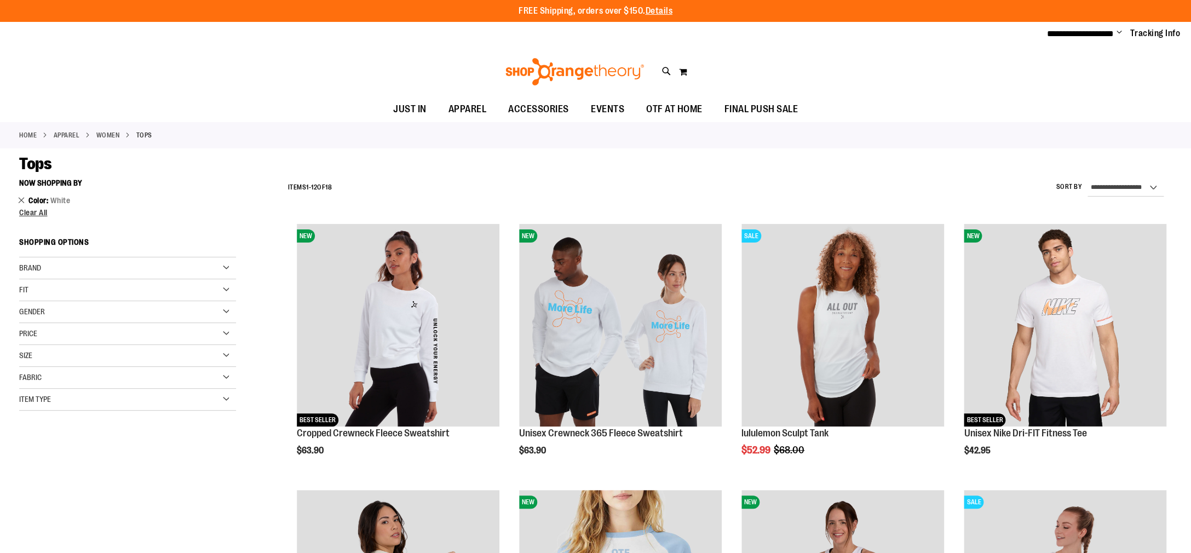
click at [20, 201] on link "Remove This Item" at bounding box center [21, 199] width 7 height 11
click at [30, 212] on span "Clear All" at bounding box center [33, 212] width 28 height 9
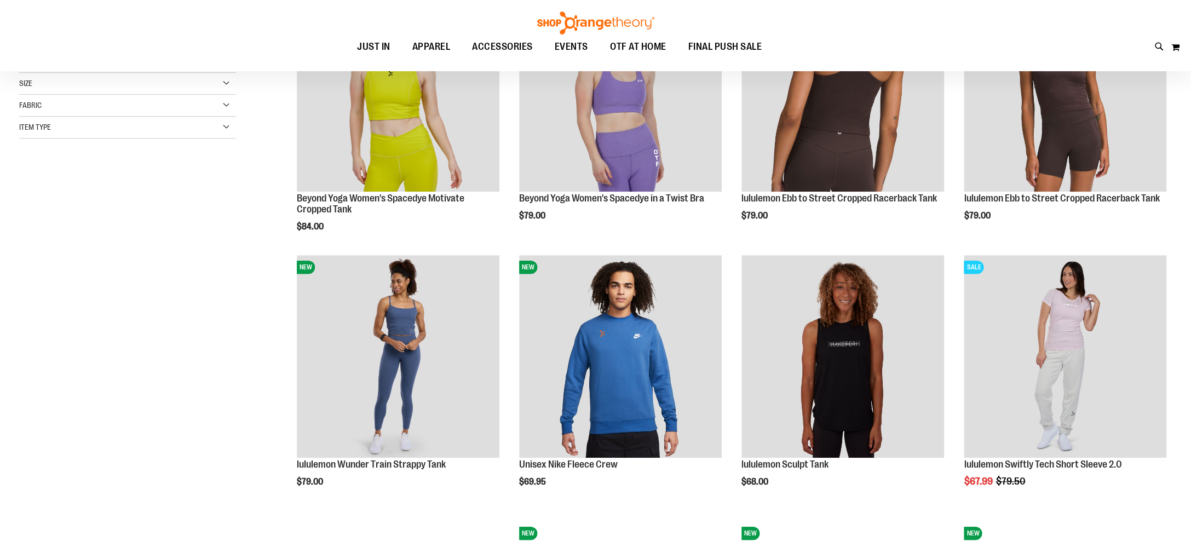
scroll to position [238, 0]
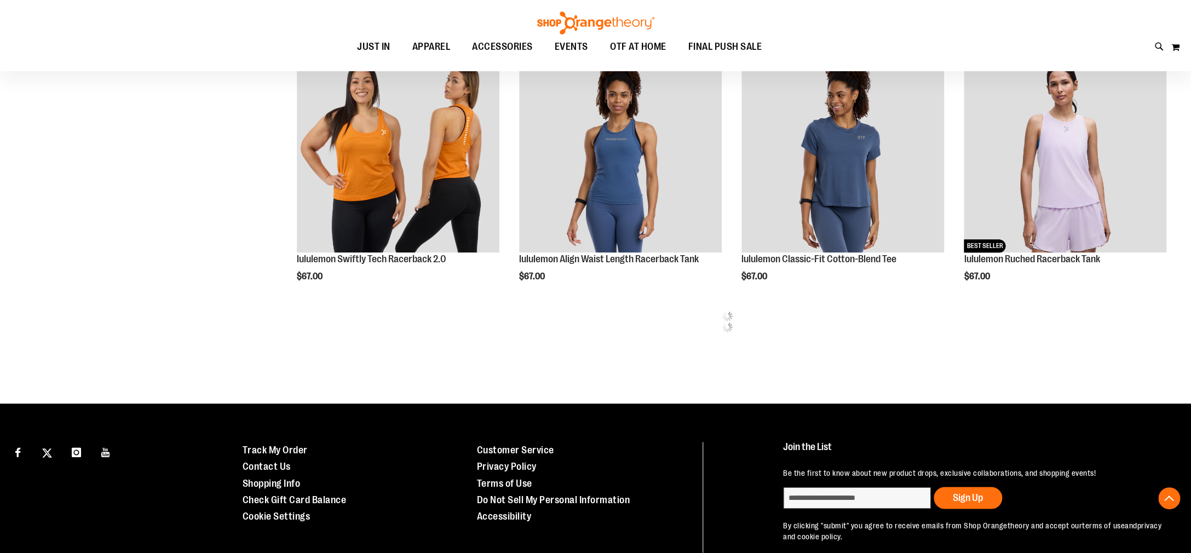
scroll to position [760, 0]
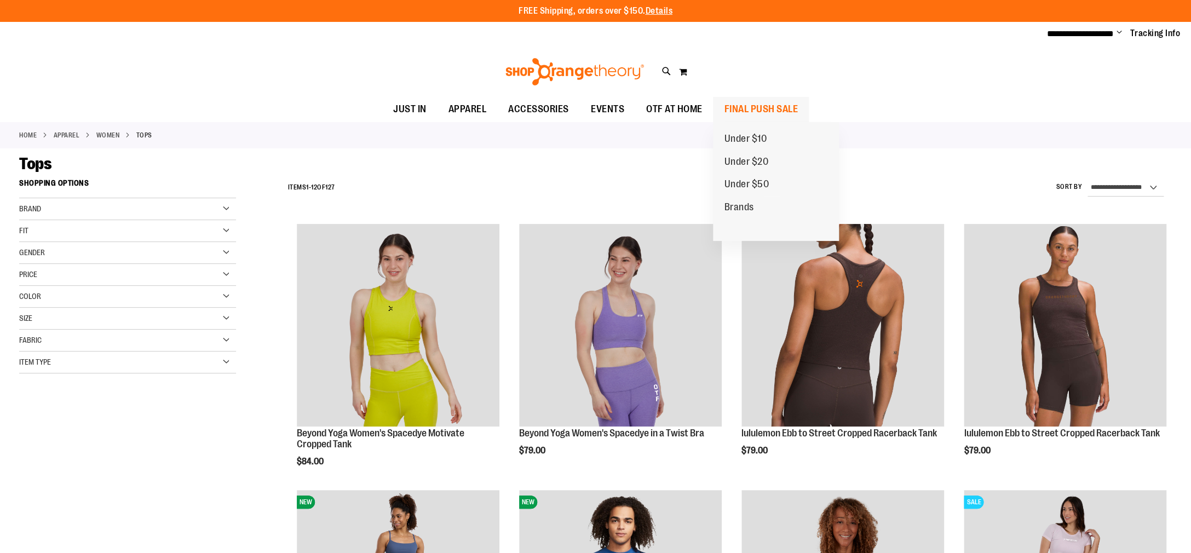
click at [759, 110] on span "FINAL PUSH SALE" at bounding box center [761, 109] width 74 height 25
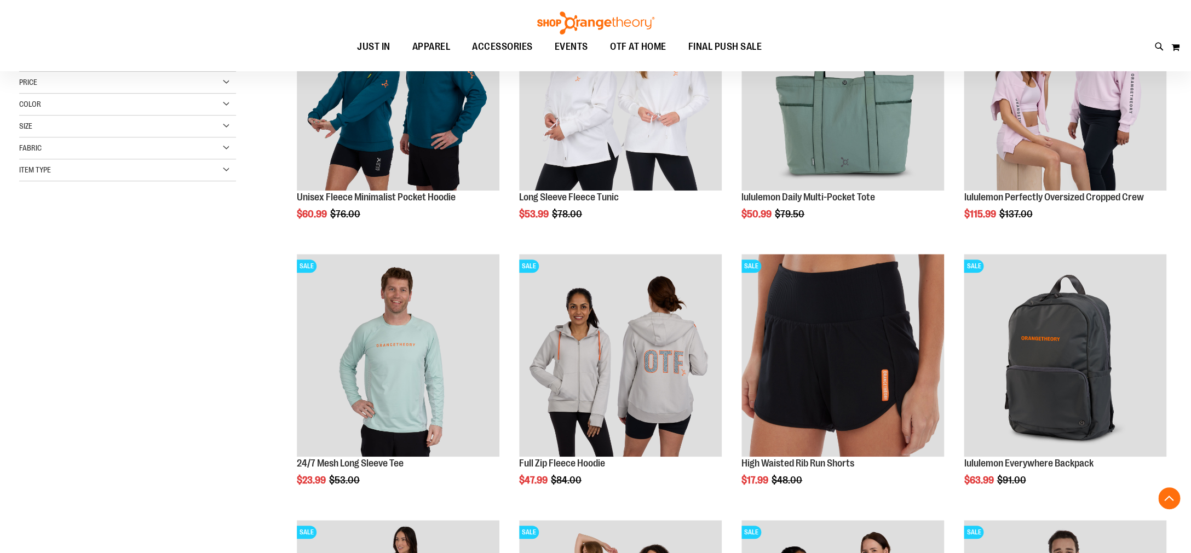
scroll to position [236, 0]
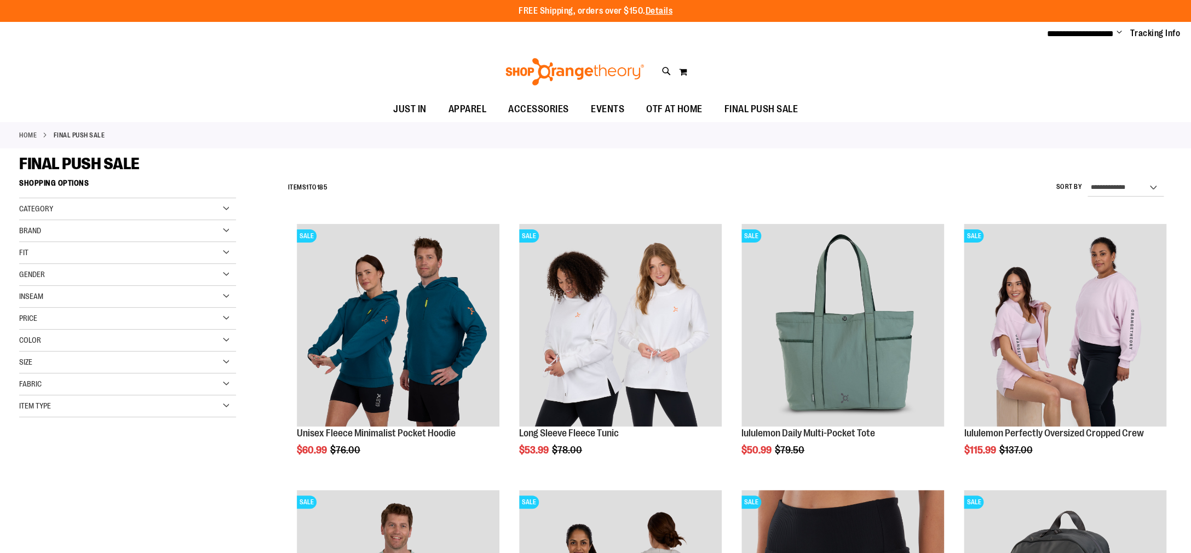
click at [32, 271] on span "Gender" at bounding box center [32, 274] width 26 height 9
click at [42, 307] on link "Women 101 items" at bounding box center [120, 308] width 209 height 11
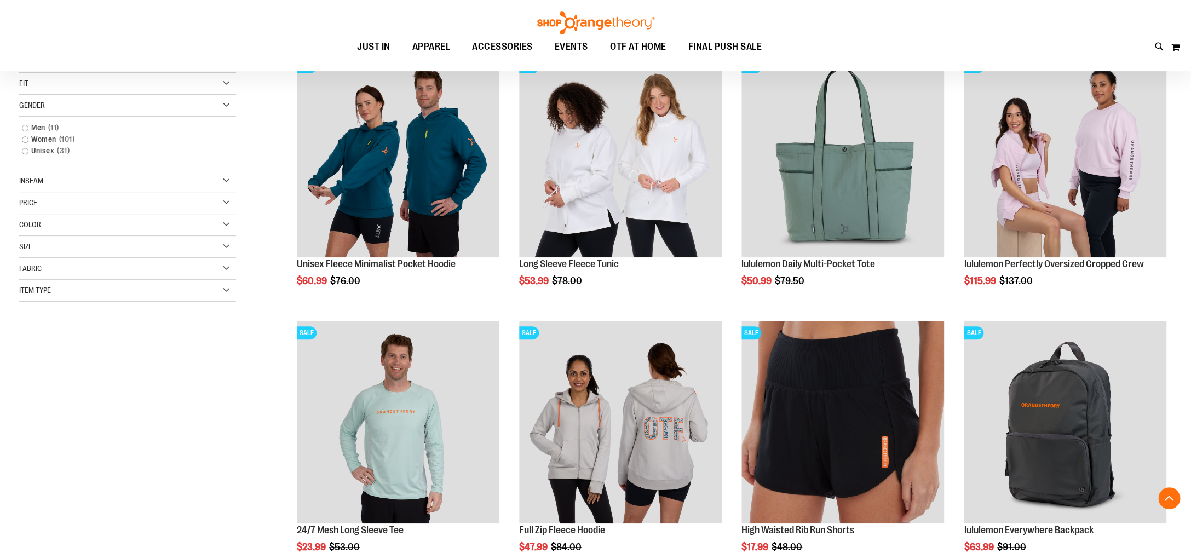
scroll to position [173, 0]
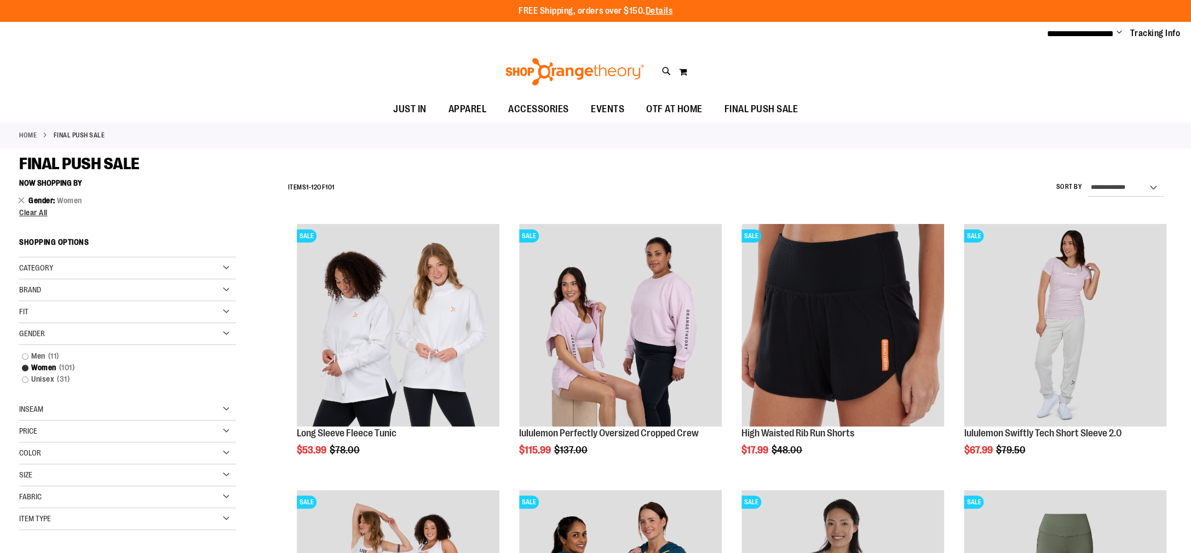
click at [37, 287] on span "Brand" at bounding box center [30, 289] width 22 height 9
click at [43, 322] on link "lululemon" at bounding box center [120, 323] width 209 height 11
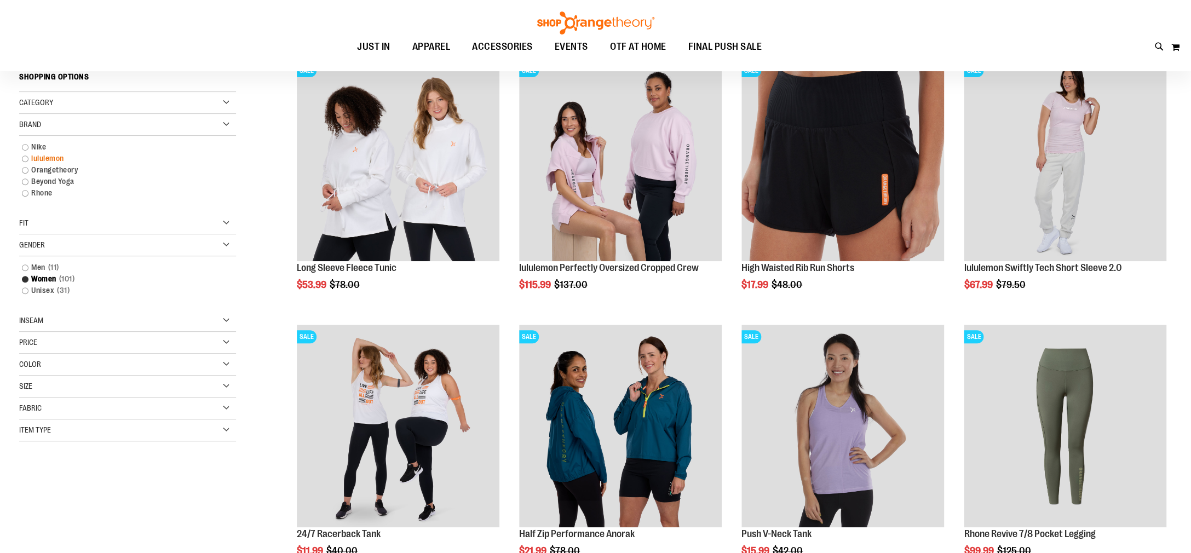
scroll to position [173, 0]
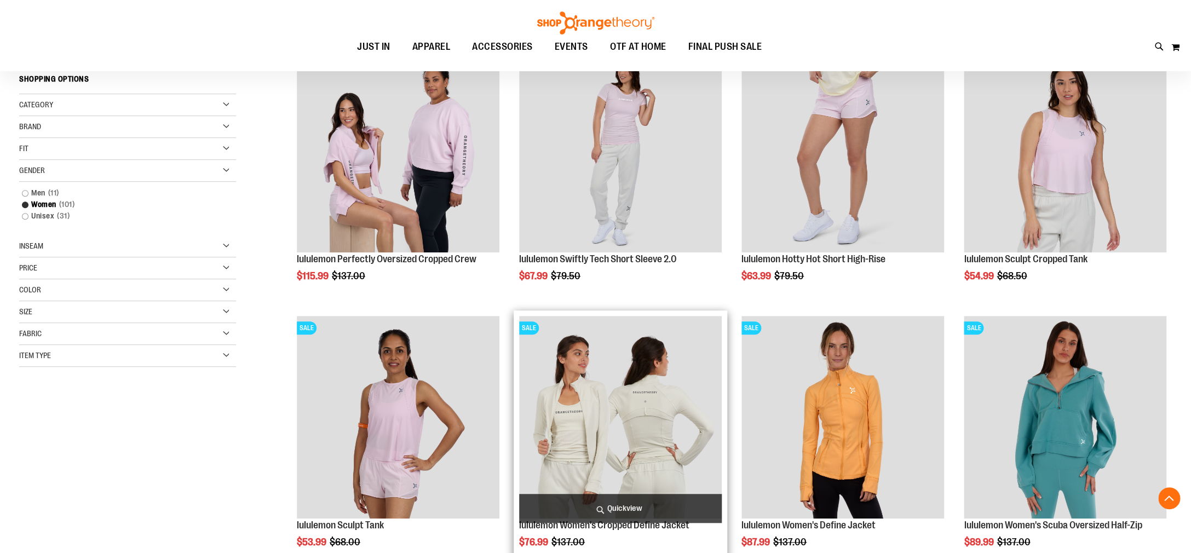
click at [638, 410] on img "product" at bounding box center [620, 417] width 203 height 203
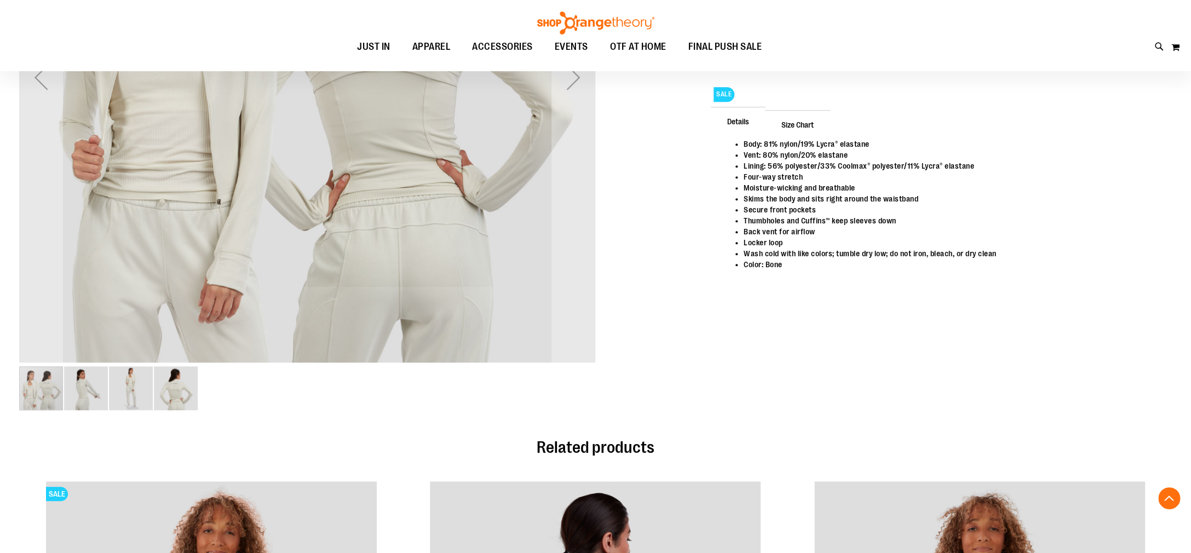
scroll to position [372, 0]
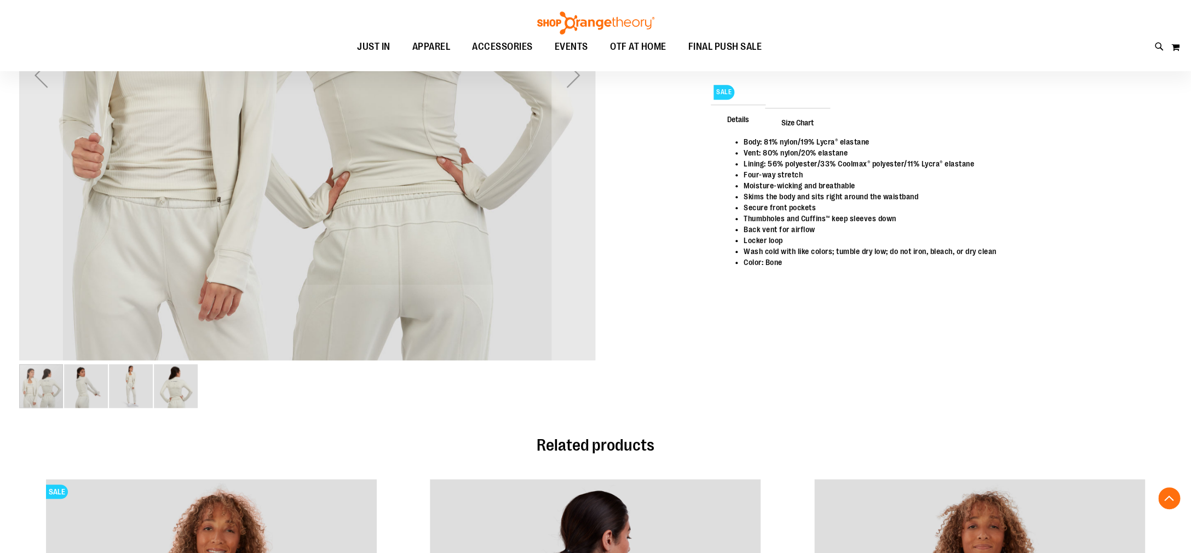
click at [130, 390] on img "image 3 of 4" at bounding box center [131, 386] width 44 height 44
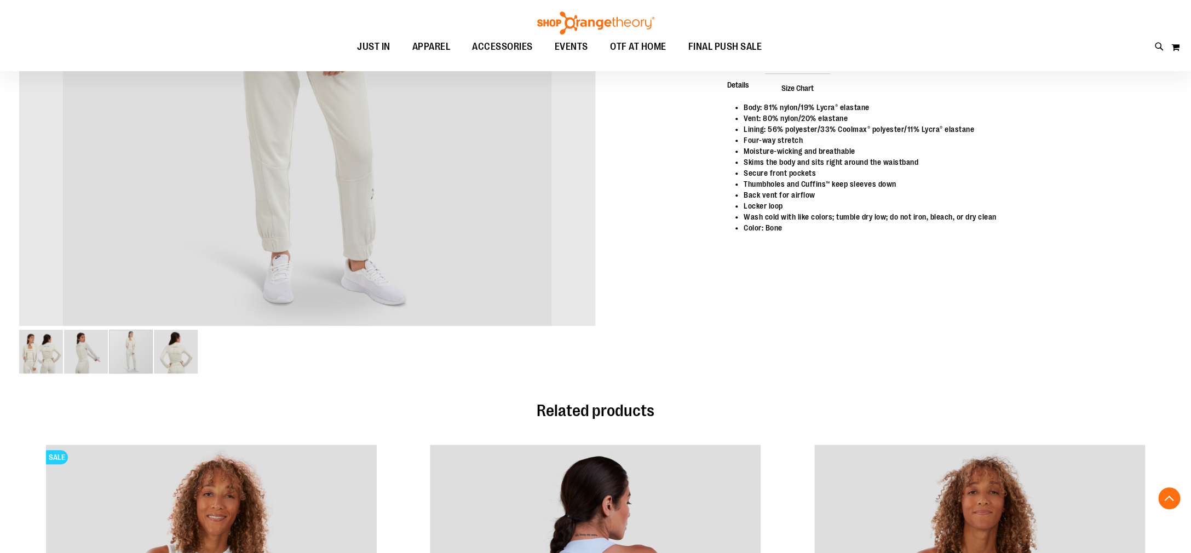
scroll to position [408, 0]
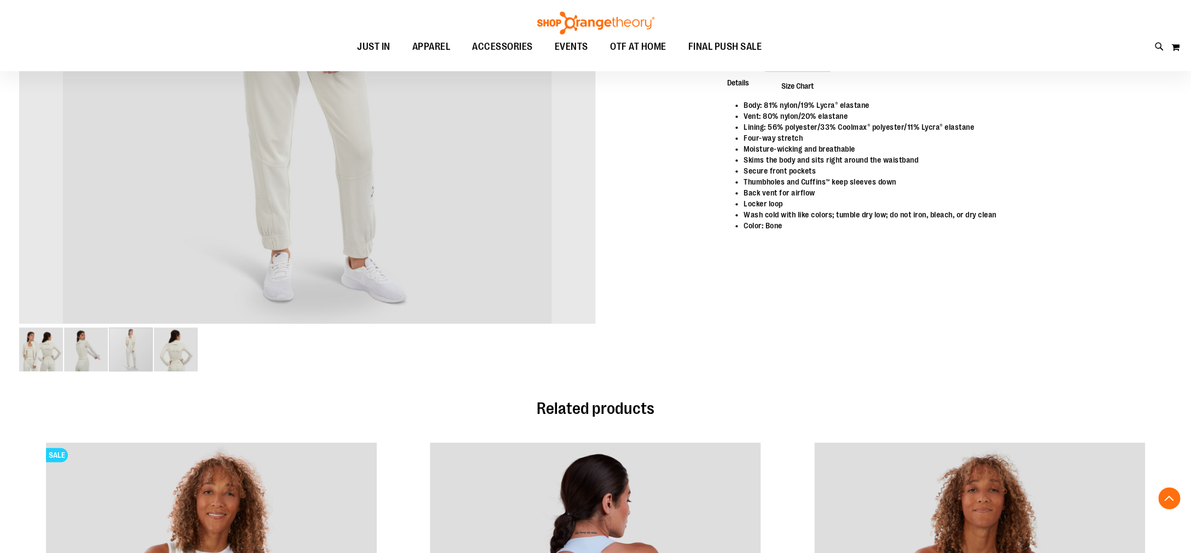
click at [178, 353] on img "image 4 of 4" at bounding box center [176, 349] width 44 height 44
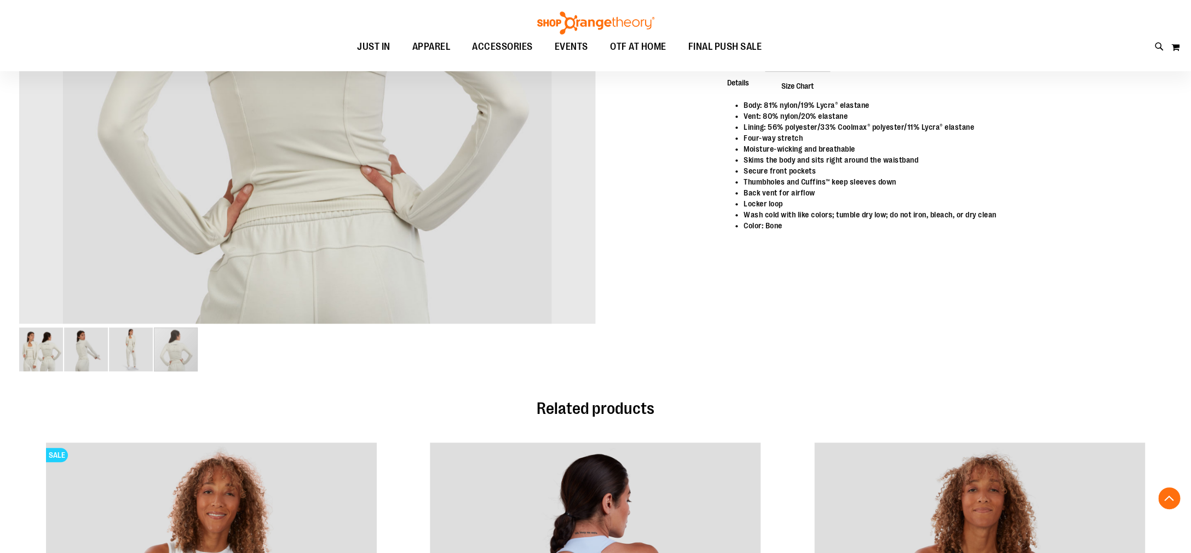
click at [127, 351] on img "image 3 of 4" at bounding box center [131, 349] width 44 height 44
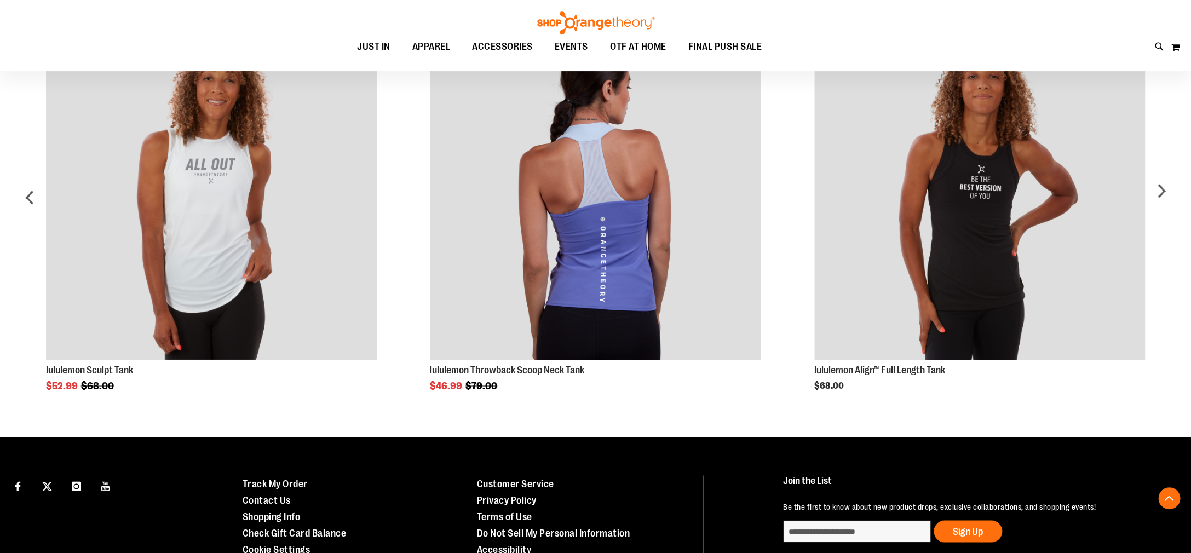
scroll to position [821, 0]
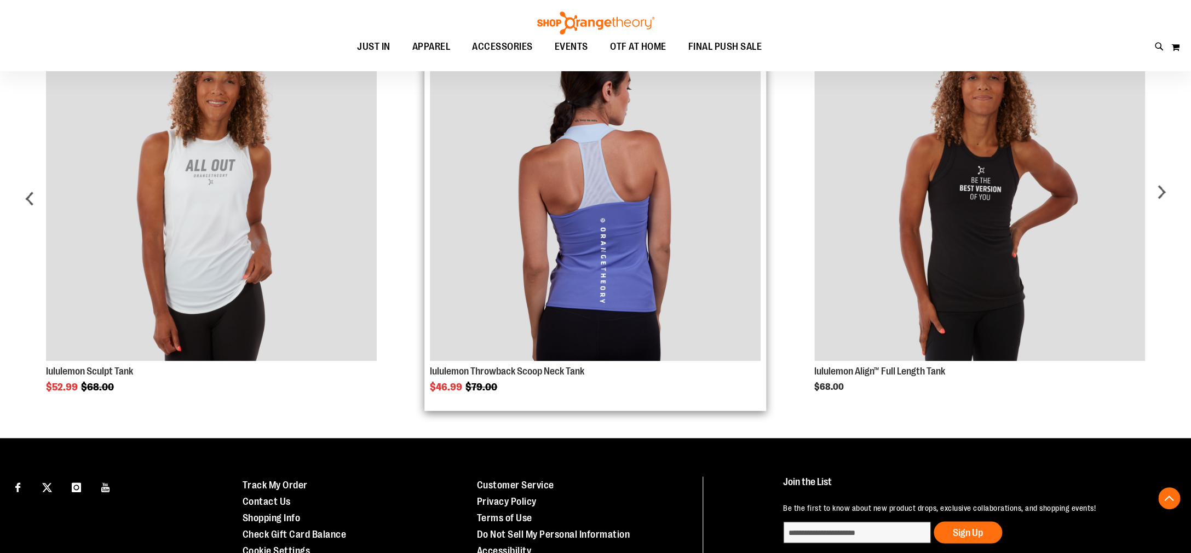
click at [617, 263] on img "Product Page Link" at bounding box center [595, 195] width 331 height 331
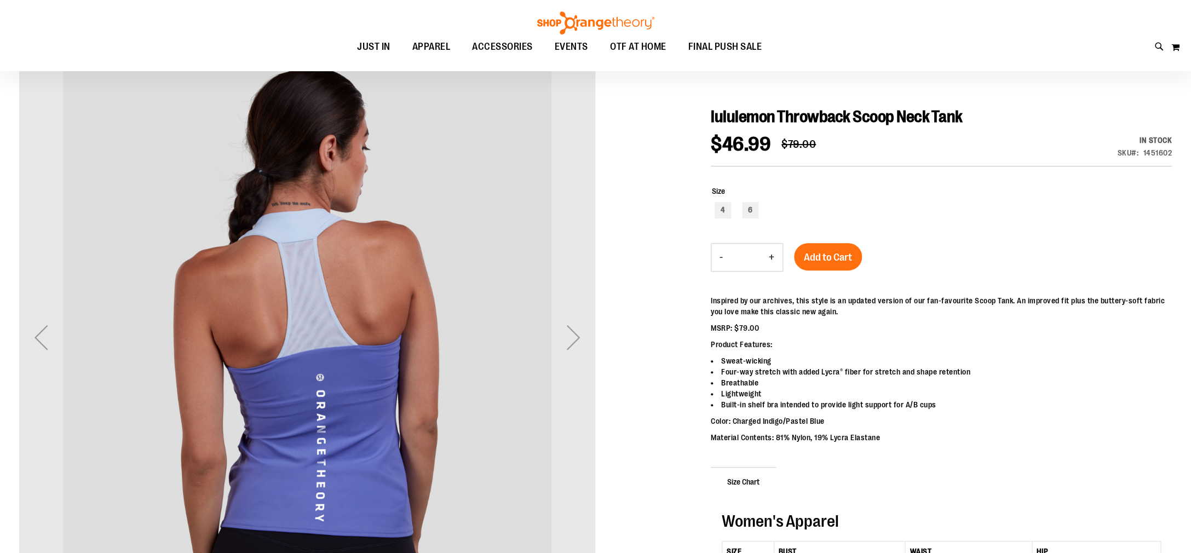
scroll to position [112, 0]
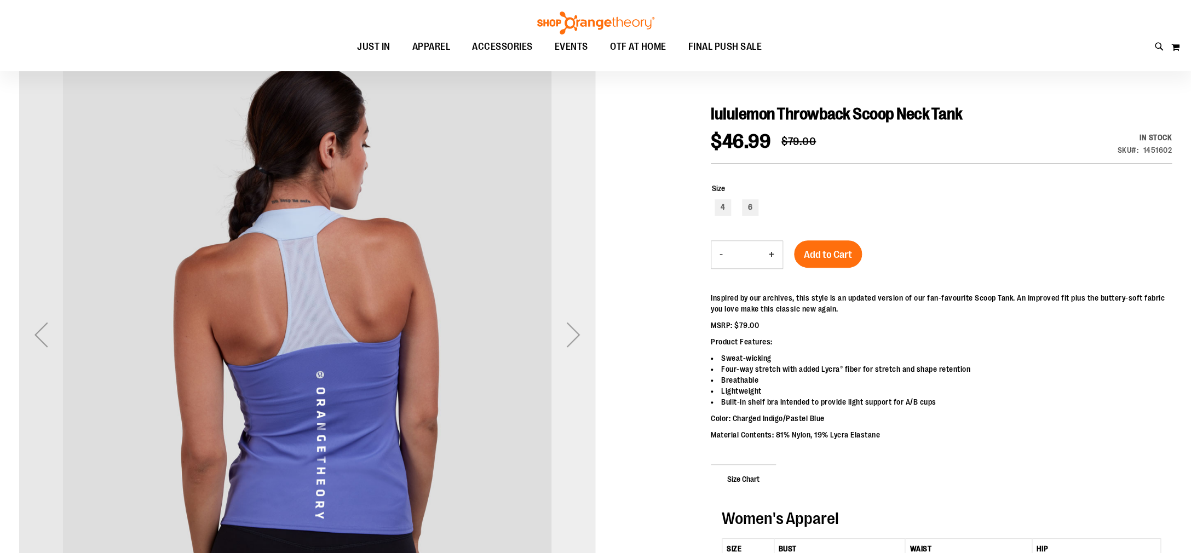
click at [573, 331] on div "Next" at bounding box center [573, 335] width 44 height 44
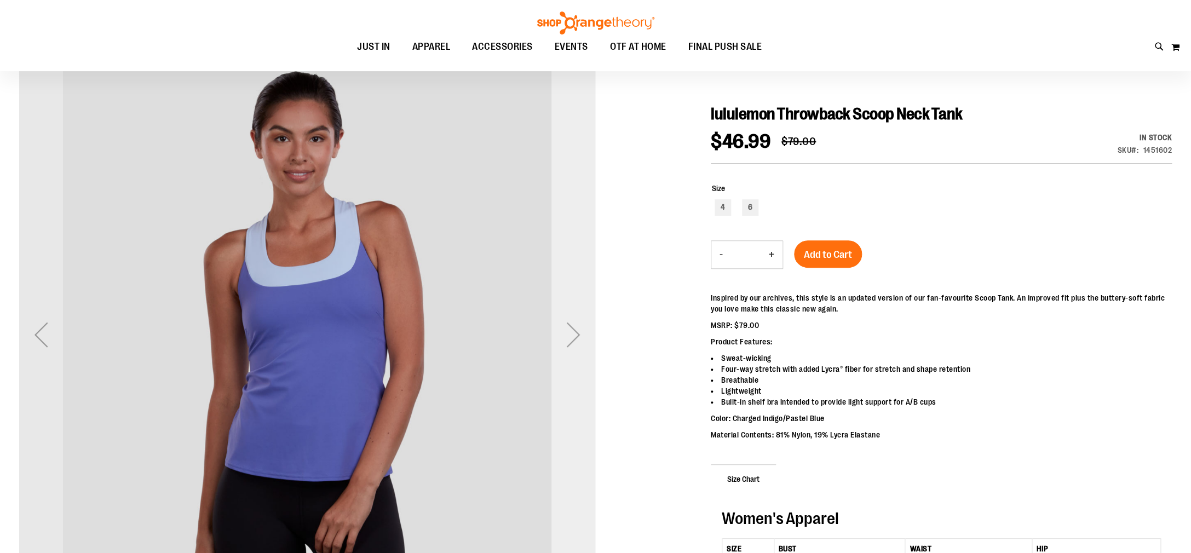
click at [573, 331] on div "Next" at bounding box center [573, 335] width 44 height 44
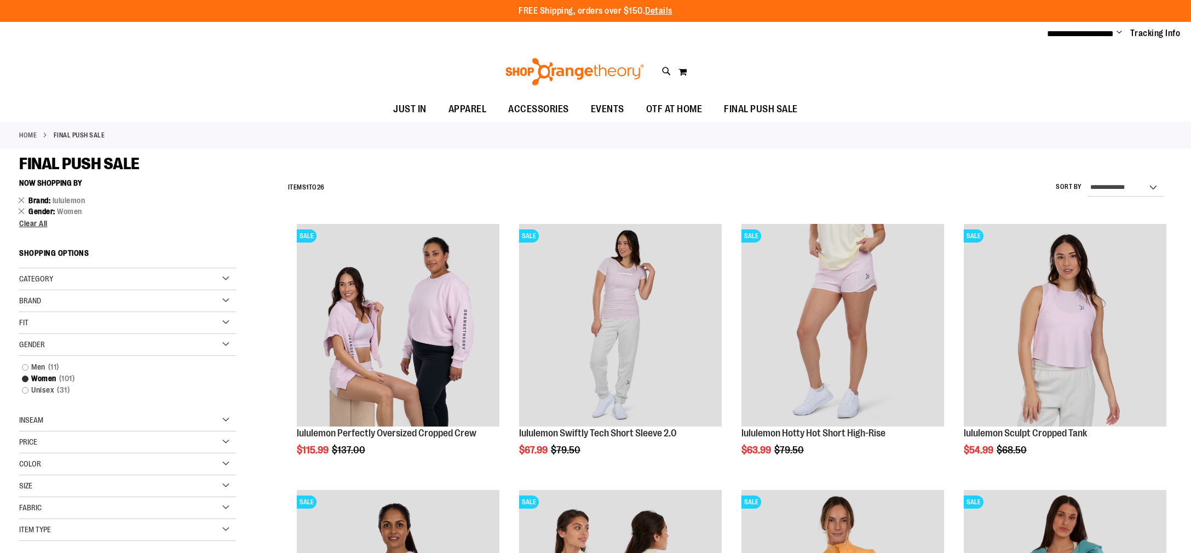
scroll to position [173, 0]
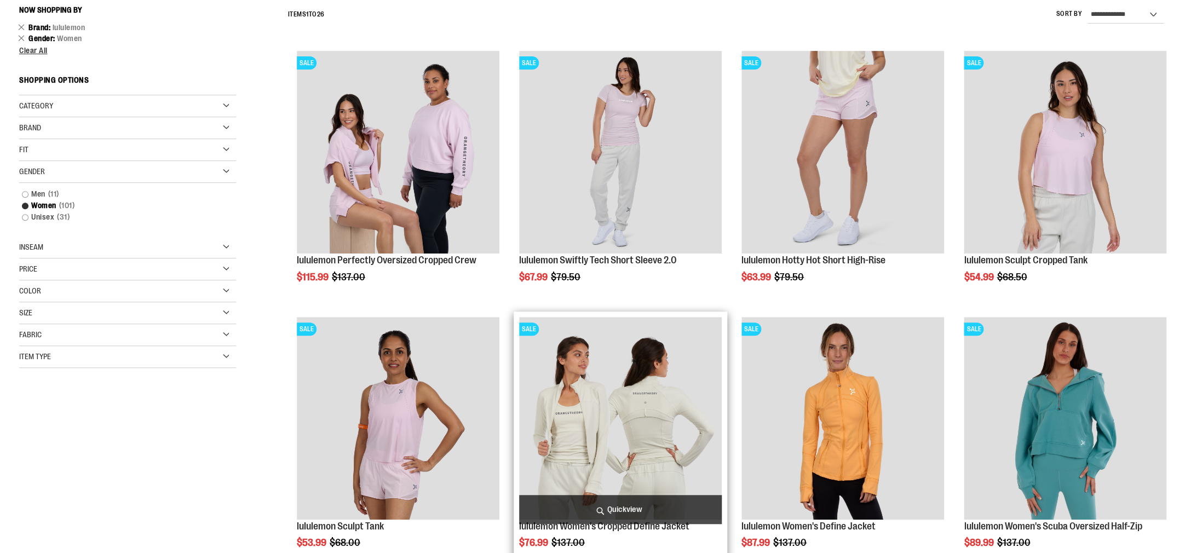
click at [654, 432] on img "product" at bounding box center [620, 418] width 203 height 203
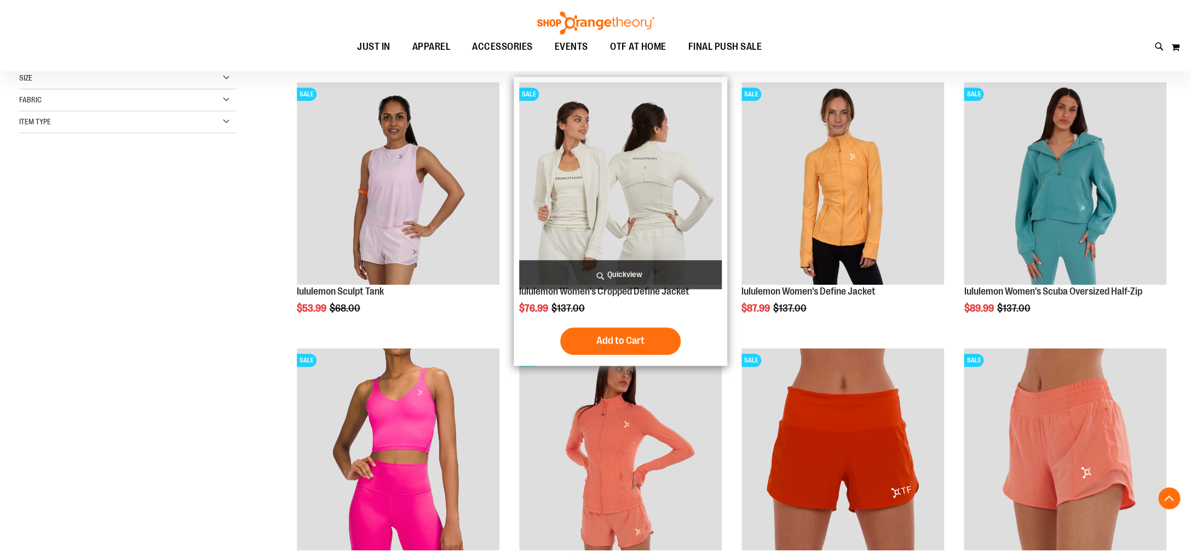
scroll to position [411, 0]
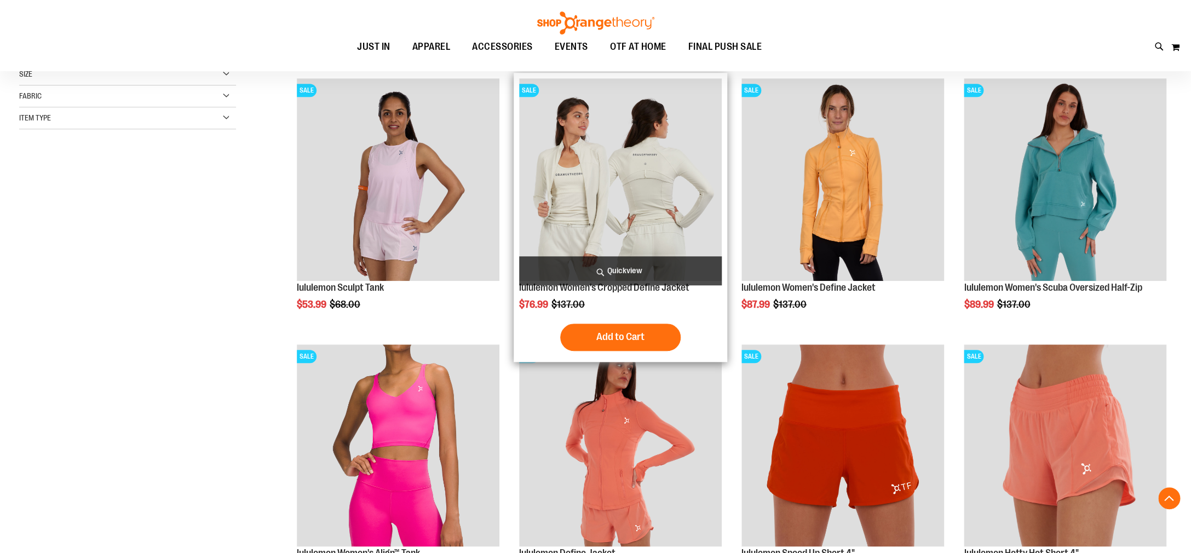
click at [659, 223] on img "product" at bounding box center [620, 179] width 203 height 203
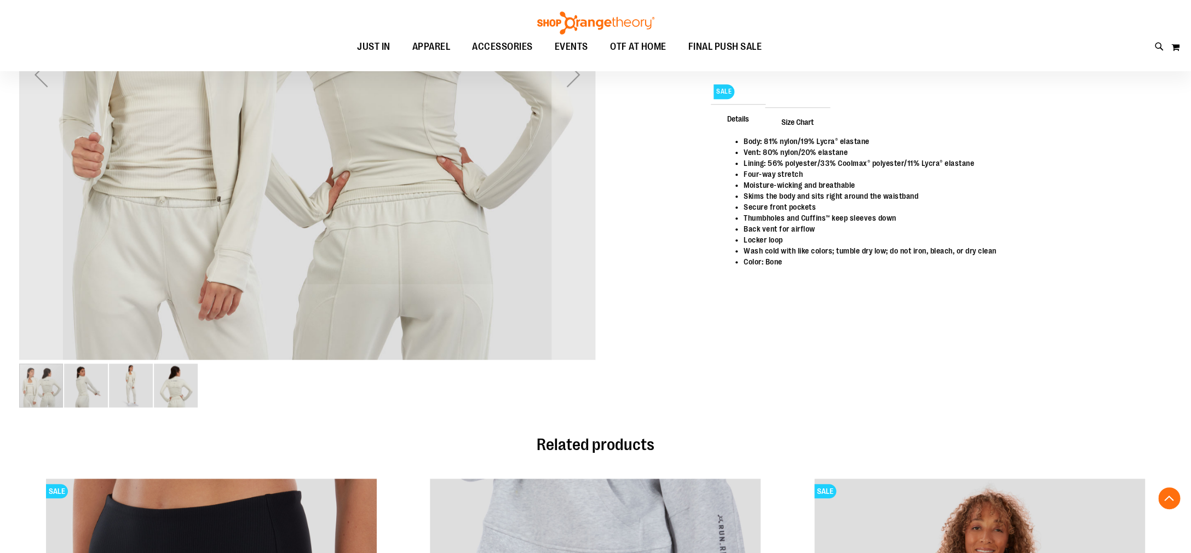
scroll to position [373, 0]
drag, startPoint x: 126, startPoint y: 385, endPoint x: 147, endPoint y: 378, distance: 22.3
click at [126, 384] on img "image 3 of 4" at bounding box center [131, 385] width 44 height 44
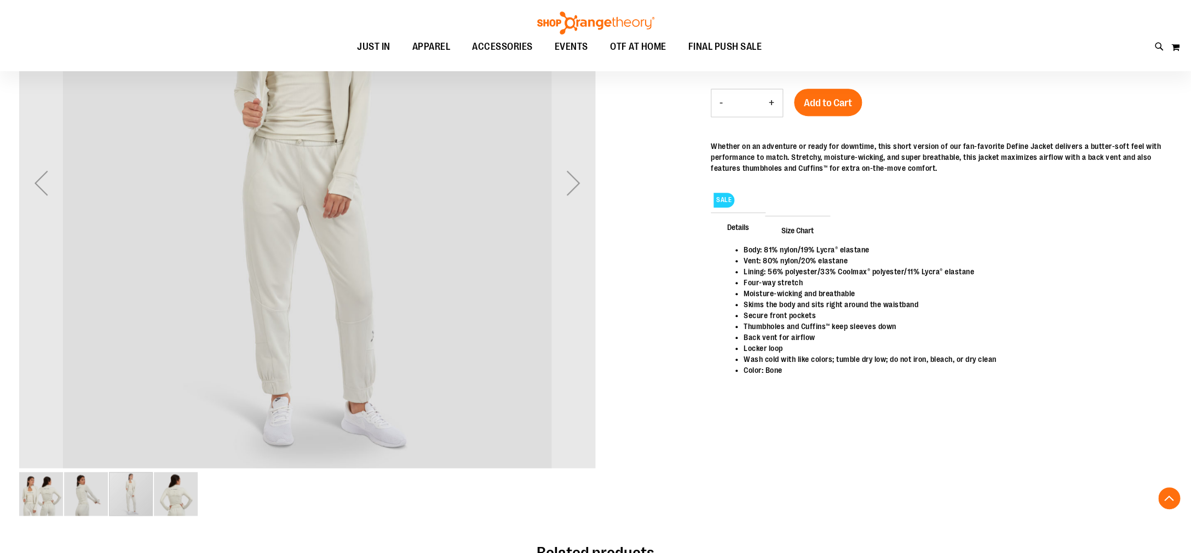
scroll to position [265, 0]
